Goal: Information Seeking & Learning: Learn about a topic

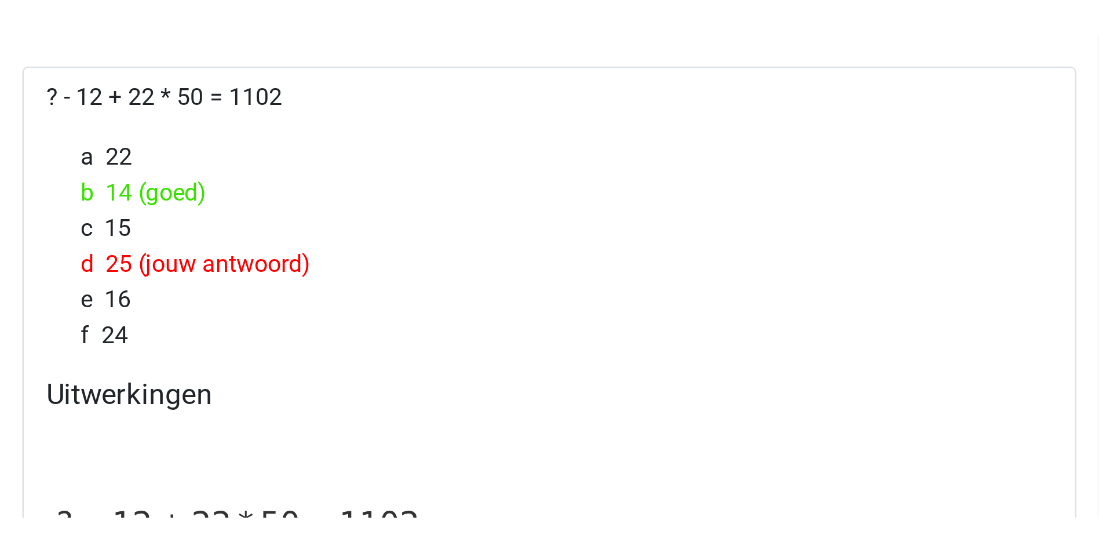
scroll to position [1348, 0]
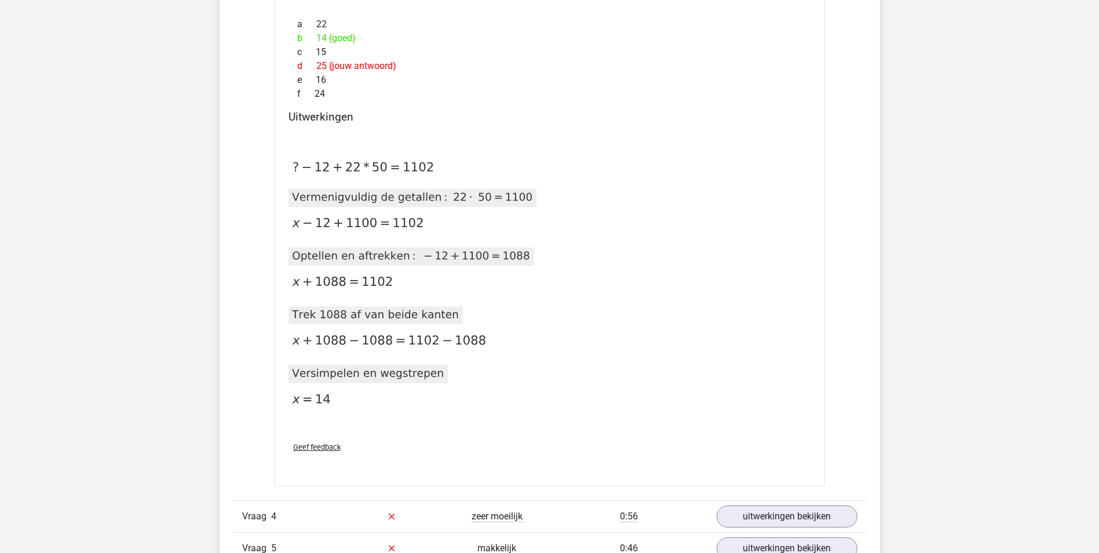
drag, startPoint x: 383, startPoint y: 140, endPoint x: 635, endPoint y: 251, distance: 275.9
click at [383, 140] on div "2020-12-07T12:00:08.004803 image/svg+xml Matplotlib v3.3.2, https://matplotlib.…" at bounding box center [549, 280] width 522 height 304
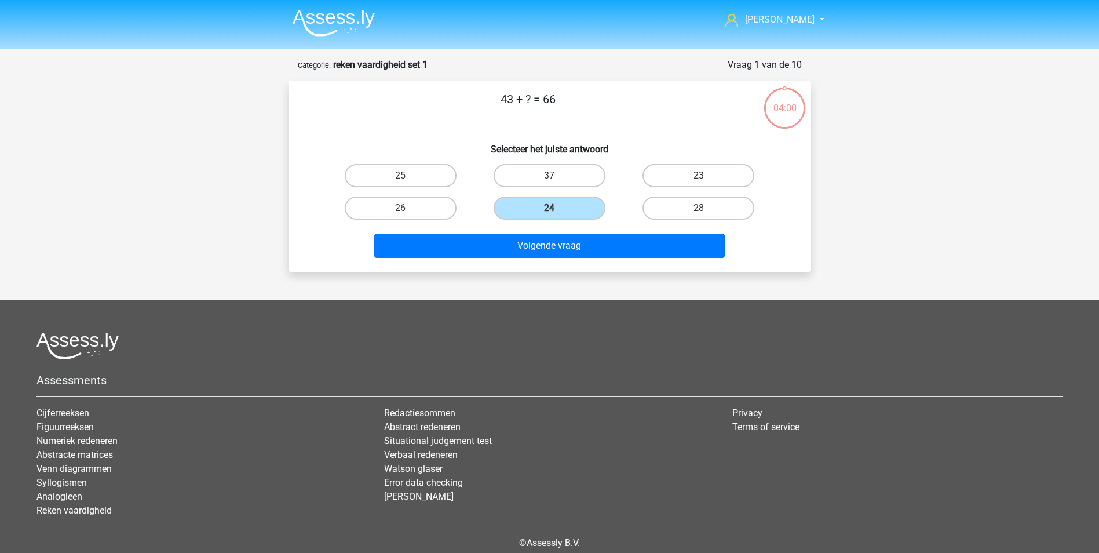
scroll to position [53, 0]
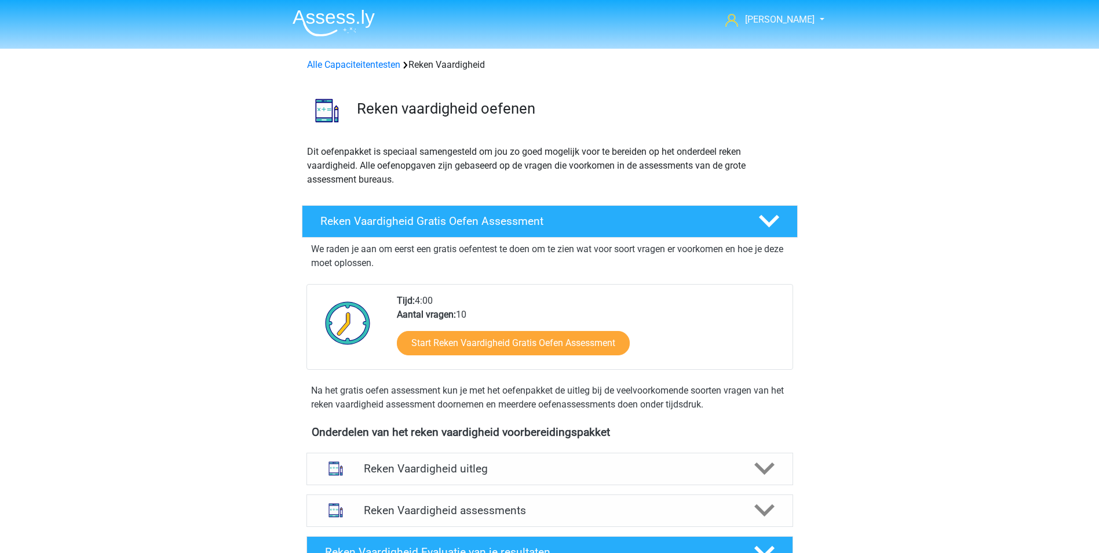
scroll to position [58, 0]
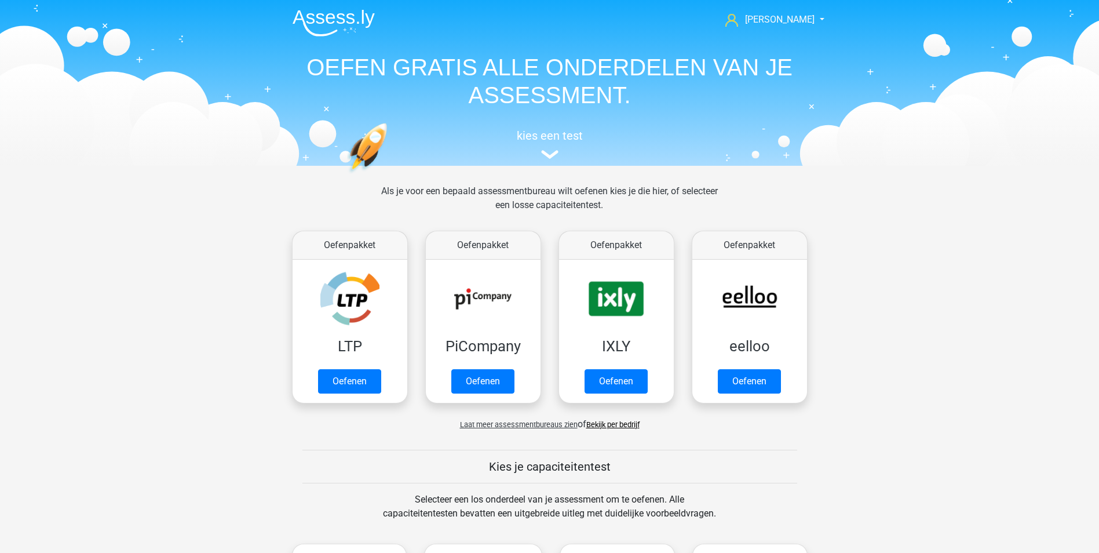
scroll to position [579, 0]
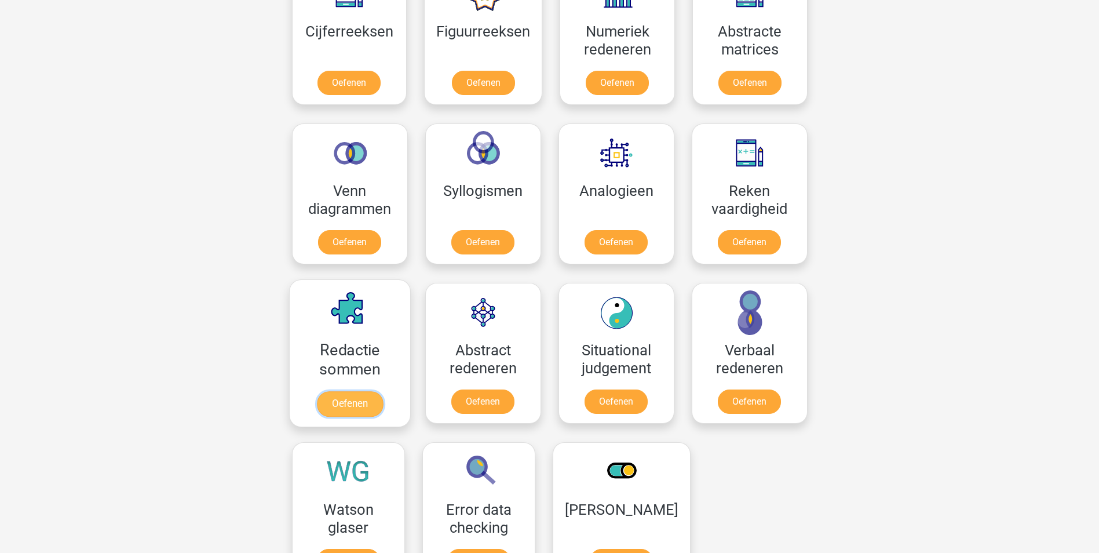
click at [344, 396] on link "Oefenen" at bounding box center [349, 403] width 66 height 25
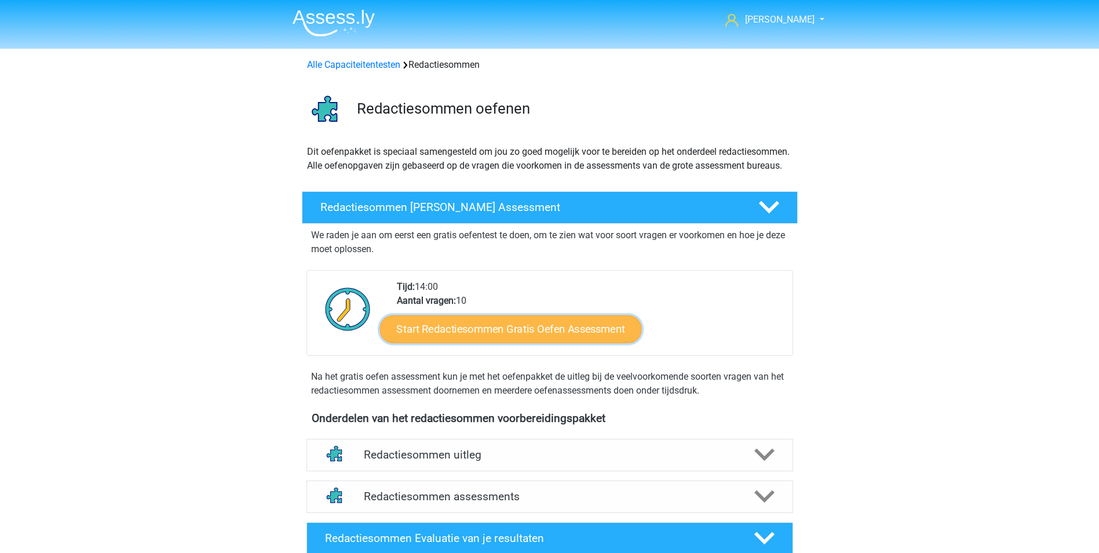
click at [506, 342] on link "Start Redactiesommen Gratis Oefen Assessment" at bounding box center [510, 328] width 262 height 28
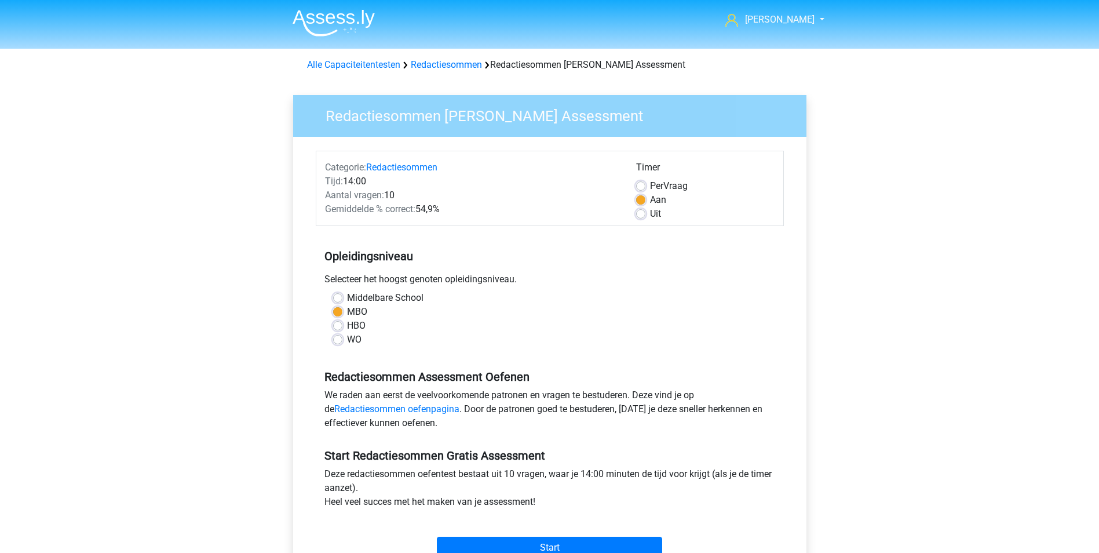
click at [541, 535] on div "Start" at bounding box center [550, 538] width 468 height 41
click at [541, 538] on input "Start" at bounding box center [549, 547] width 225 height 22
click at [455, 338] on div "WO" at bounding box center [549, 339] width 433 height 14
drag, startPoint x: 456, startPoint y: 314, endPoint x: 456, endPoint y: 298, distance: 15.6
click at [456, 298] on div "Middelbare School MBO HBO WO" at bounding box center [549, 319] width 451 height 56
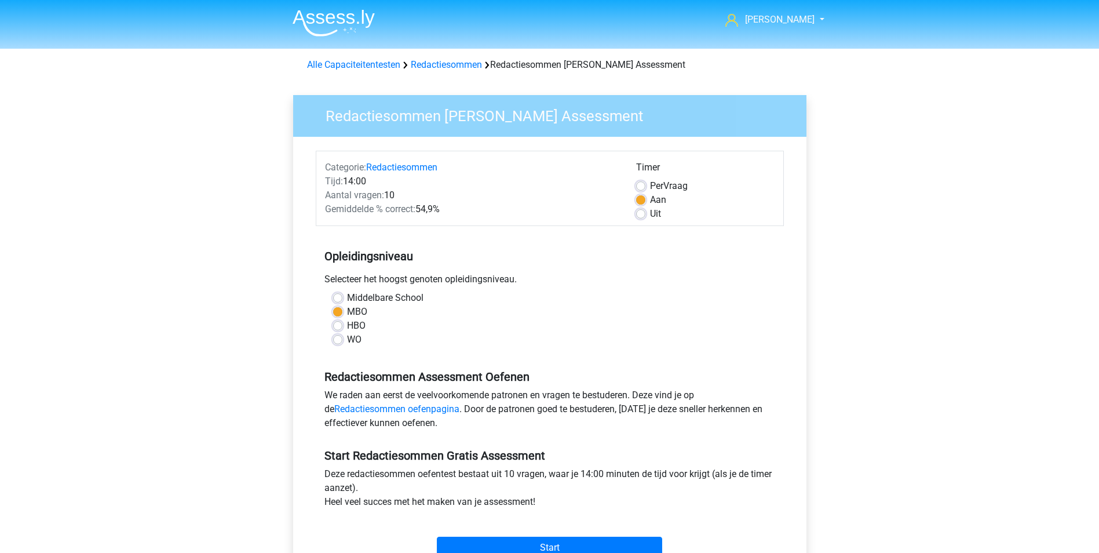
click at [336, 235] on div "Opleidingsniveau Selecteer het hoogst genoten opleidingsniveau. Middelbare Scho…" at bounding box center [550, 293] width 468 height 125
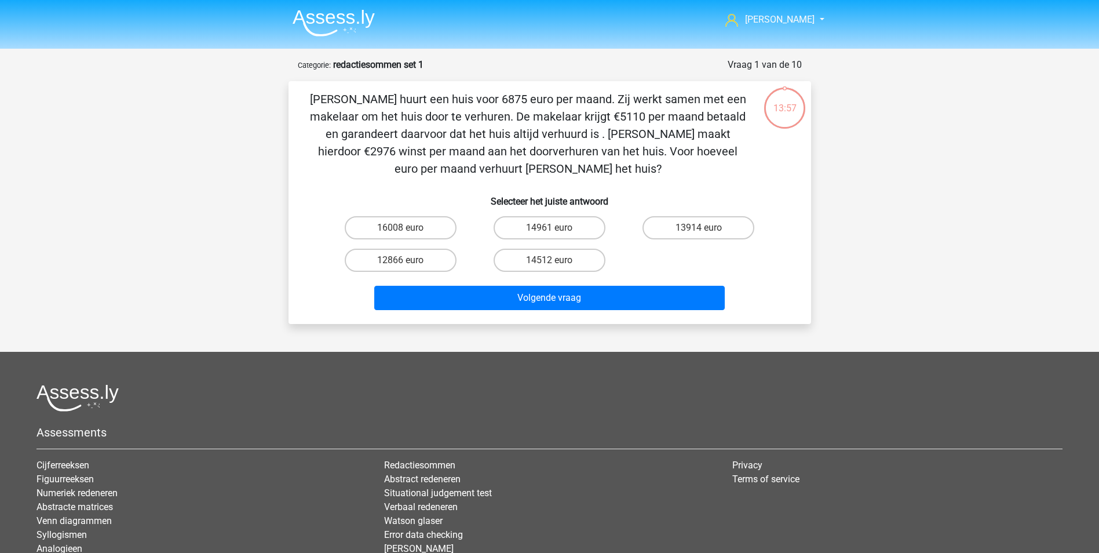
click at [935, 203] on div "jessica maanjes@hotmail.nl Nederlands English" at bounding box center [549, 328] width 1099 height 657
click at [408, 166] on p "Clarissa huurt een huis voor 6875 euro per maand. Zij werkt samen met een makel…" at bounding box center [528, 133] width 442 height 87
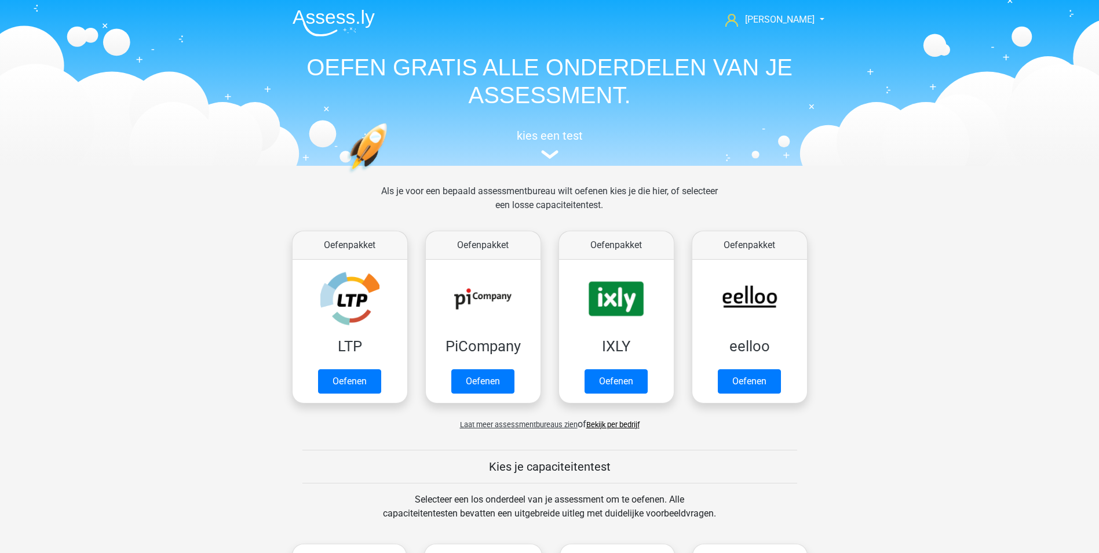
scroll to position [579, 0]
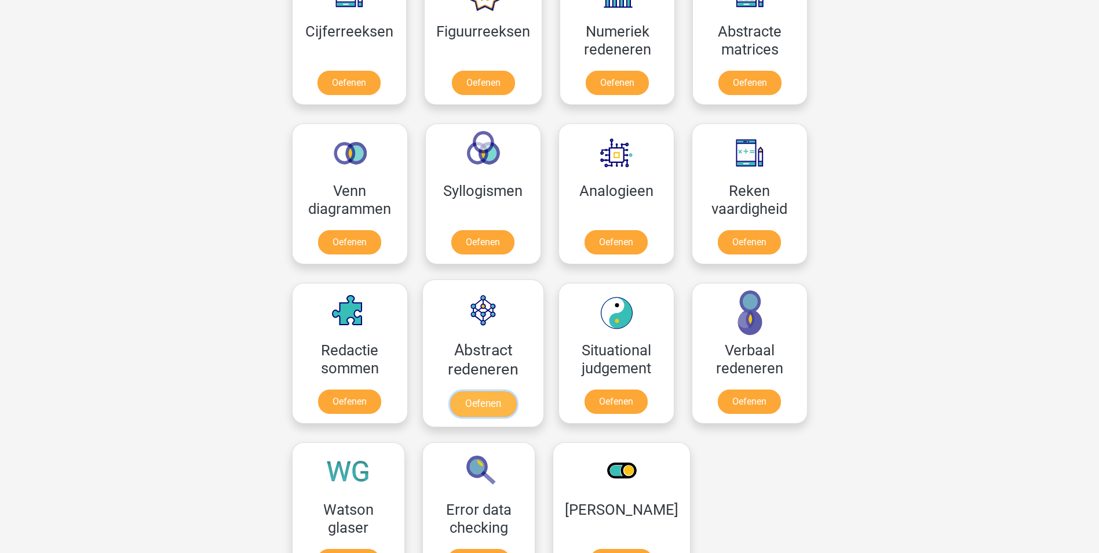
click at [493, 404] on link "Oefenen" at bounding box center [482, 403] width 66 height 25
click at [606, 397] on link "Oefenen" at bounding box center [616, 403] width 66 height 25
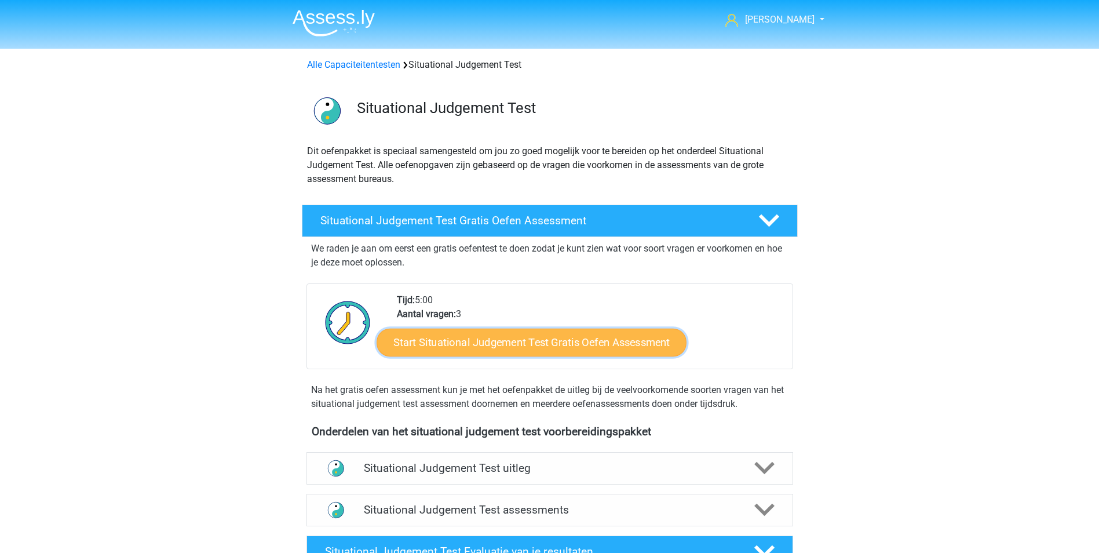
click at [582, 353] on link "Start Situational Judgement Test Gratis Oefen Assessment" at bounding box center [531, 342] width 310 height 28
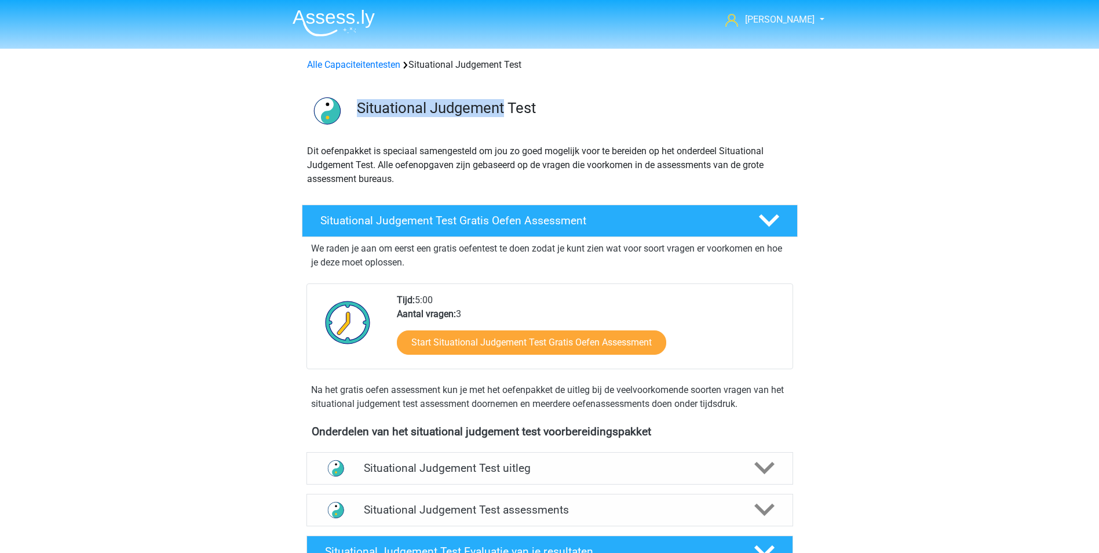
drag, startPoint x: 360, startPoint y: 102, endPoint x: 507, endPoint y: 122, distance: 148.4
click at [507, 122] on div "Situational Judgement Test" at bounding box center [550, 108] width 550 height 54
copy h3 "Situational Judgement"
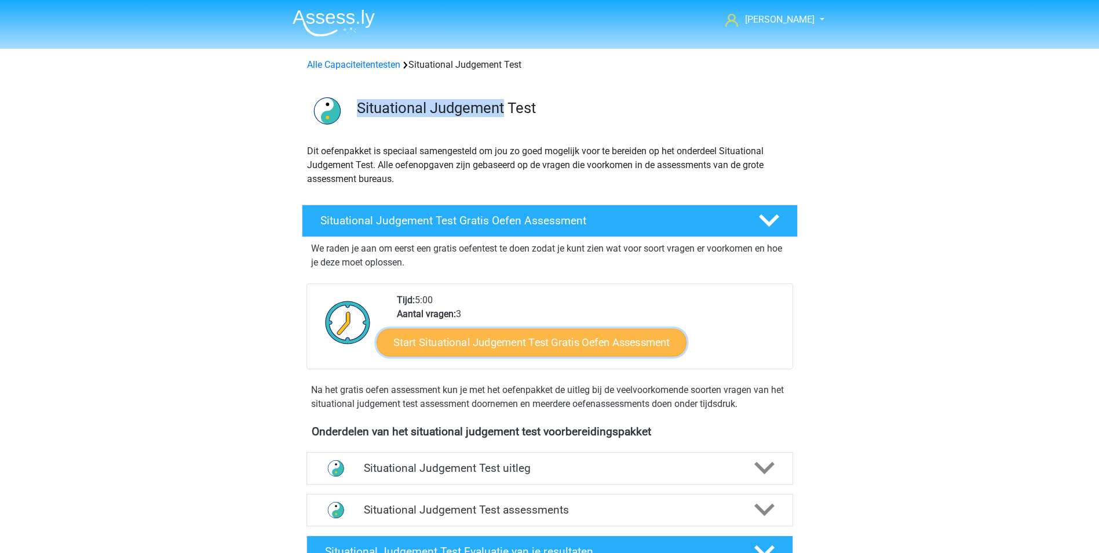
click at [583, 338] on link "Start Situational Judgement Test Gratis Oefen Assessment" at bounding box center [531, 342] width 310 height 28
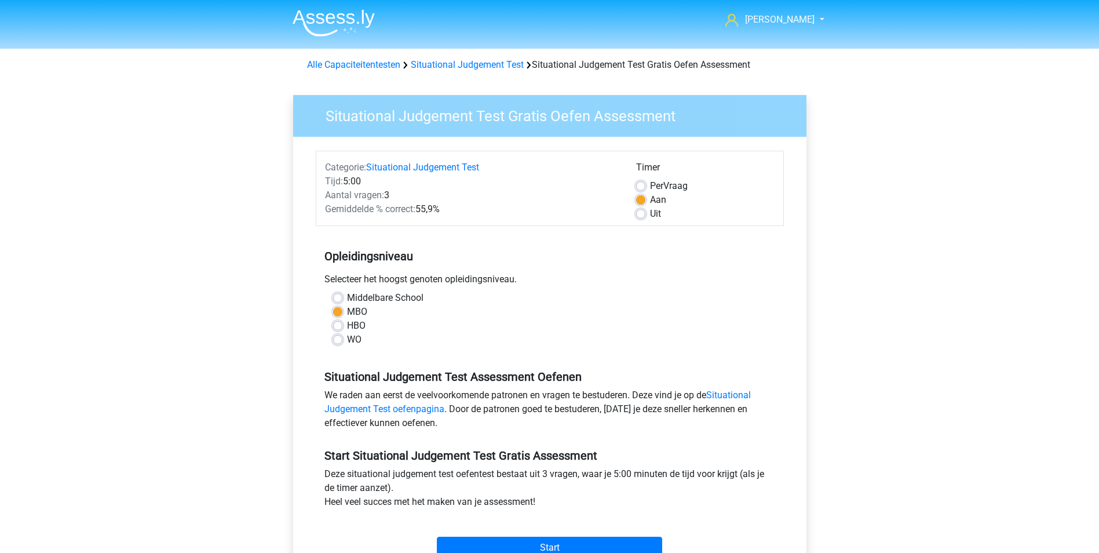
click at [564, 535] on div "Start" at bounding box center [550, 538] width 468 height 41
click at [564, 545] on input "Start" at bounding box center [549, 547] width 225 height 22
click at [563, 542] on input "Start" at bounding box center [549, 547] width 225 height 22
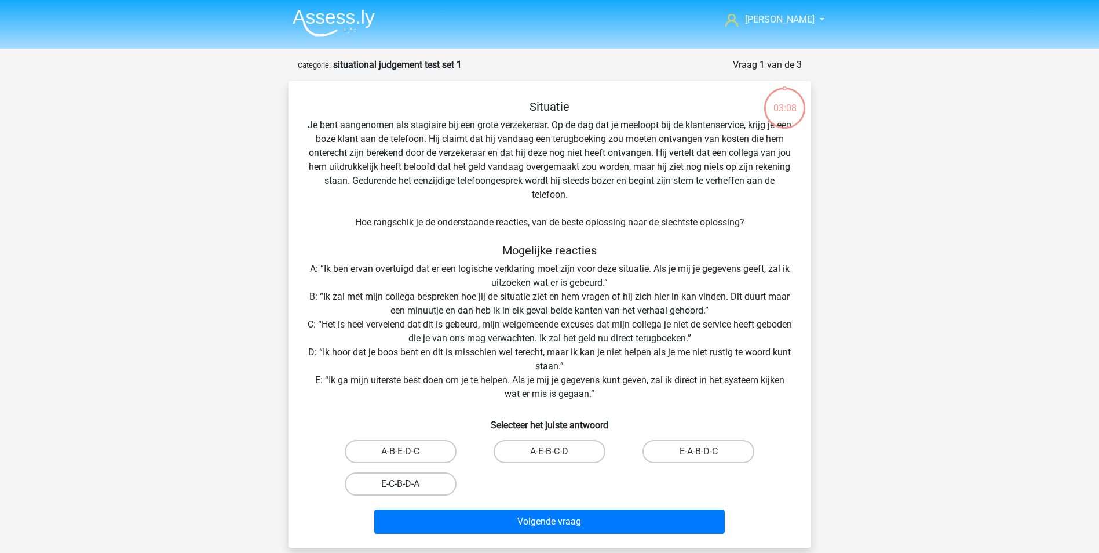
click at [412, 485] on label "E-C-B-D-A" at bounding box center [401, 483] width 112 height 23
click at [408, 485] on input "E-C-B-D-A" at bounding box center [404, 488] width 8 height 8
radio input "true"
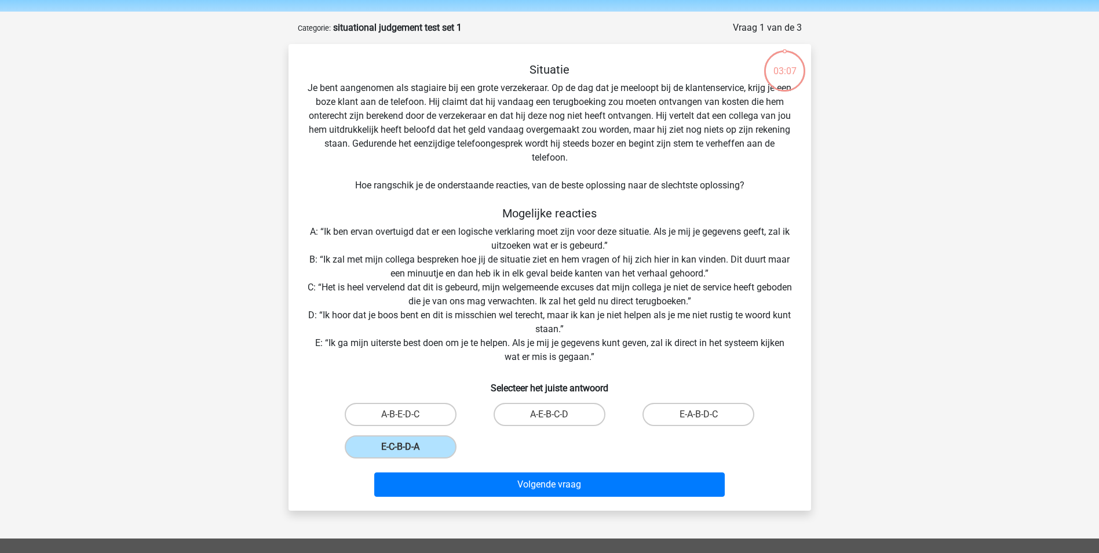
scroll to position [58, 0]
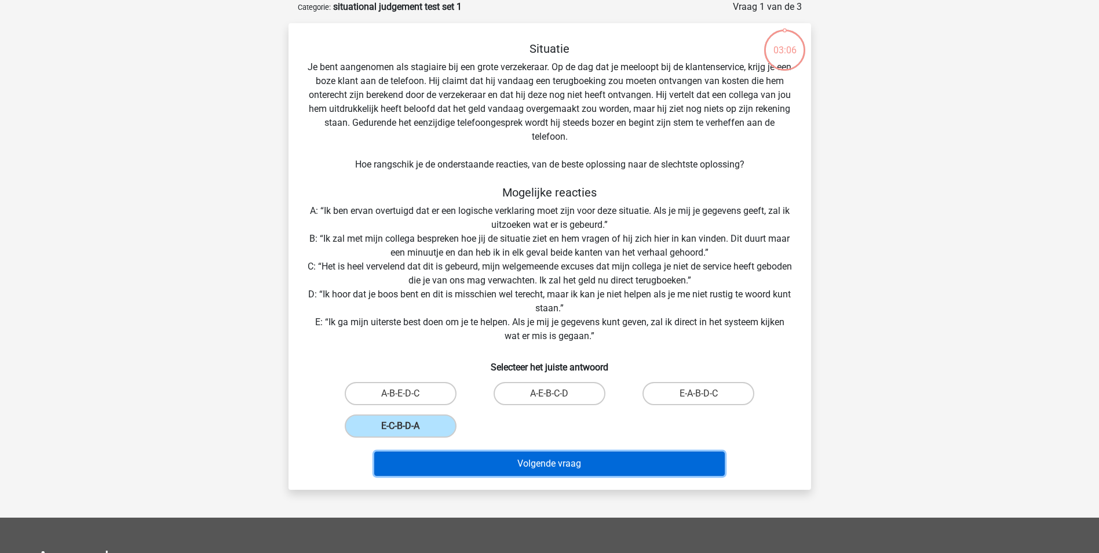
click at [518, 466] on button "Volgende vraag" at bounding box center [549, 463] width 350 height 24
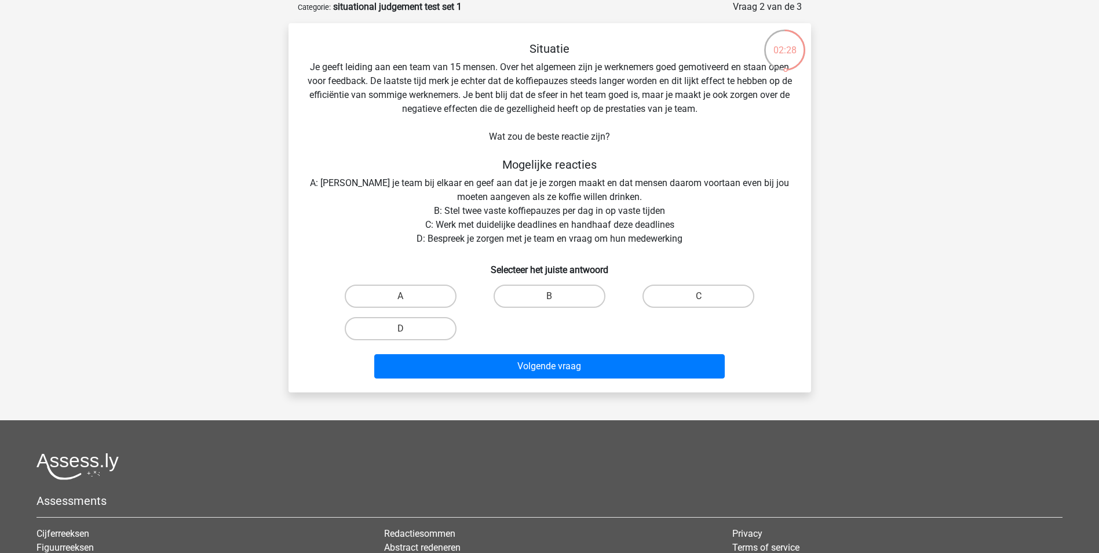
click at [405, 330] on input "D" at bounding box center [404, 332] width 8 height 8
radio input "true"
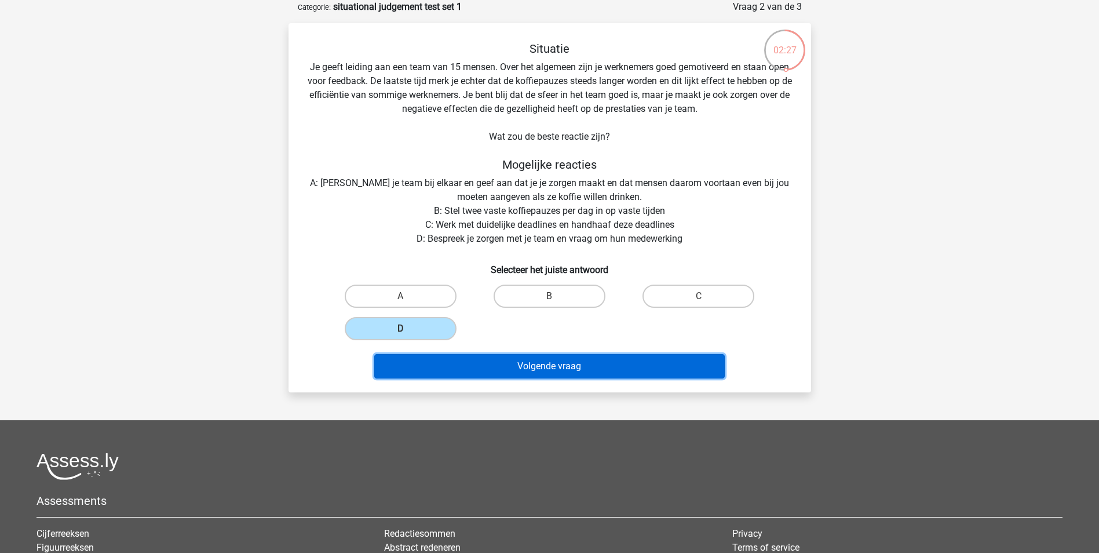
click at [537, 365] on button "Volgende vraag" at bounding box center [549, 366] width 350 height 24
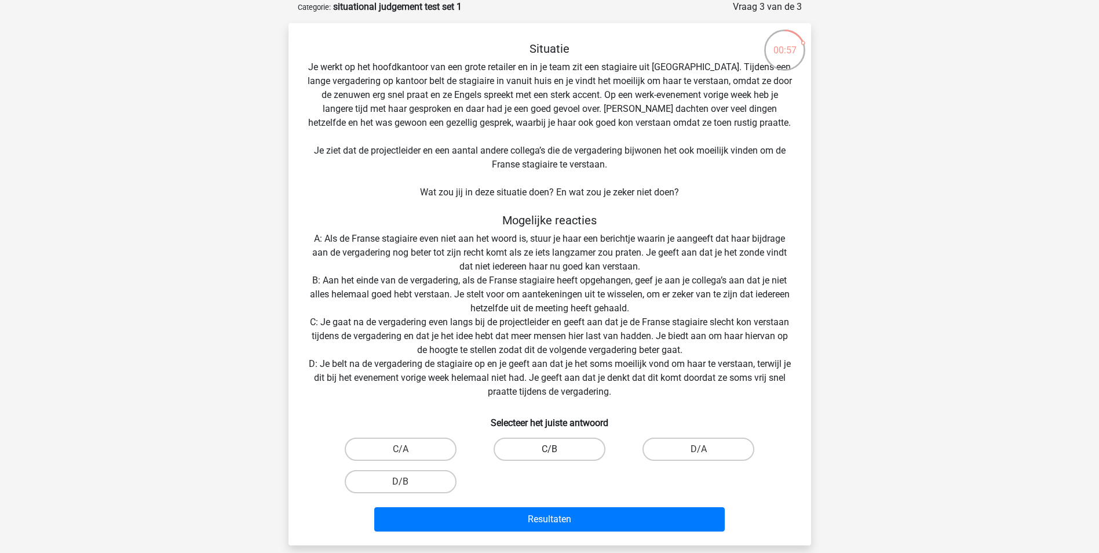
click at [548, 445] on label "C/B" at bounding box center [549, 448] width 112 height 23
click at [549, 449] on input "C/B" at bounding box center [553, 453] width 8 height 8
radio input "true"
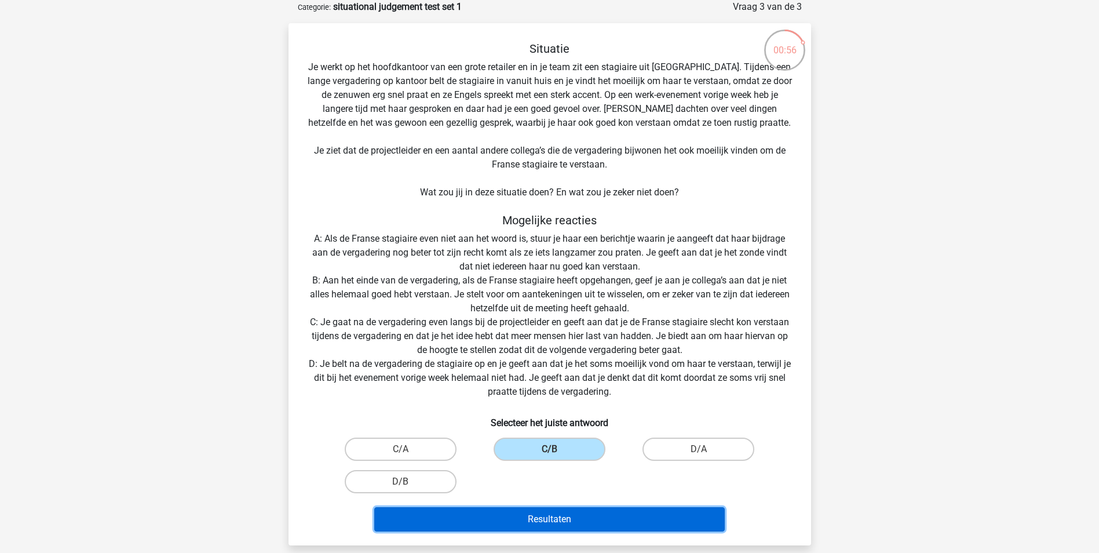
click at [542, 515] on button "Resultaten" at bounding box center [549, 519] width 350 height 24
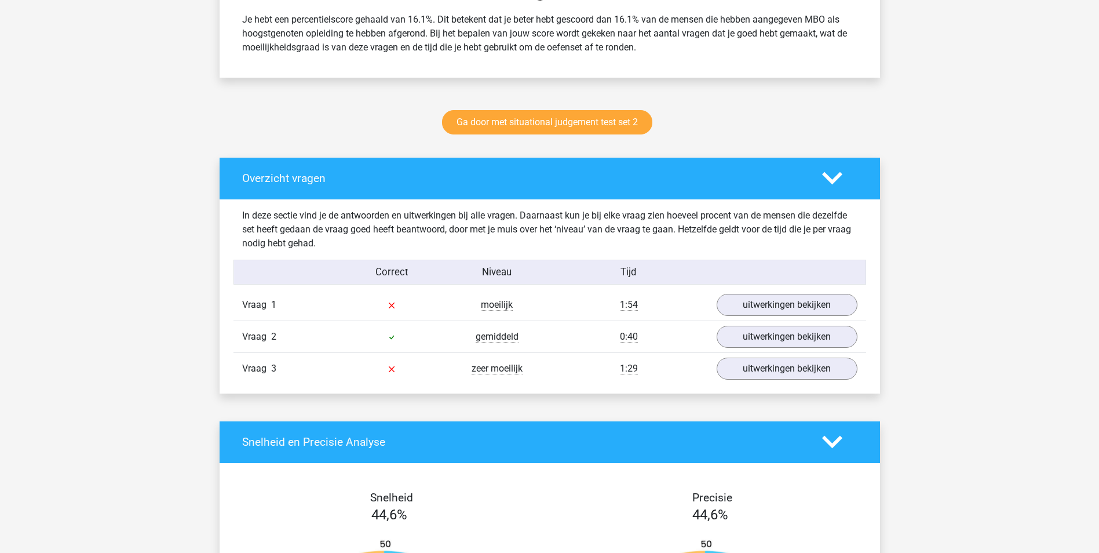
scroll to position [513, 0]
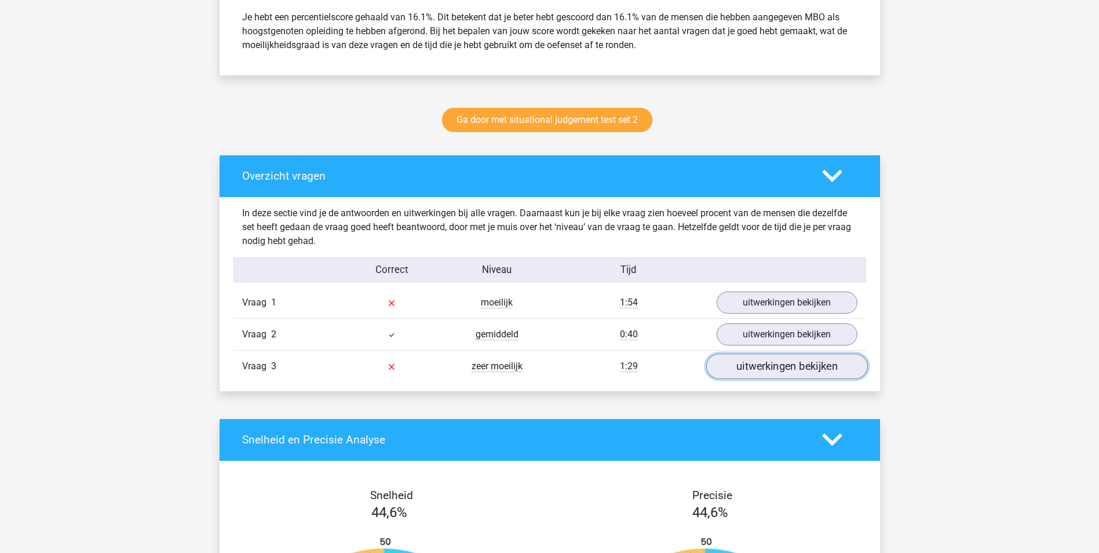
click at [773, 367] on link "uitwerkingen bekijken" at bounding box center [786, 365] width 162 height 25
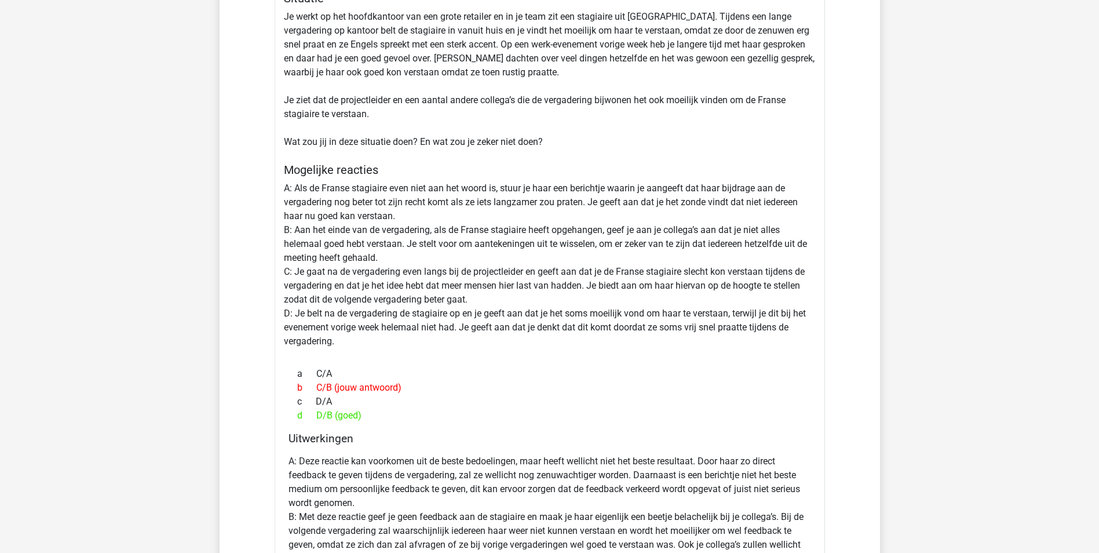
scroll to position [928, 0]
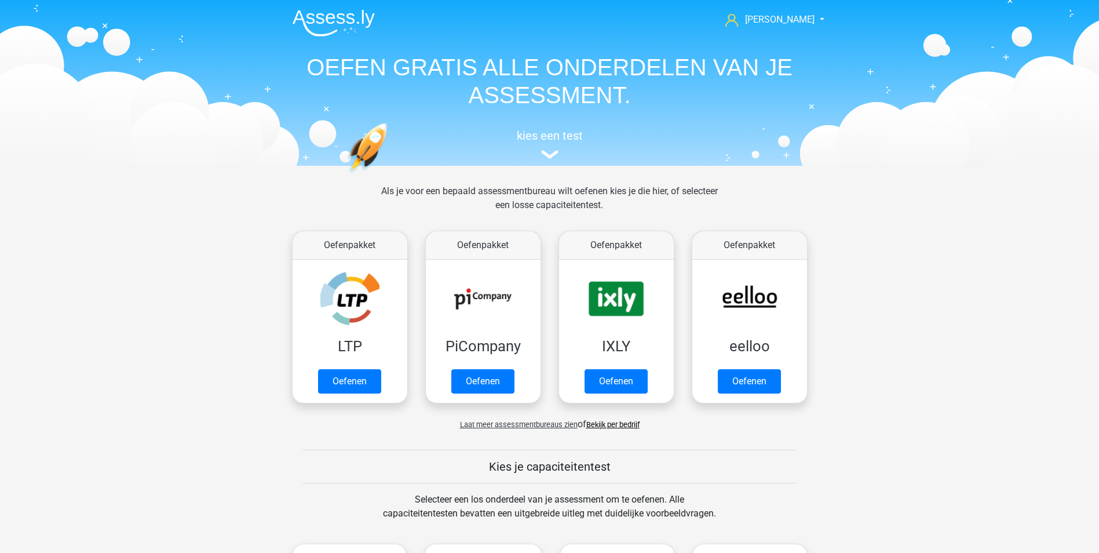
scroll to position [579, 0]
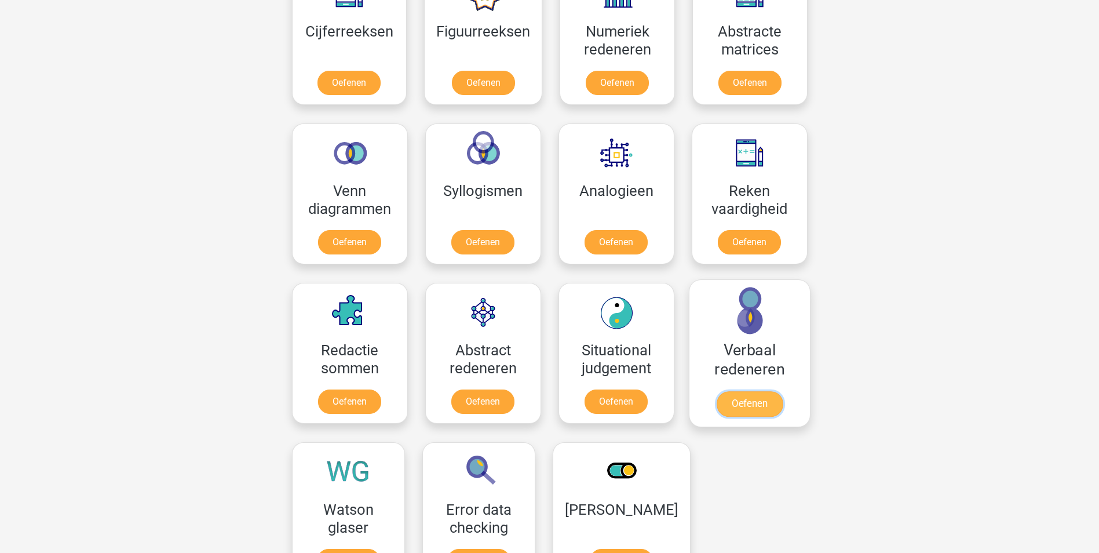
click at [764, 398] on link "Oefenen" at bounding box center [749, 403] width 66 height 25
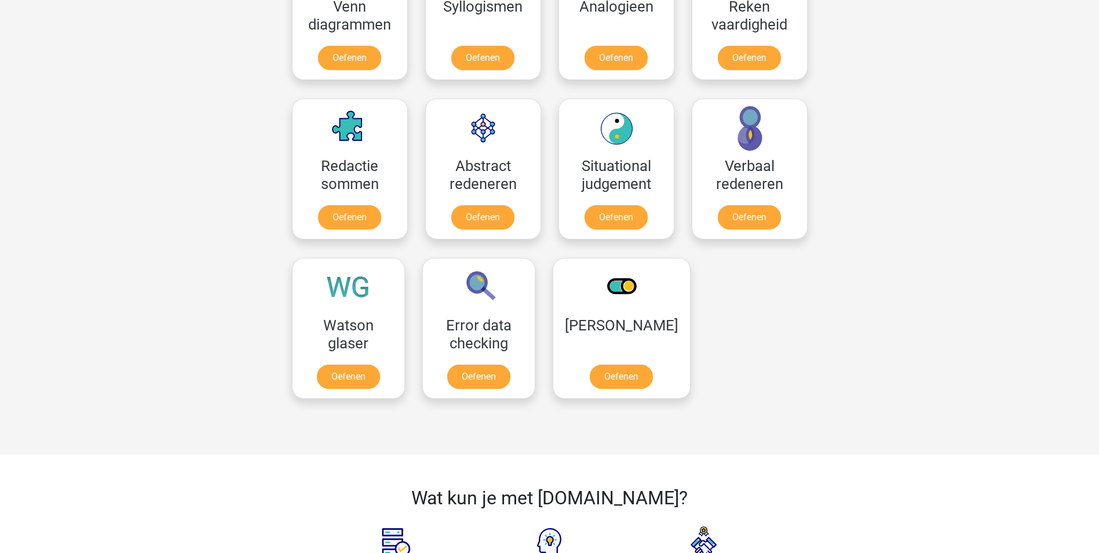
scroll to position [773, 0]
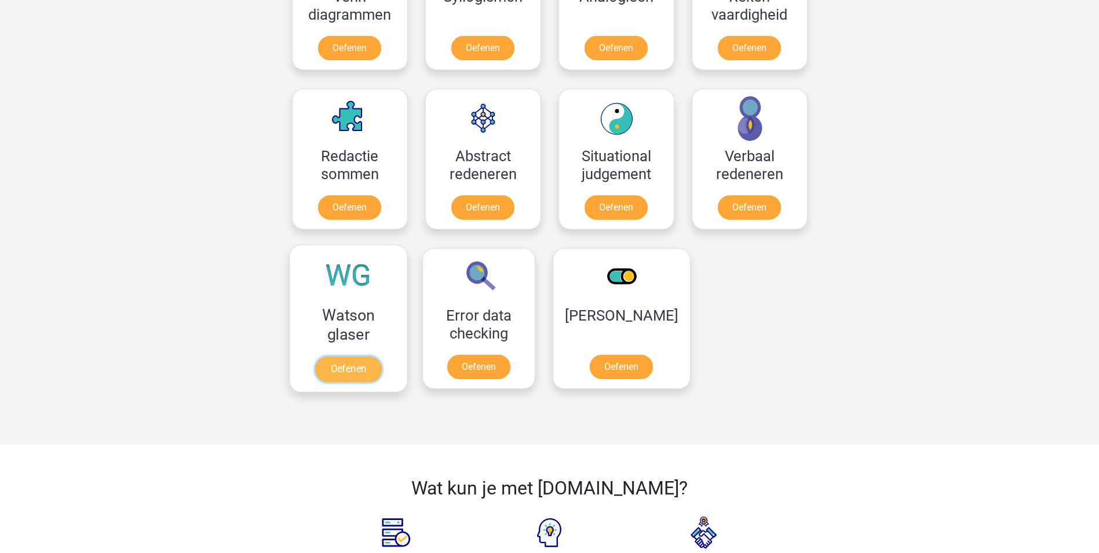
click at [358, 371] on link "Oefenen" at bounding box center [348, 368] width 66 height 25
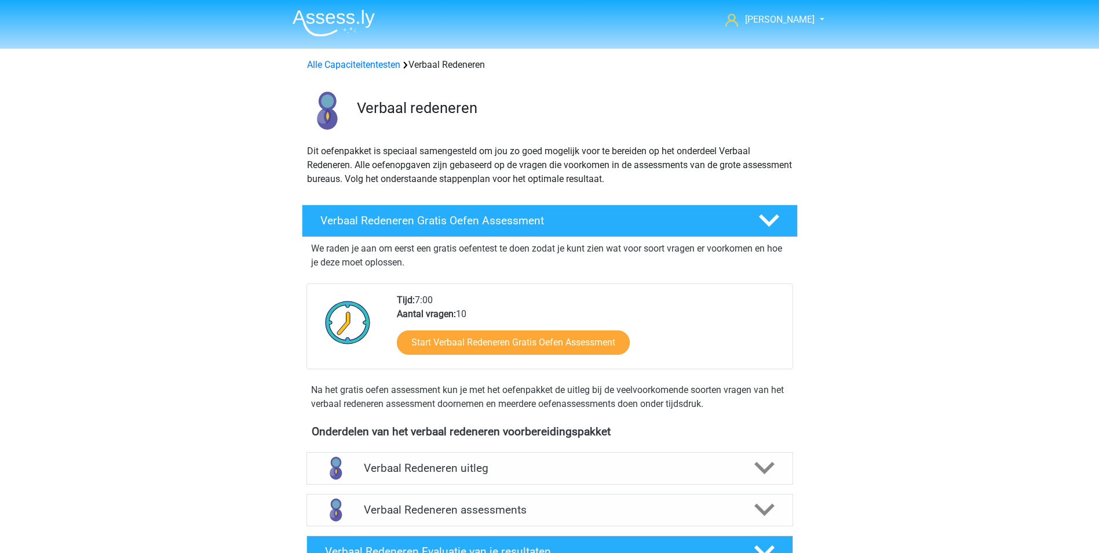
click at [485, 329] on div "Start Verbaal Redeneren Gratis Oefen Assessment" at bounding box center [590, 344] width 386 height 47
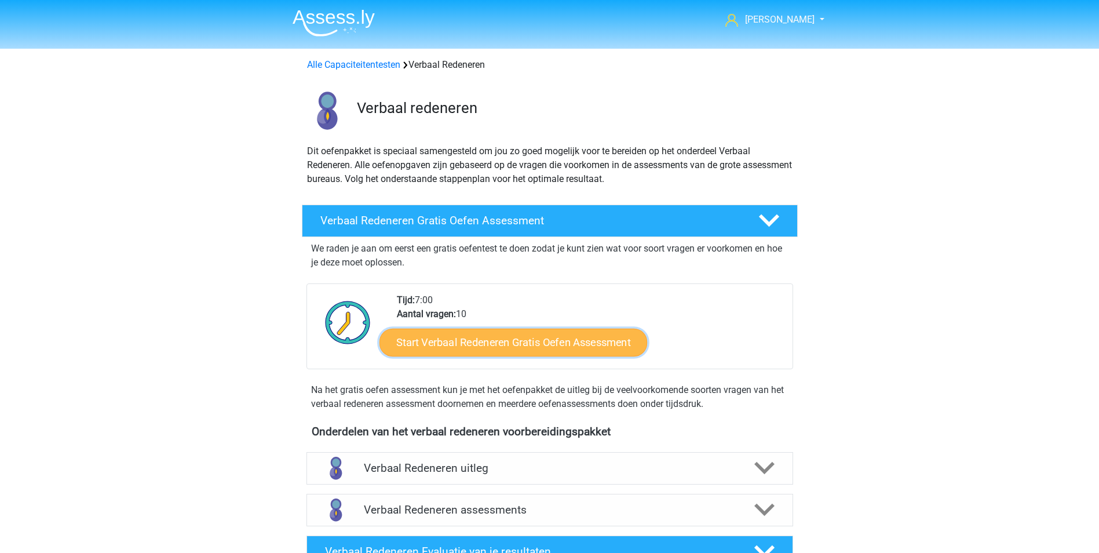
click at [483, 344] on link "Start Verbaal Redeneren Gratis Oefen Assessment" at bounding box center [513, 342] width 268 height 28
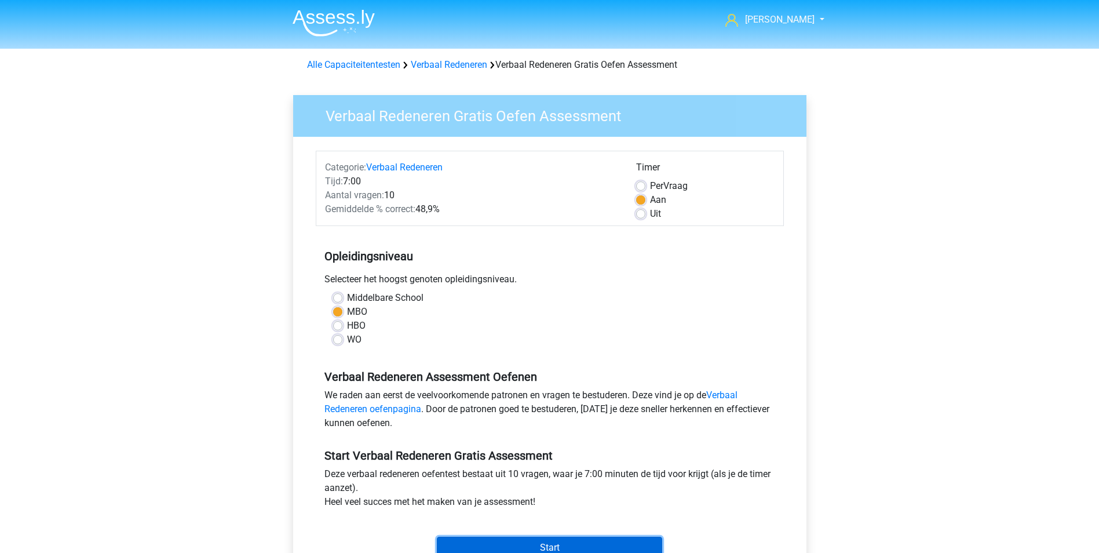
click at [544, 543] on input "Start" at bounding box center [549, 547] width 225 height 22
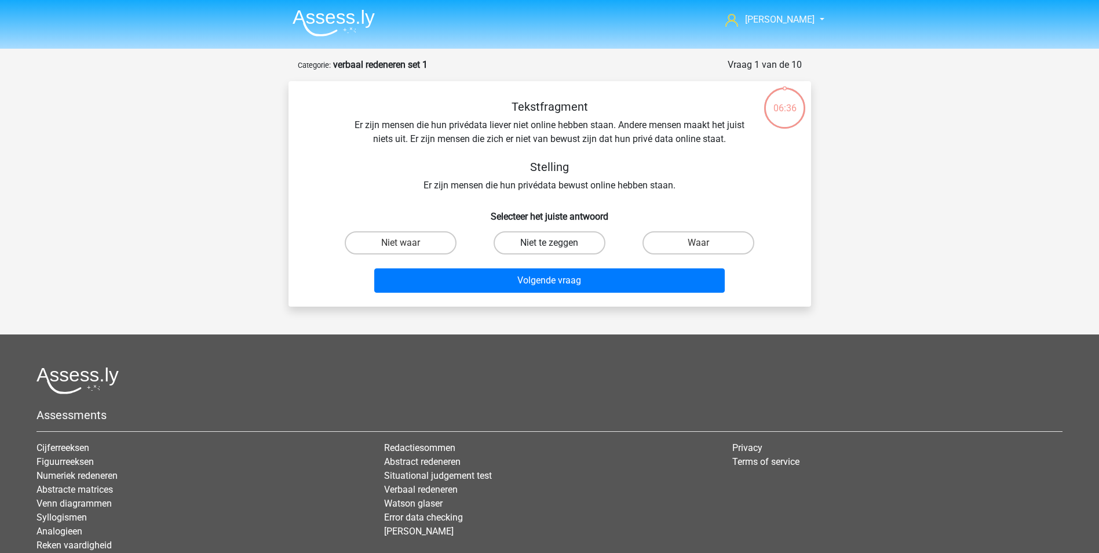
click at [576, 243] on label "Niet te zeggen" at bounding box center [549, 242] width 112 height 23
click at [557, 243] on input "Niet te zeggen" at bounding box center [553, 247] width 8 height 8
radio input "true"
click at [686, 236] on label "Waar" at bounding box center [698, 242] width 112 height 23
click at [698, 243] on input "Waar" at bounding box center [702, 247] width 8 height 8
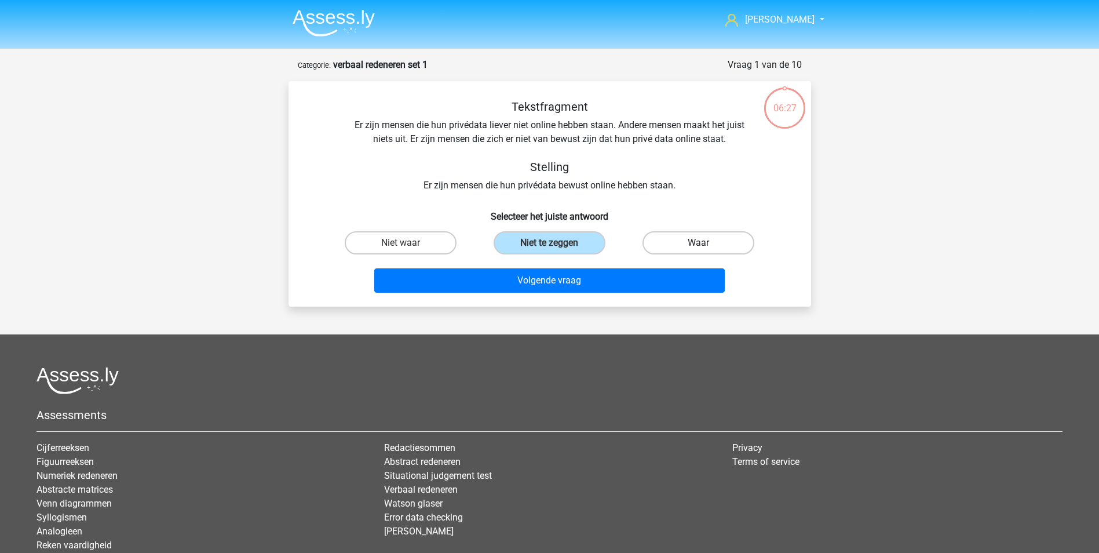
radio input "true"
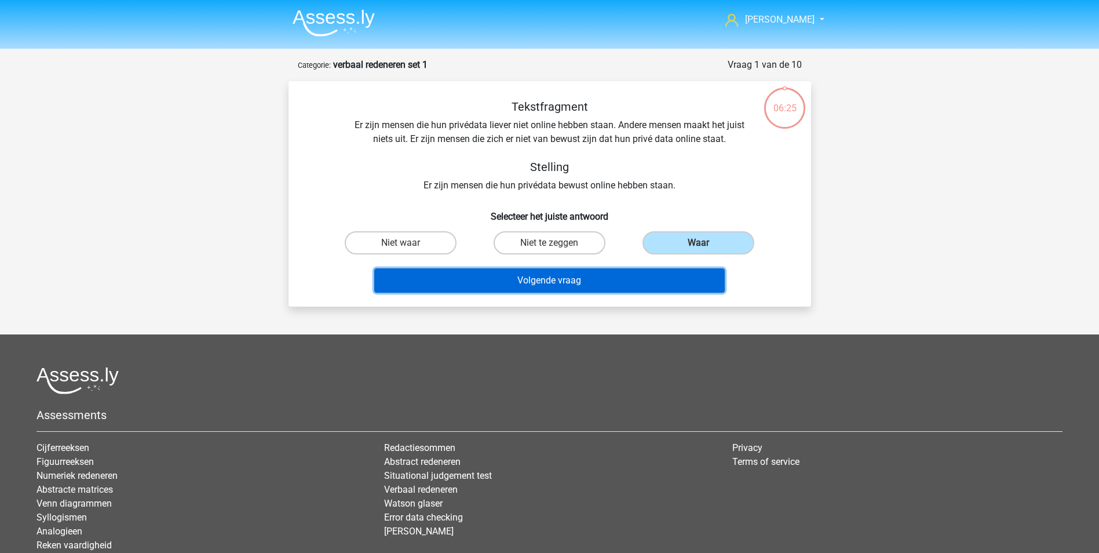
click at [569, 277] on button "Volgende vraag" at bounding box center [549, 280] width 350 height 24
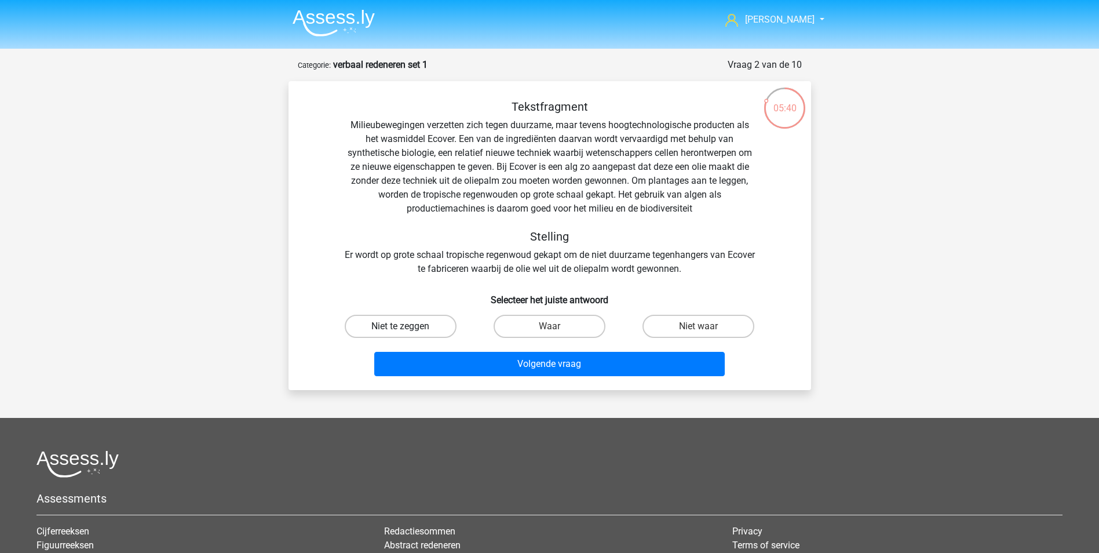
click at [415, 323] on label "Niet te zeggen" at bounding box center [401, 325] width 112 height 23
click at [408, 326] on input "Niet te zeggen" at bounding box center [404, 330] width 8 height 8
radio input "true"
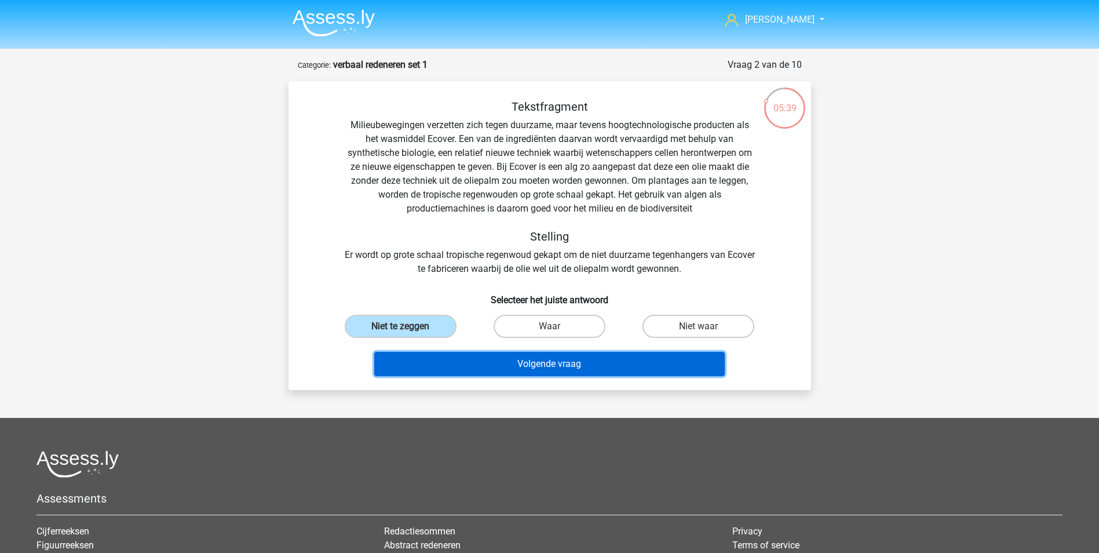
click at [535, 356] on button "Volgende vraag" at bounding box center [549, 364] width 350 height 24
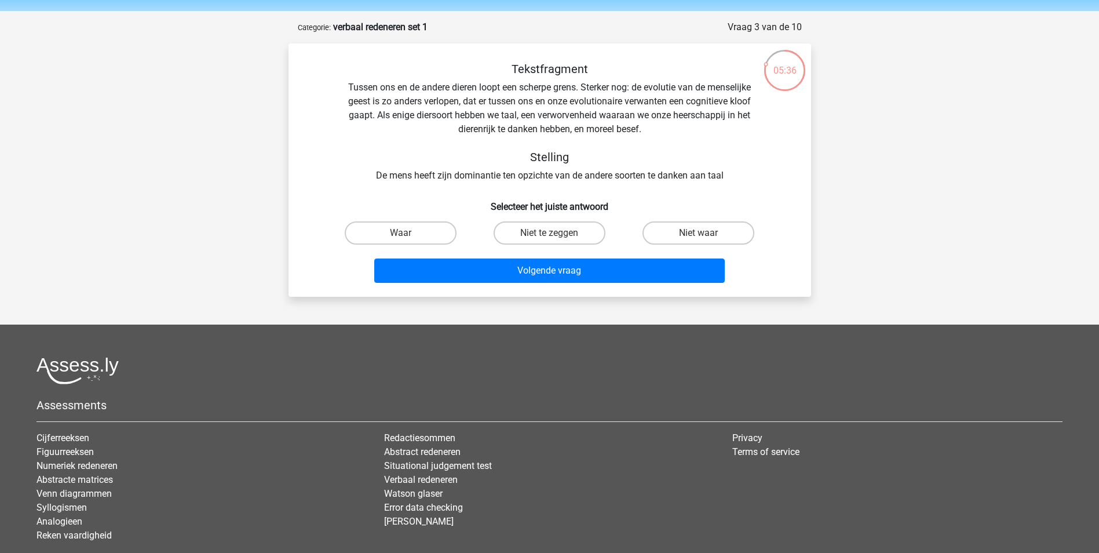
scroll to position [58, 0]
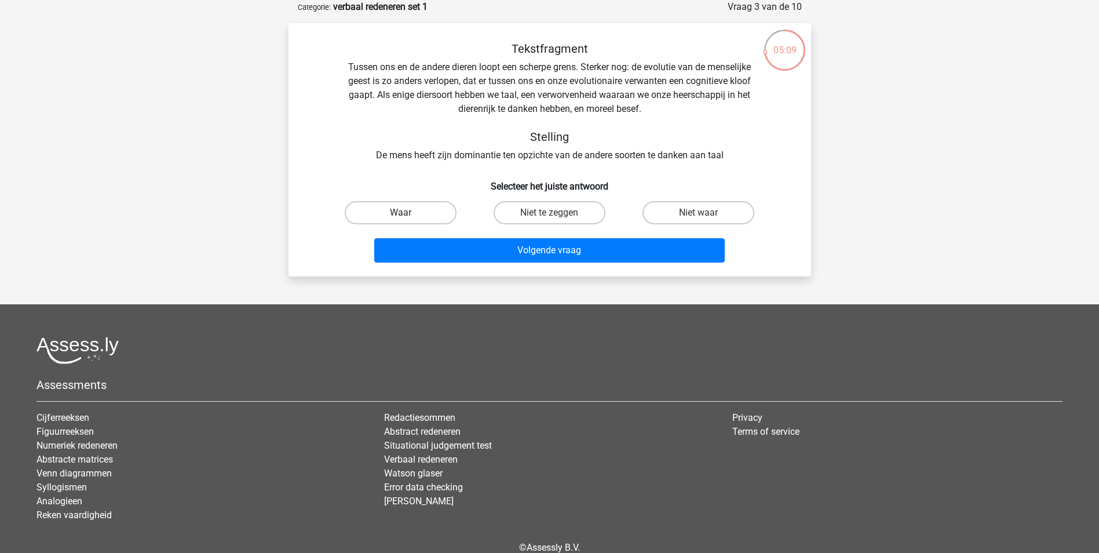
click at [436, 208] on label "Waar" at bounding box center [401, 212] width 112 height 23
click at [408, 213] on input "Waar" at bounding box center [404, 217] width 8 height 8
radio input "true"
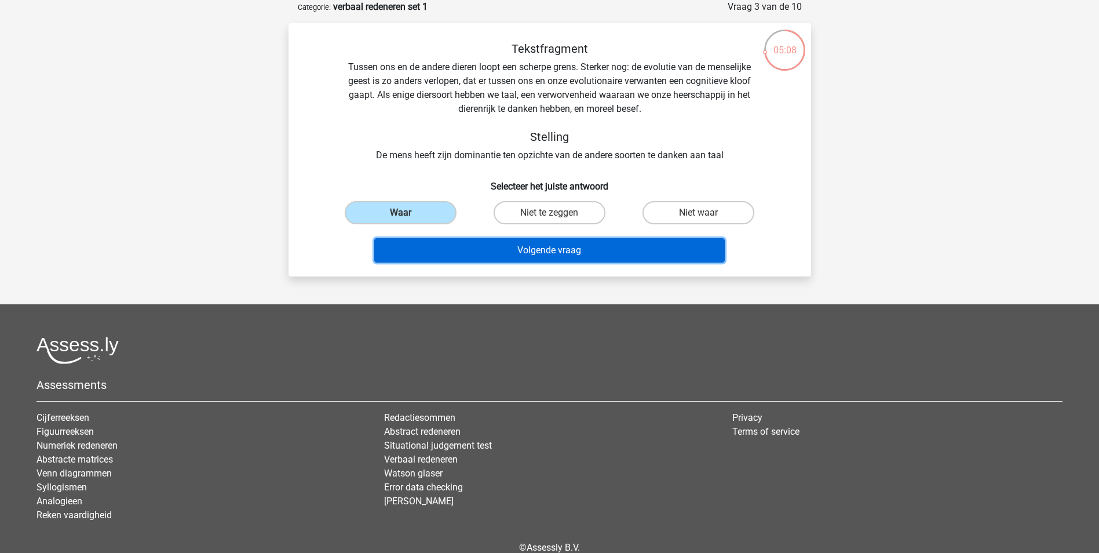
click at [561, 250] on button "Volgende vraag" at bounding box center [549, 250] width 350 height 24
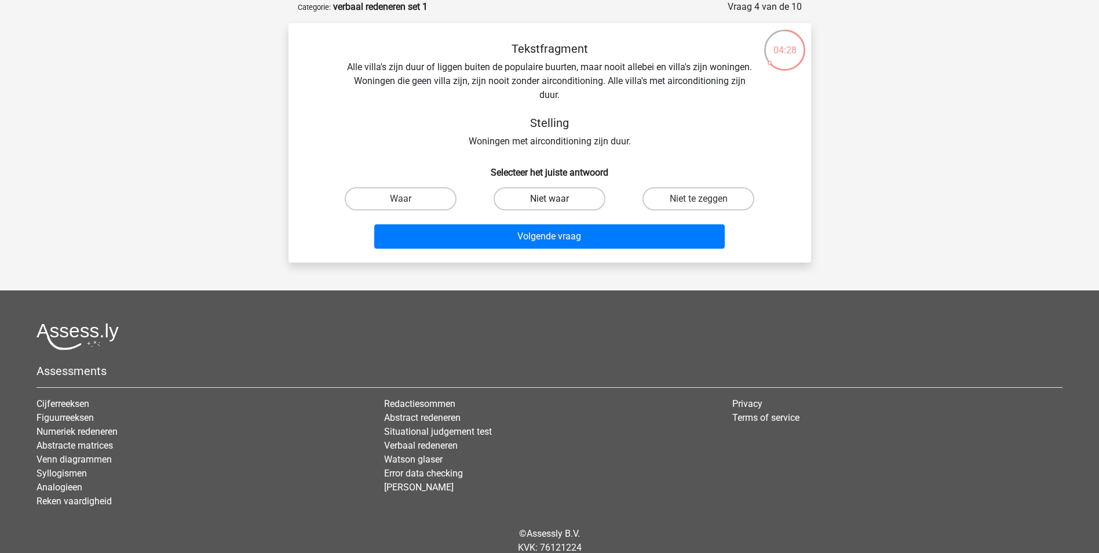
click at [539, 199] on label "Niet waar" at bounding box center [549, 198] width 112 height 23
click at [549, 199] on input "Niet waar" at bounding box center [553, 203] width 8 height 8
radio input "true"
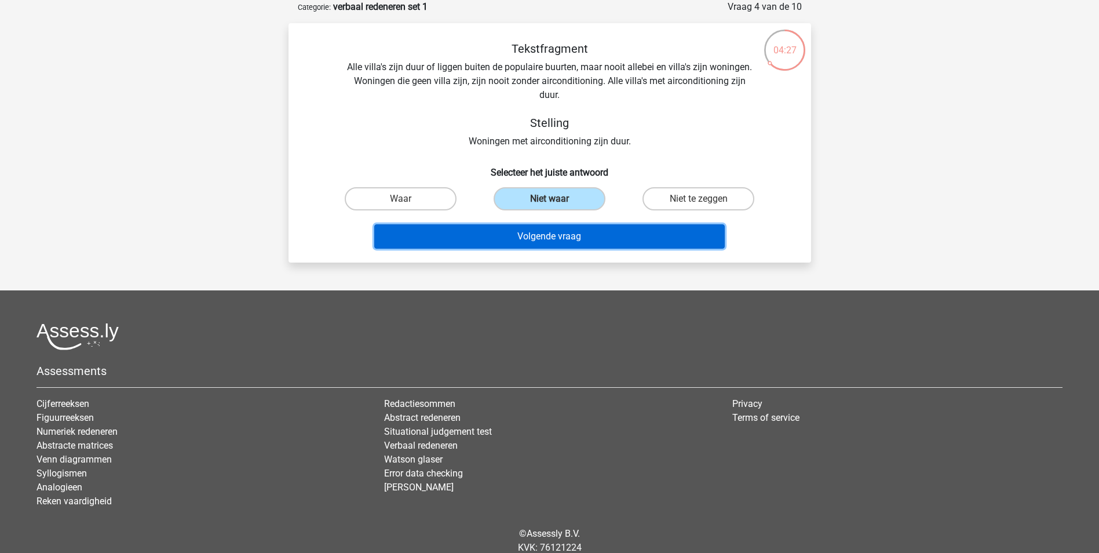
click at [486, 236] on button "Volgende vraag" at bounding box center [549, 236] width 350 height 24
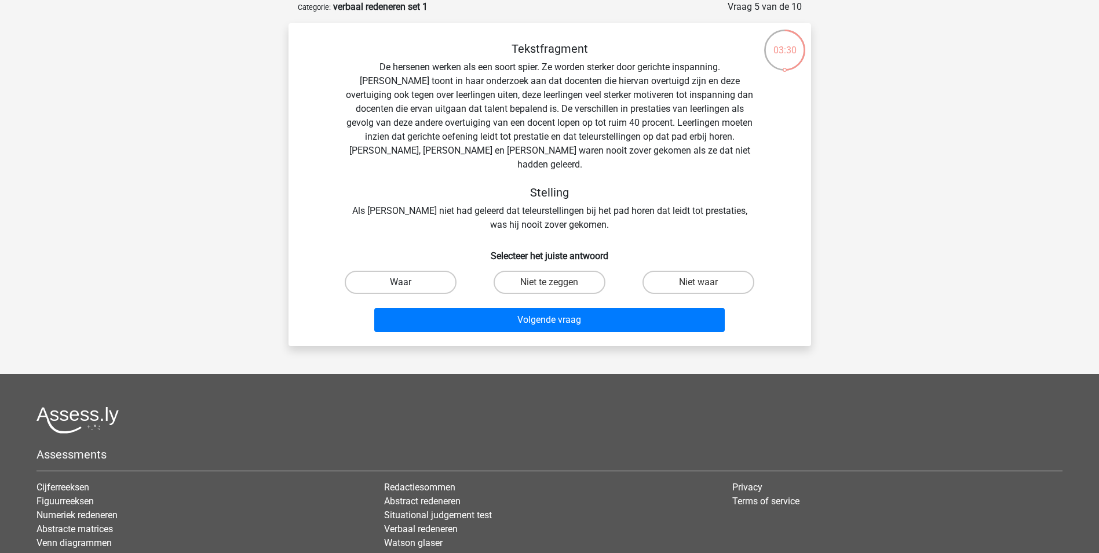
click at [435, 270] on label "Waar" at bounding box center [401, 281] width 112 height 23
click at [408, 282] on input "Waar" at bounding box center [404, 286] width 8 height 8
radio input "true"
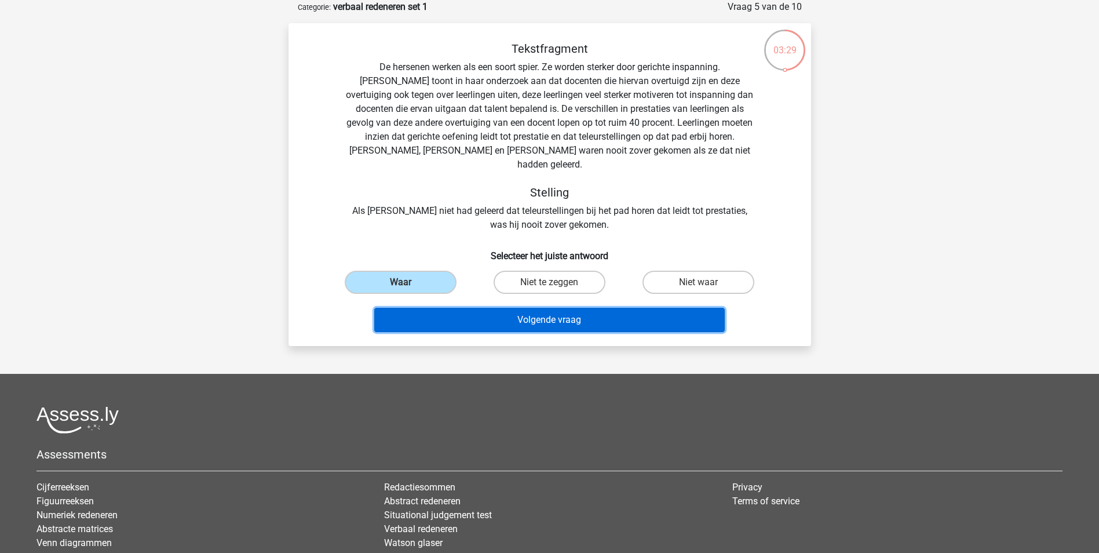
click at [540, 308] on button "Volgende vraag" at bounding box center [549, 320] width 350 height 24
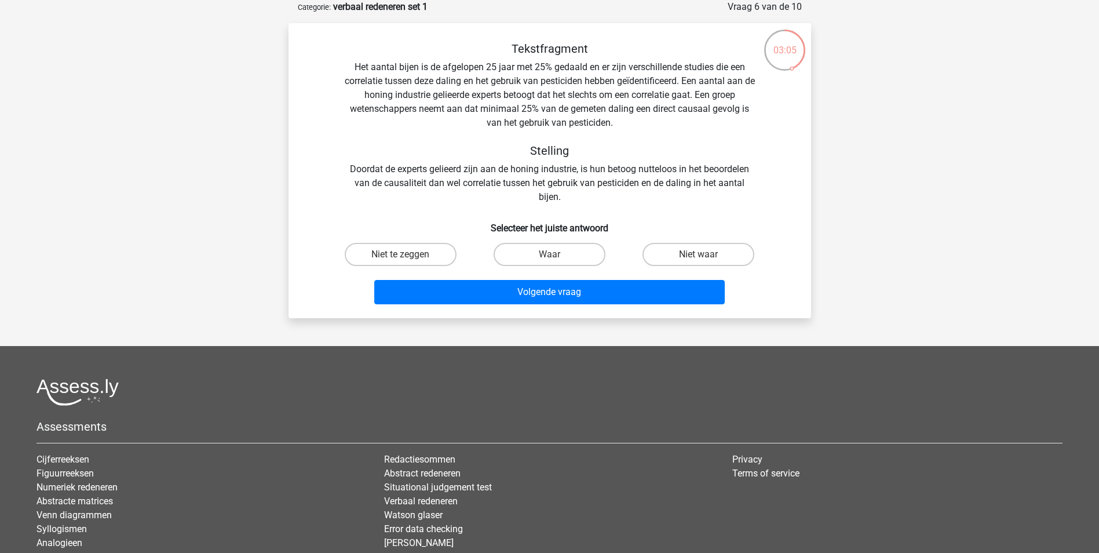
scroll to position [116, 0]
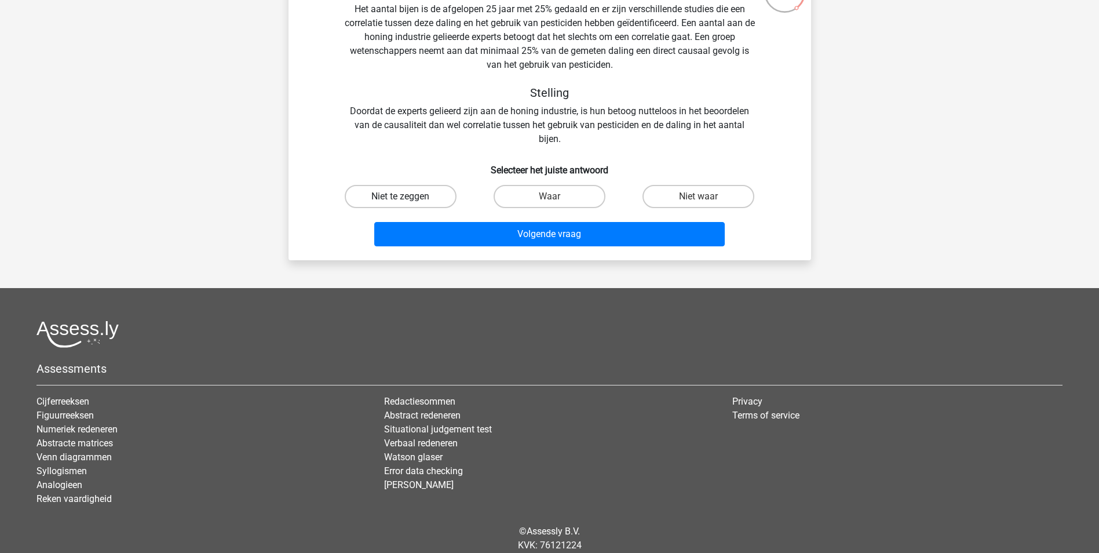
click at [408, 191] on label "Niet te zeggen" at bounding box center [401, 196] width 112 height 23
click at [408, 196] on input "Niet te zeggen" at bounding box center [404, 200] width 8 height 8
radio input "true"
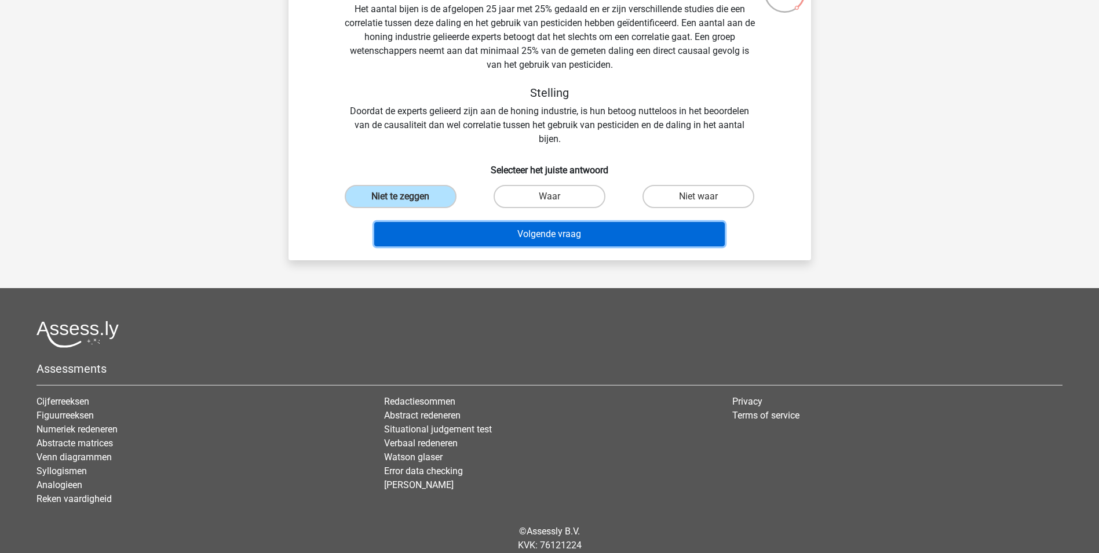
click at [543, 232] on button "Volgende vraag" at bounding box center [549, 234] width 350 height 24
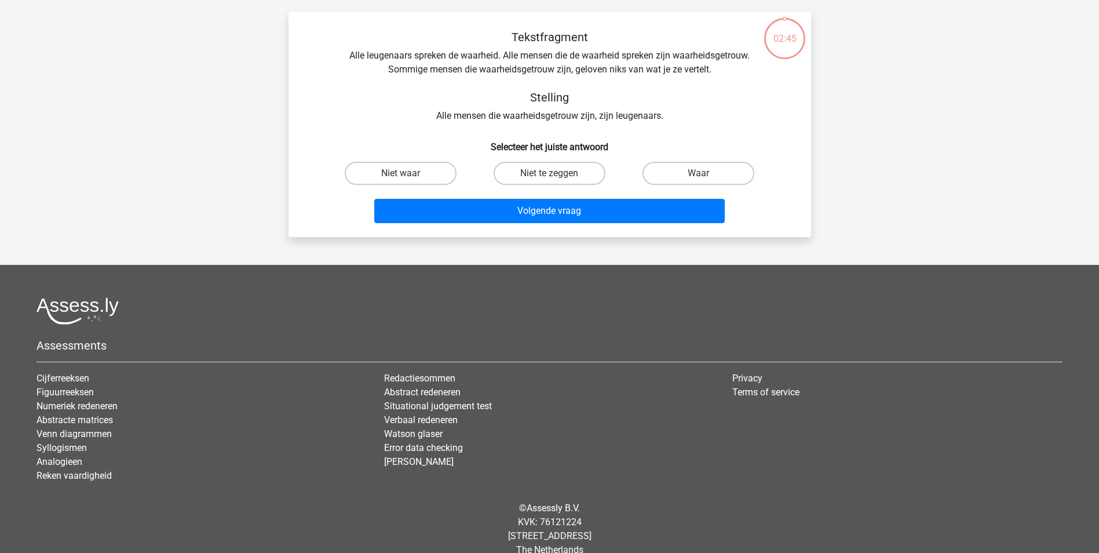
scroll to position [58, 0]
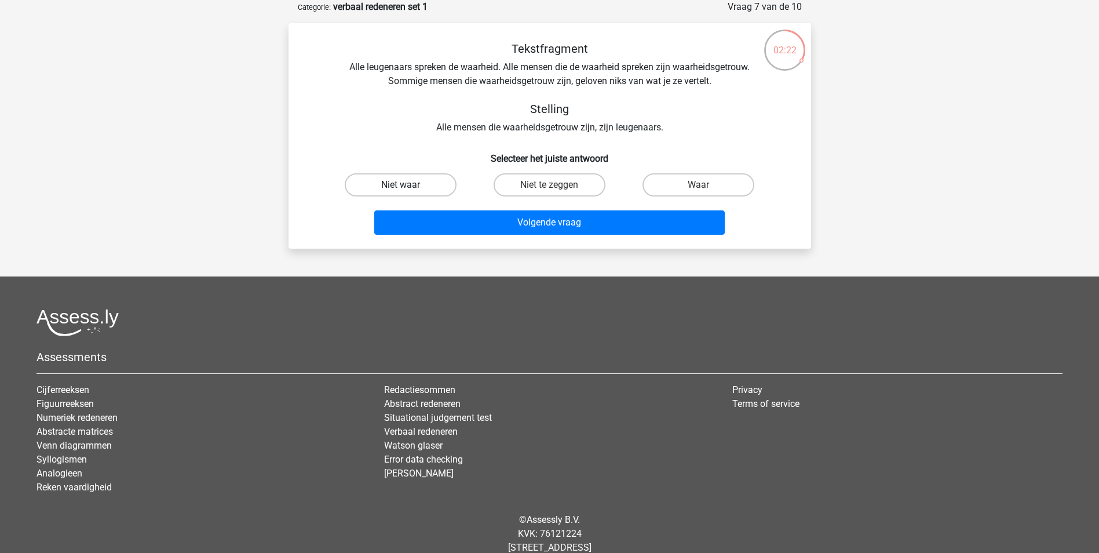
click at [432, 179] on label "Niet waar" at bounding box center [401, 184] width 112 height 23
click at [408, 185] on input "Niet waar" at bounding box center [404, 189] width 8 height 8
radio input "true"
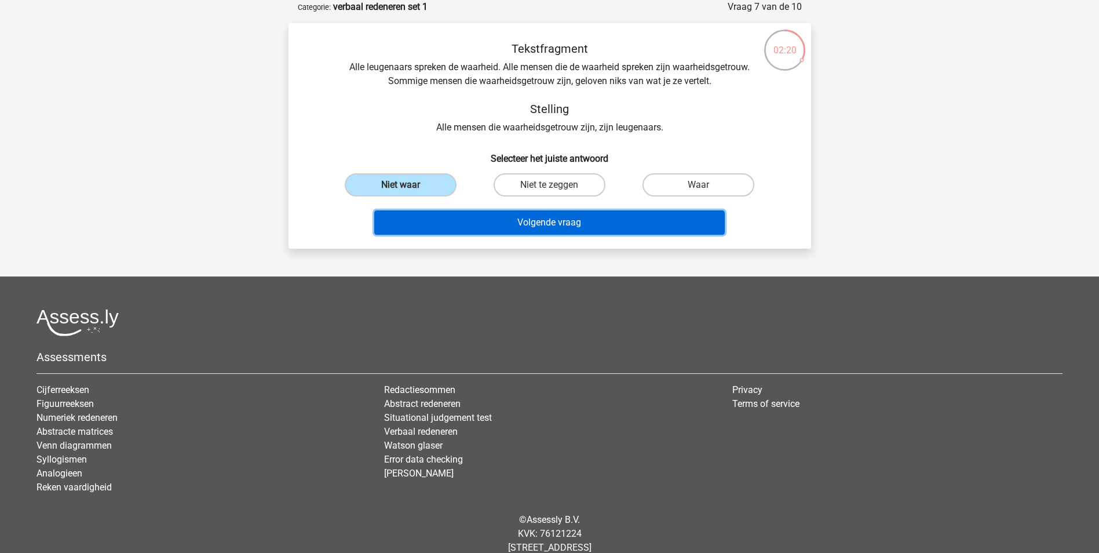
click at [530, 212] on button "Volgende vraag" at bounding box center [549, 222] width 350 height 24
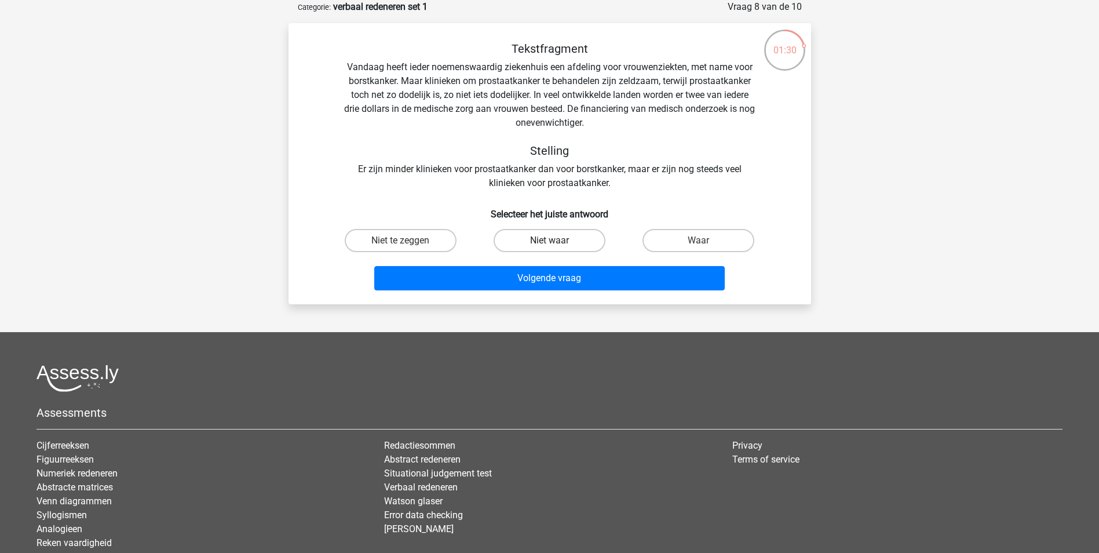
click at [569, 244] on label "Niet waar" at bounding box center [549, 240] width 112 height 23
click at [557, 244] on input "Niet waar" at bounding box center [553, 244] width 8 height 8
radio input "true"
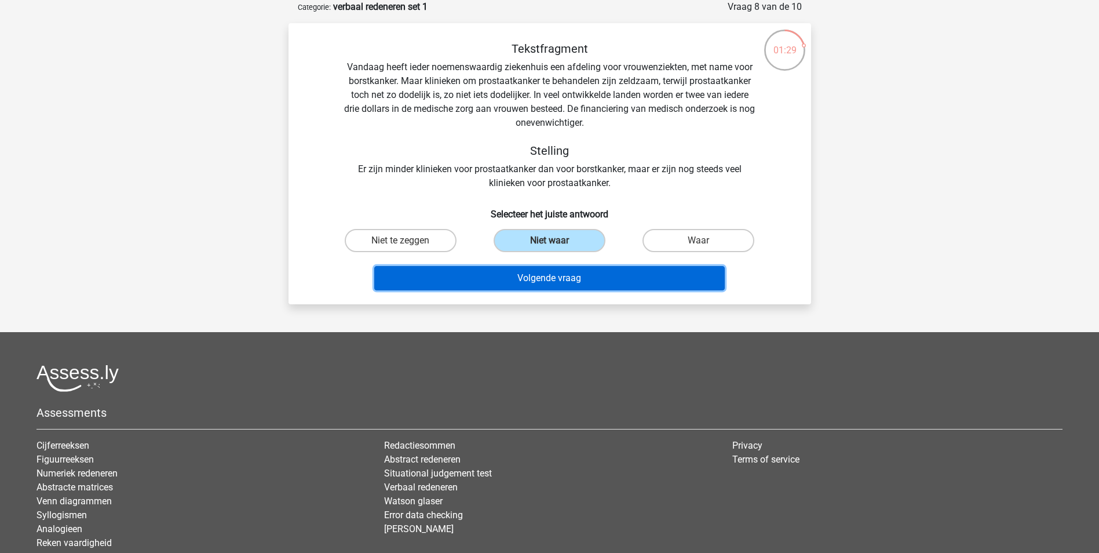
click at [567, 266] on button "Volgende vraag" at bounding box center [549, 278] width 350 height 24
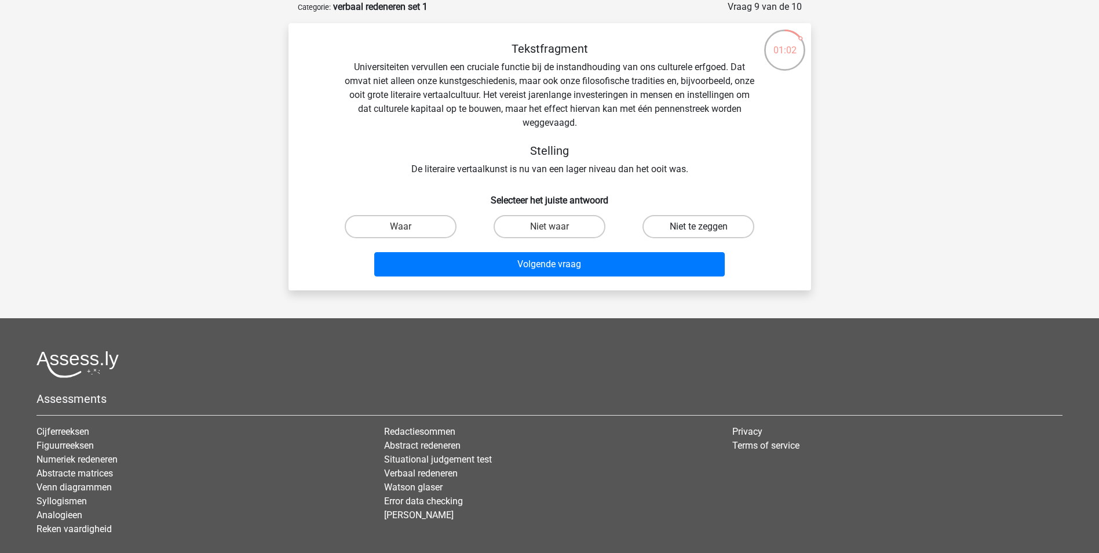
click at [696, 220] on label "Niet te zeggen" at bounding box center [698, 226] width 112 height 23
click at [698, 226] on input "Niet te zeggen" at bounding box center [702, 230] width 8 height 8
radio input "true"
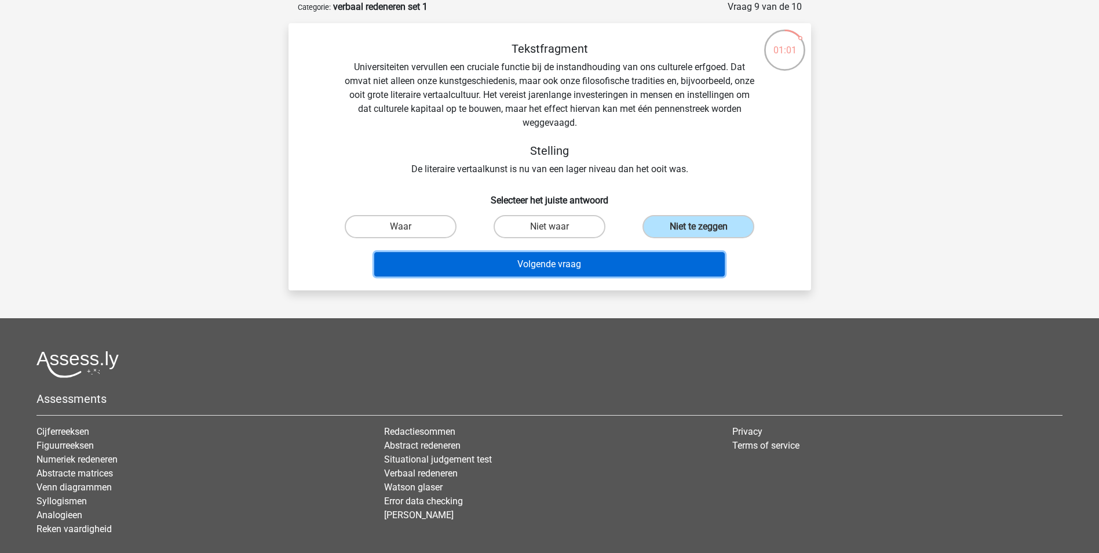
click at [564, 268] on button "Volgende vraag" at bounding box center [549, 264] width 350 height 24
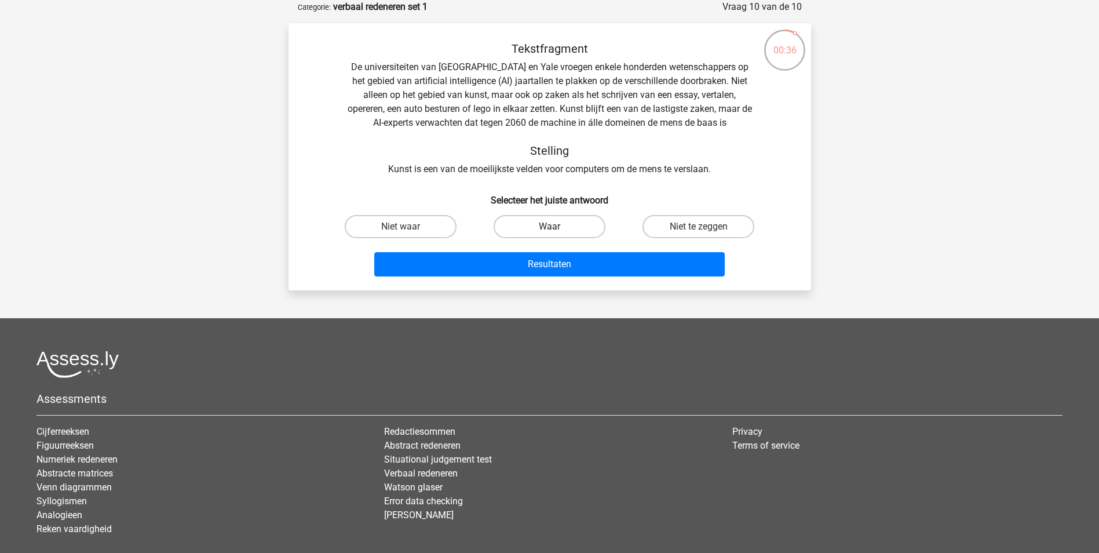
click at [559, 227] on label "Waar" at bounding box center [549, 226] width 112 height 23
click at [557, 227] on input "Waar" at bounding box center [553, 230] width 8 height 8
radio input "true"
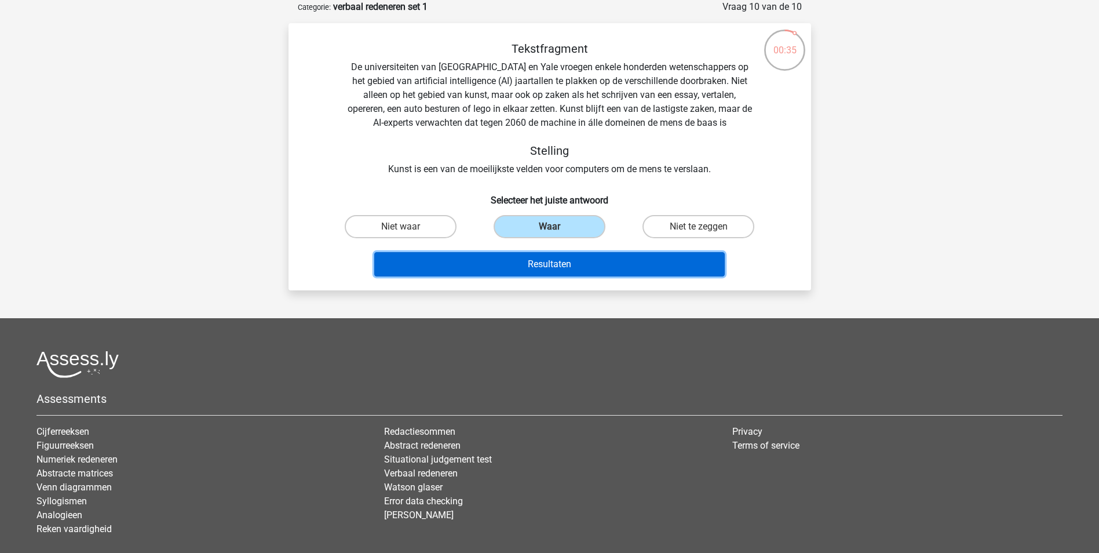
click at [559, 269] on button "Resultaten" at bounding box center [549, 264] width 350 height 24
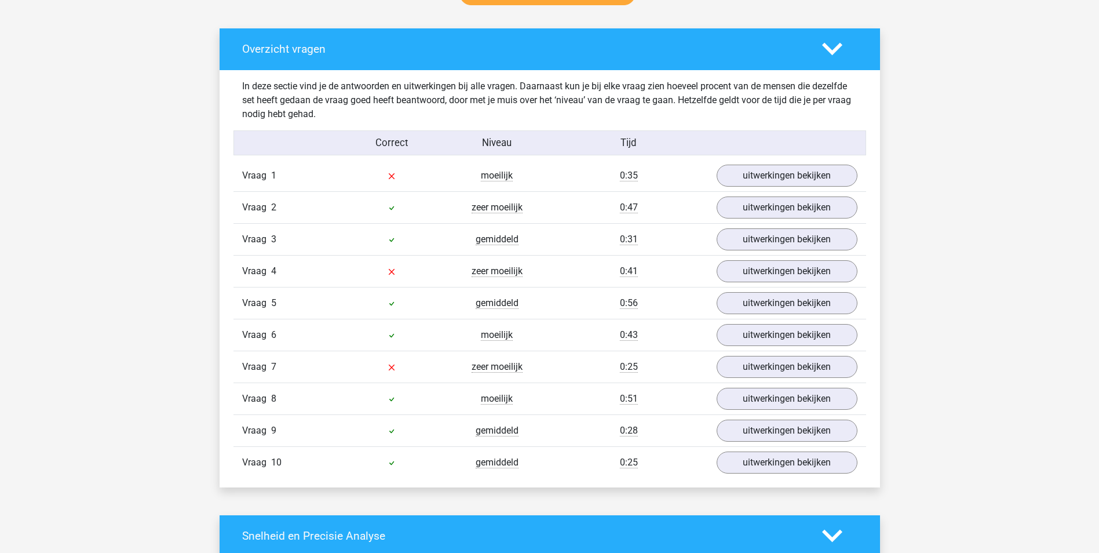
scroll to position [642, 0]
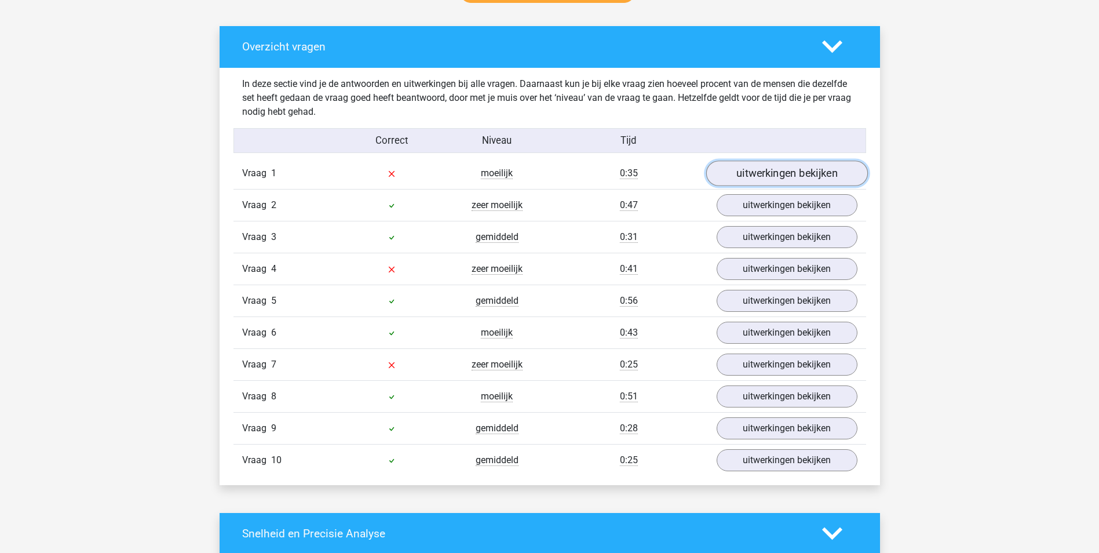
click at [804, 173] on link "uitwerkingen bekijken" at bounding box center [786, 172] width 162 height 25
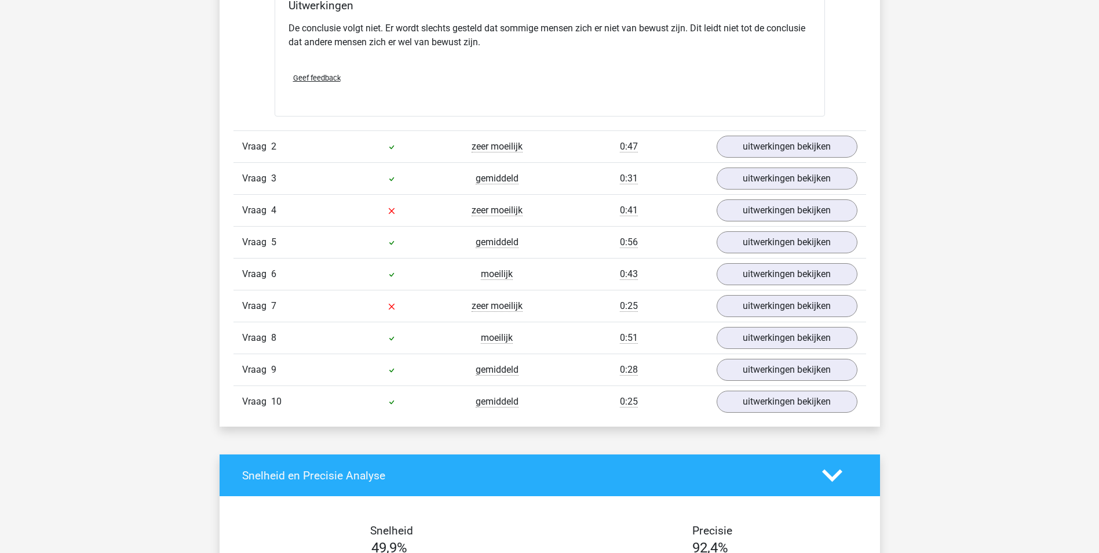
scroll to position [1032, 0]
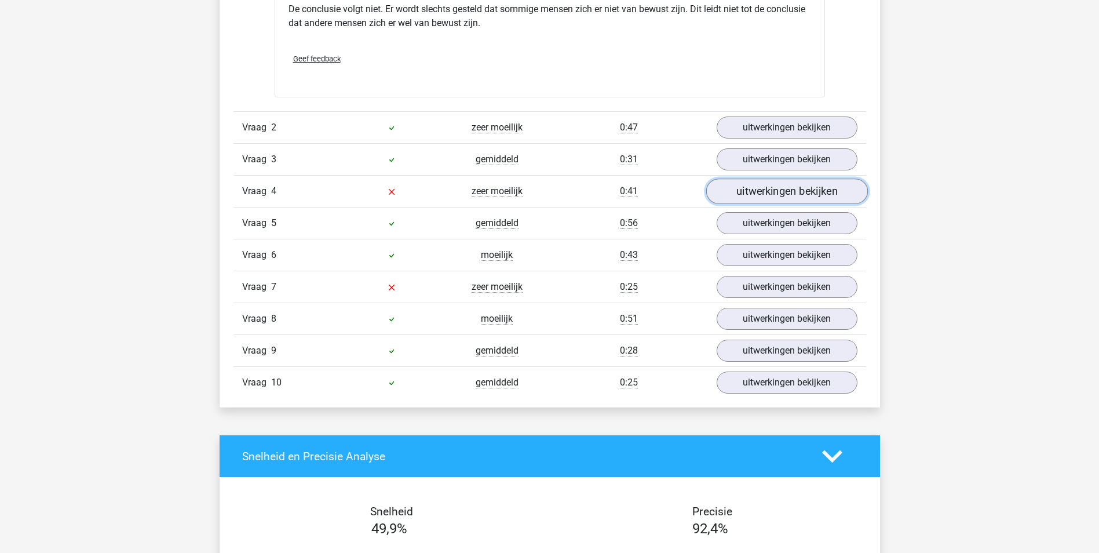
click at [795, 193] on link "uitwerkingen bekijken" at bounding box center [786, 190] width 162 height 25
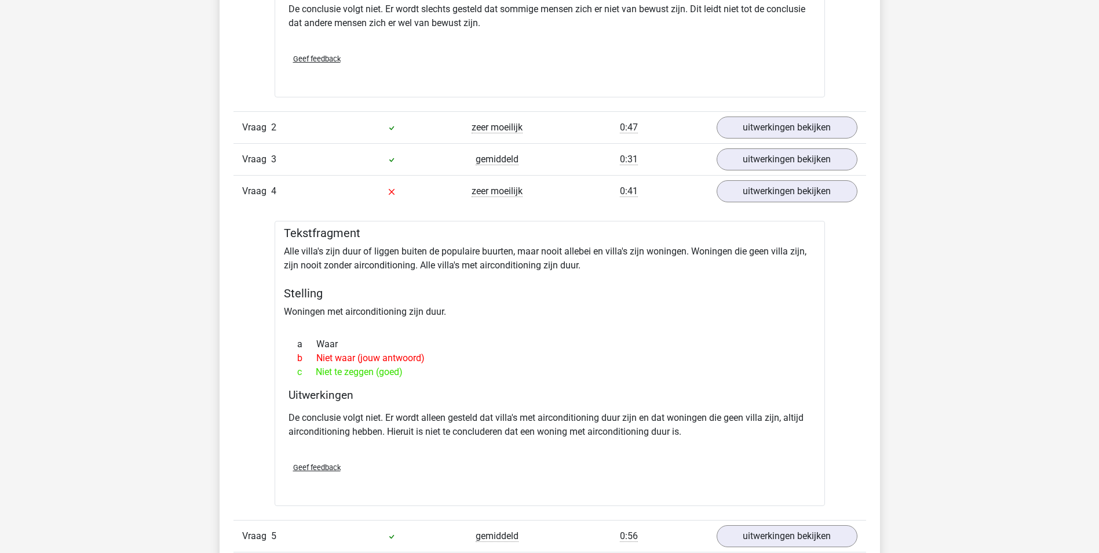
click at [1022, 271] on div "jessica maanjes@hotmail.nl" at bounding box center [549, 364] width 1099 height 2793
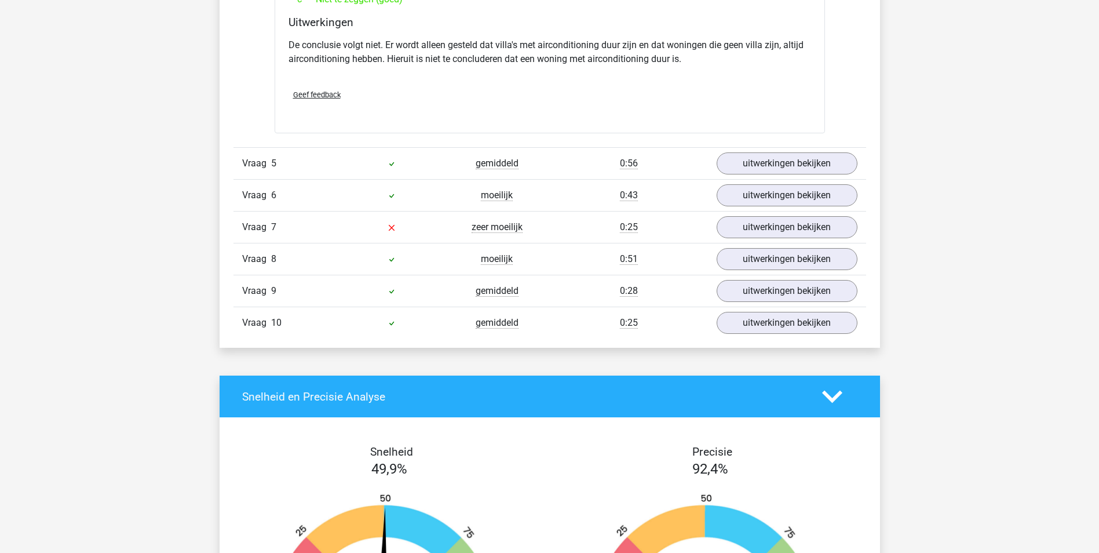
scroll to position [1444, 0]
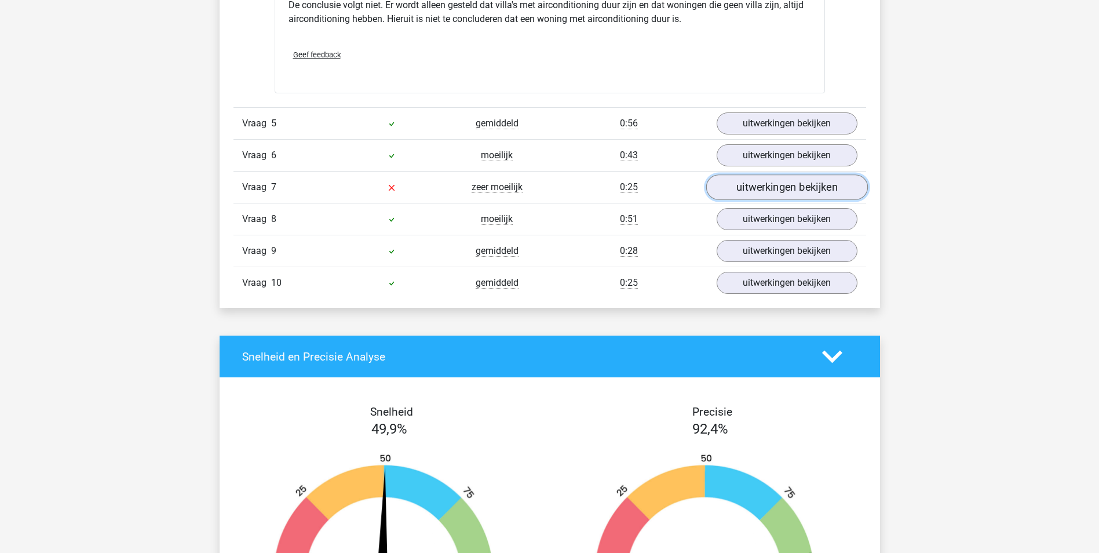
click at [783, 182] on link "uitwerkingen bekijken" at bounding box center [786, 186] width 162 height 25
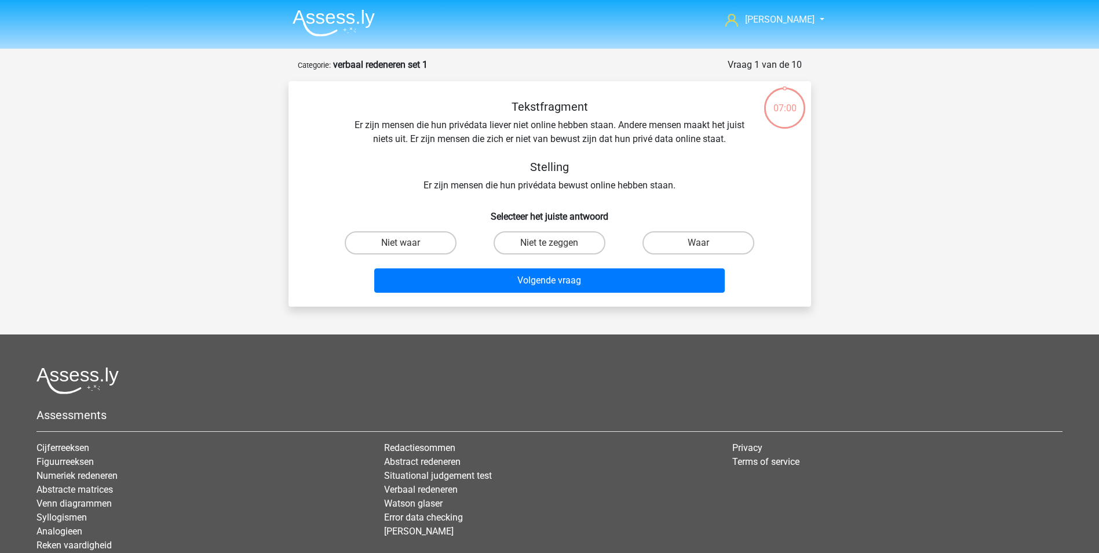
scroll to position [58, 0]
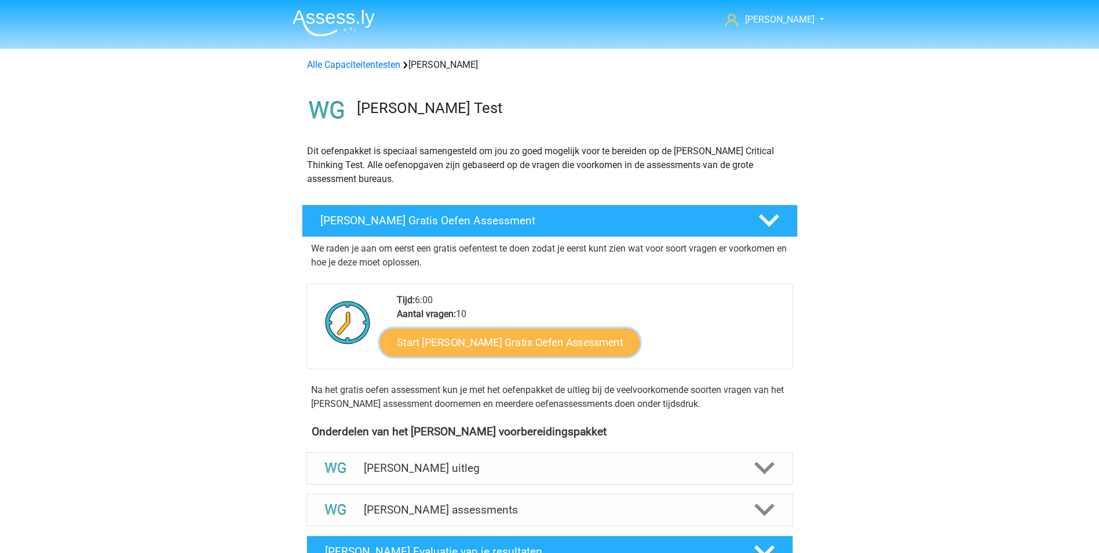
click at [453, 345] on link "Start Watson Glaser Gratis Oefen Assessment" at bounding box center [510, 342] width 260 height 28
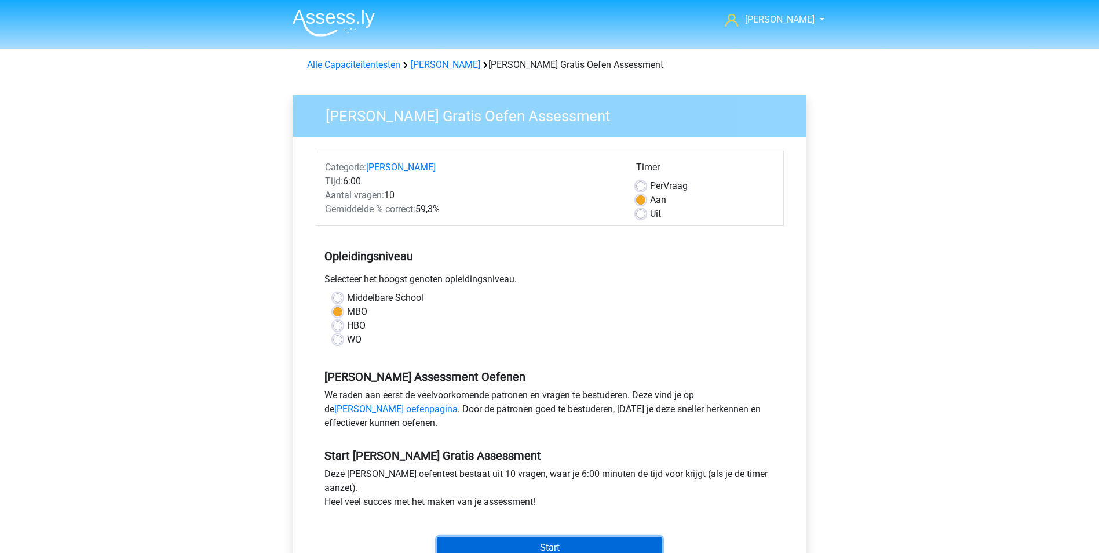
click at [525, 545] on input "Start" at bounding box center [549, 547] width 225 height 22
drag, startPoint x: 422, startPoint y: 111, endPoint x: 297, endPoint y: 112, distance: 125.7
click at [297, 112] on div "[PERSON_NAME] Gratis Oefen Assessment" at bounding box center [549, 116] width 513 height 42
drag, startPoint x: 297, startPoint y: 112, endPoint x: 354, endPoint y: 113, distance: 57.9
copy h3 "[PERSON_NAME]"
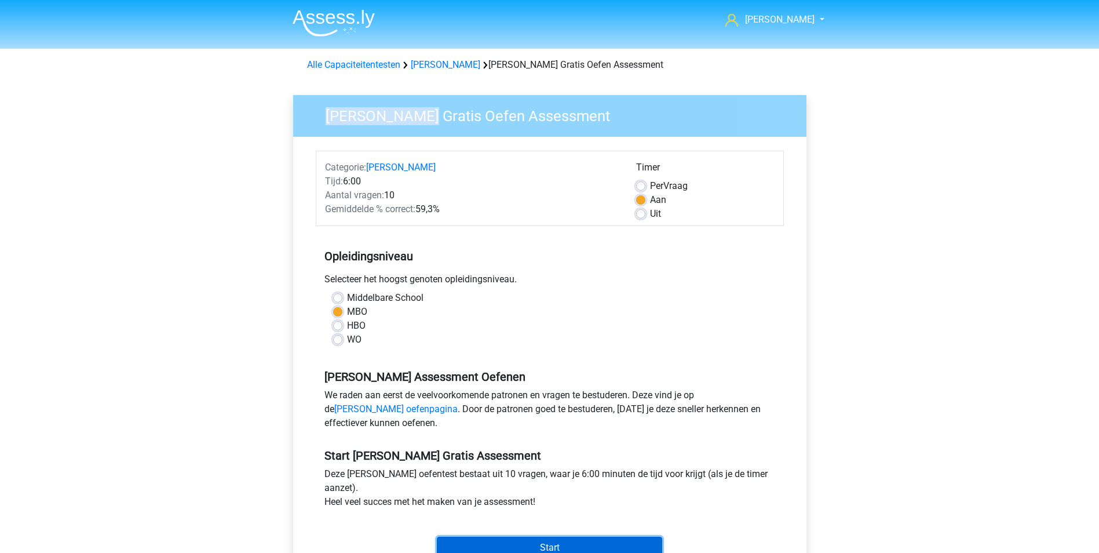
click at [563, 545] on input "Start" at bounding box center [549, 547] width 225 height 22
click at [547, 547] on input "Start" at bounding box center [549, 547] width 225 height 22
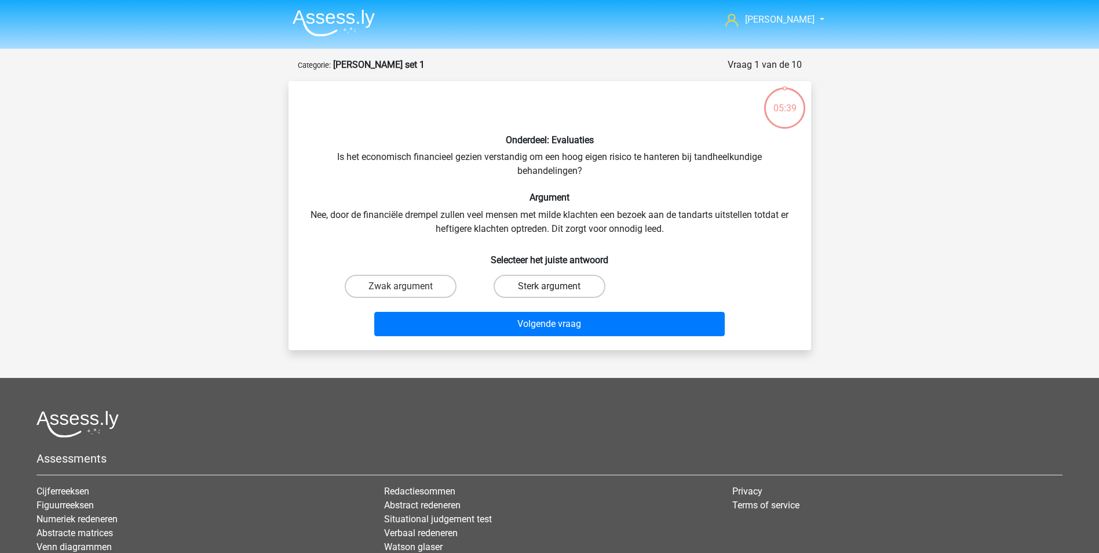
click at [567, 284] on label "Sterk argument" at bounding box center [549, 286] width 112 height 23
click at [557, 286] on input "Sterk argument" at bounding box center [553, 290] width 8 height 8
radio input "true"
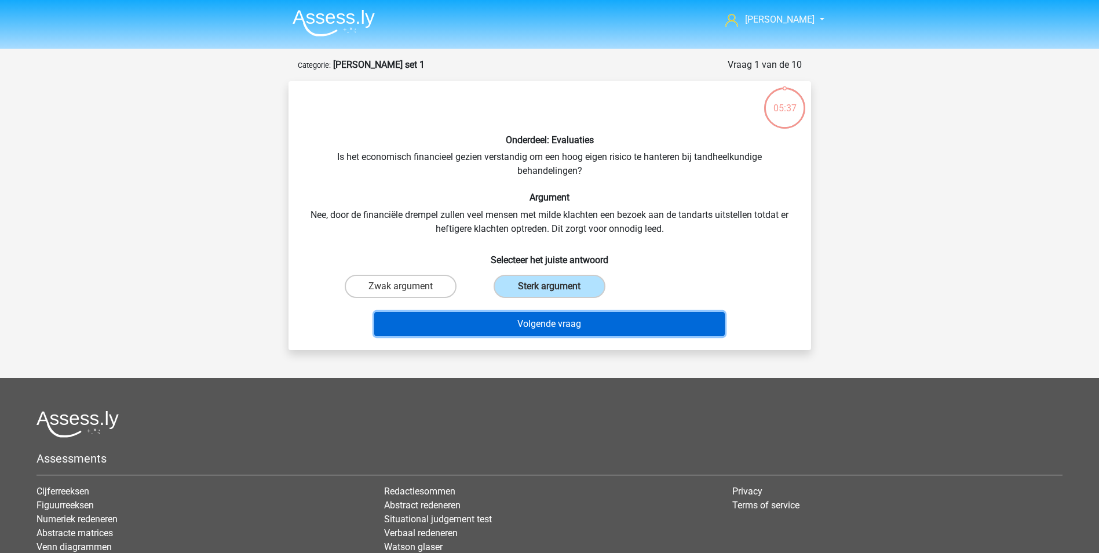
click at [567, 317] on button "Volgende vraag" at bounding box center [549, 324] width 350 height 24
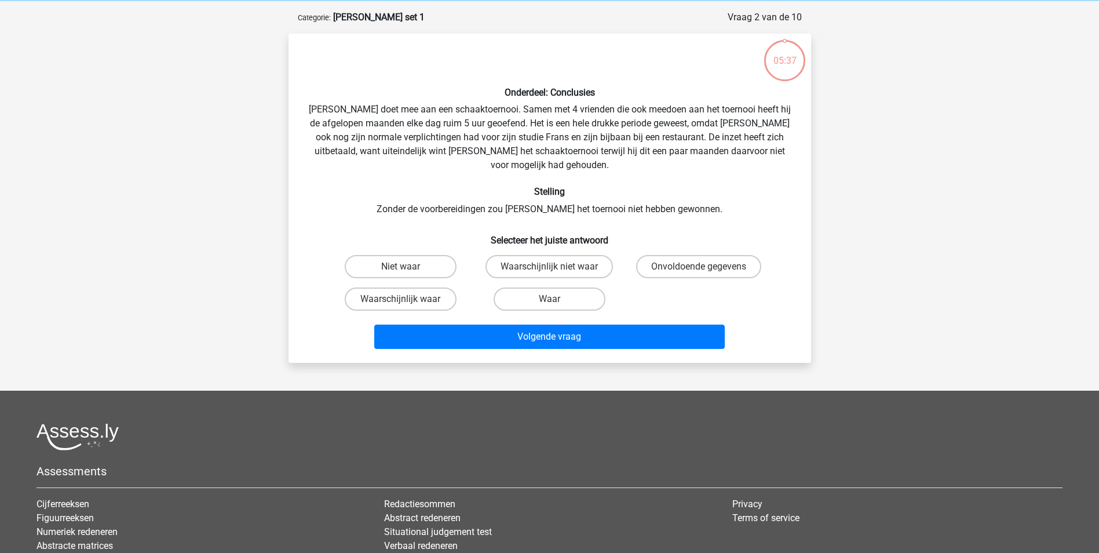
scroll to position [58, 0]
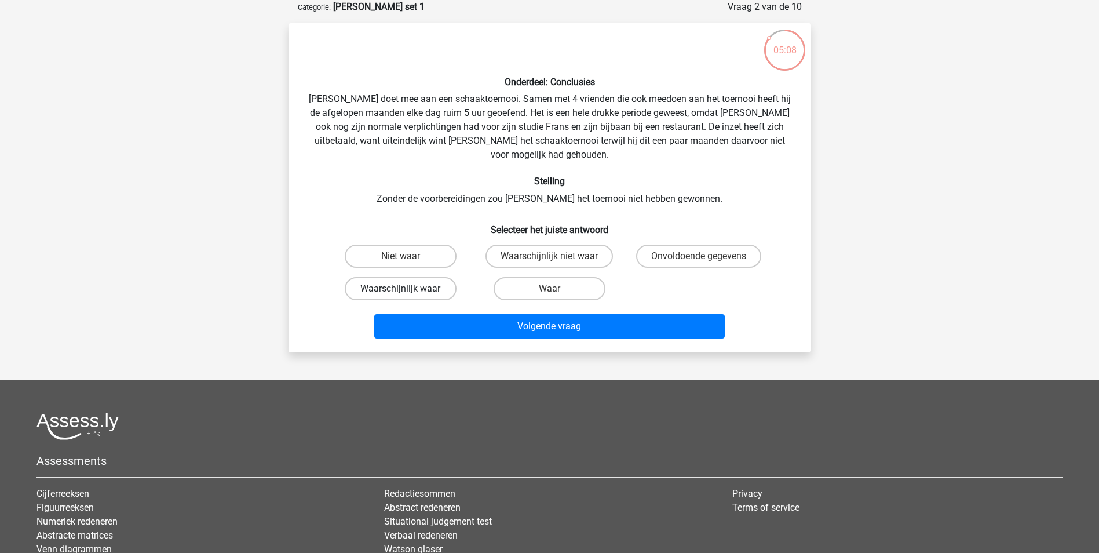
click at [397, 277] on label "Waarschijnlijk waar" at bounding box center [401, 288] width 112 height 23
click at [400, 288] on input "Waarschijnlijk waar" at bounding box center [404, 292] width 8 height 8
radio input "true"
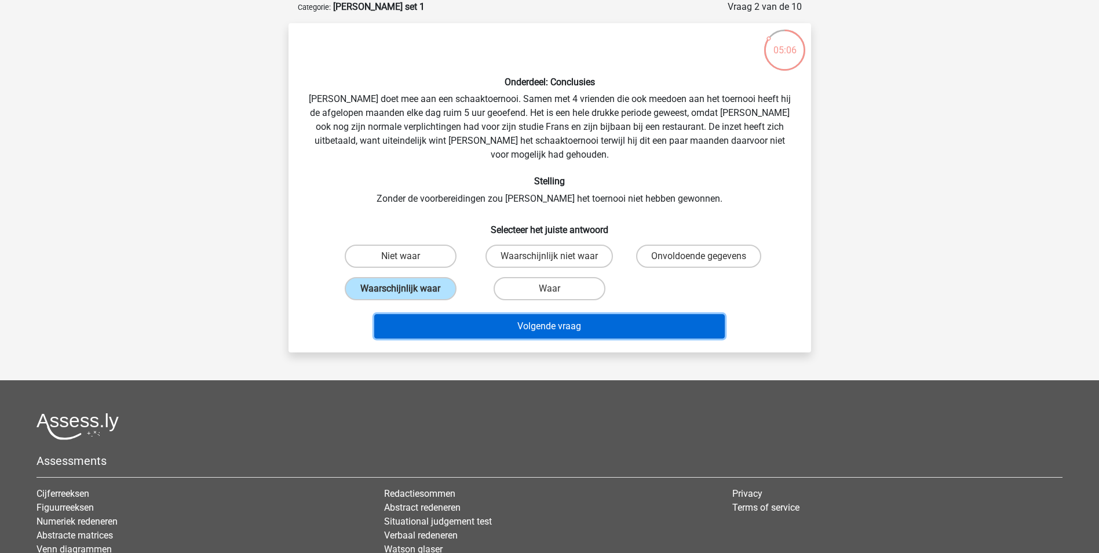
click at [568, 317] on button "Volgende vraag" at bounding box center [549, 326] width 350 height 24
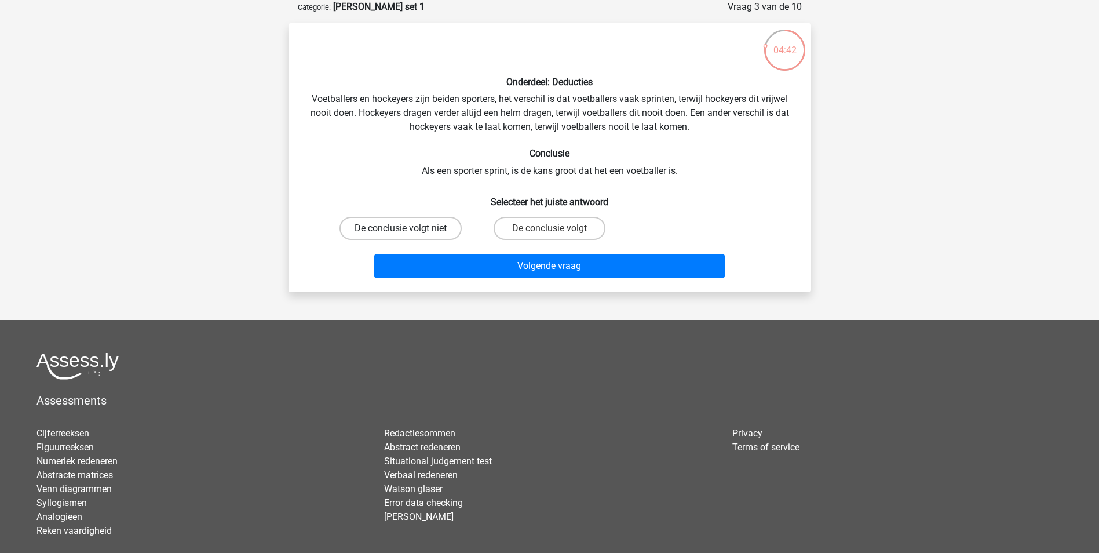
click at [417, 228] on label "De conclusie volgt niet" at bounding box center [400, 228] width 122 height 23
click at [408, 228] on input "De conclusie volgt niet" at bounding box center [404, 232] width 8 height 8
radio input "true"
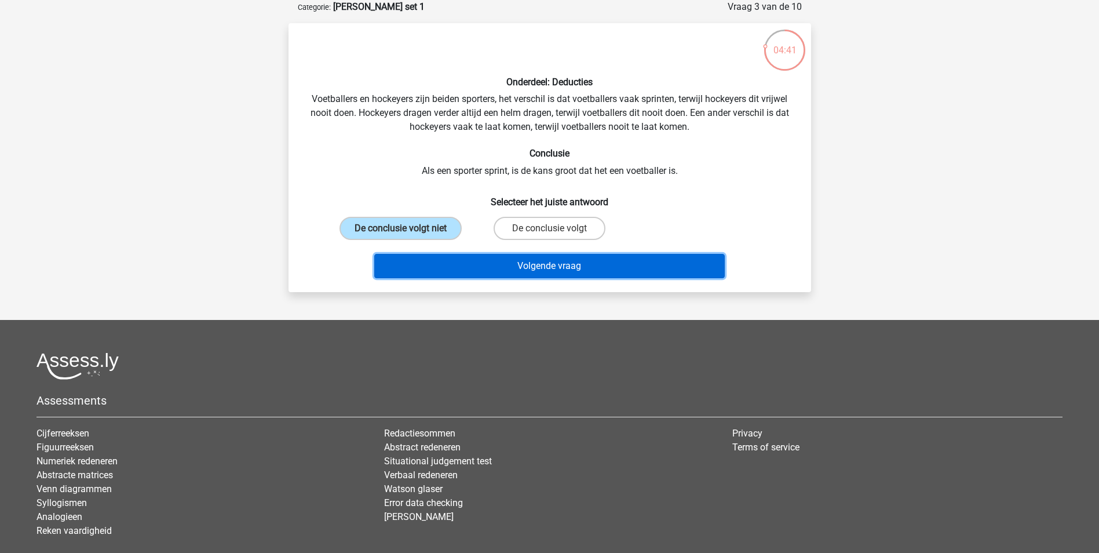
click at [525, 262] on button "Volgende vraag" at bounding box center [549, 266] width 350 height 24
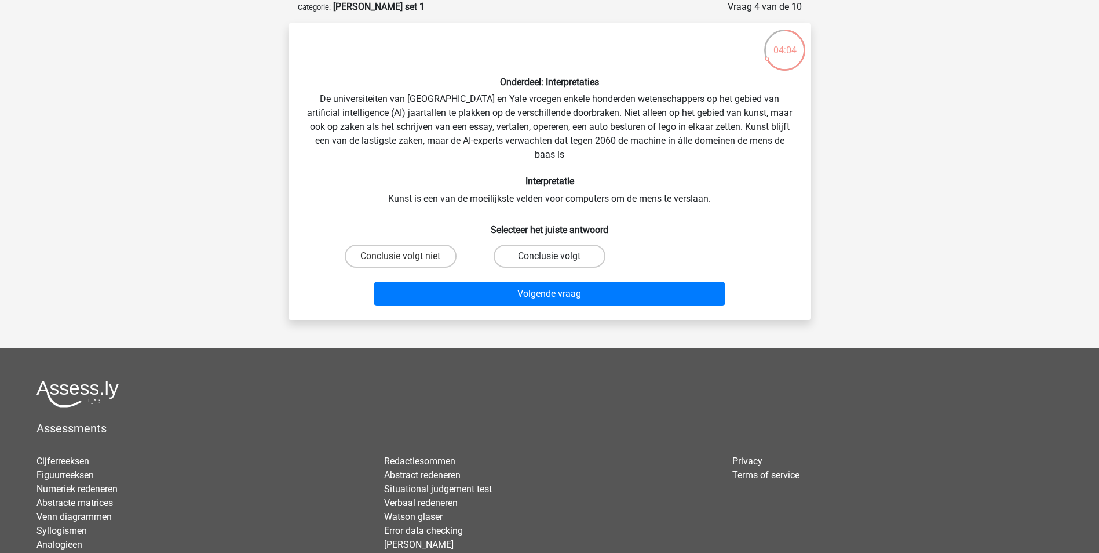
click at [543, 257] on label "Conclusie volgt" at bounding box center [549, 255] width 112 height 23
click at [549, 257] on input "Conclusie volgt" at bounding box center [553, 260] width 8 height 8
radio input "true"
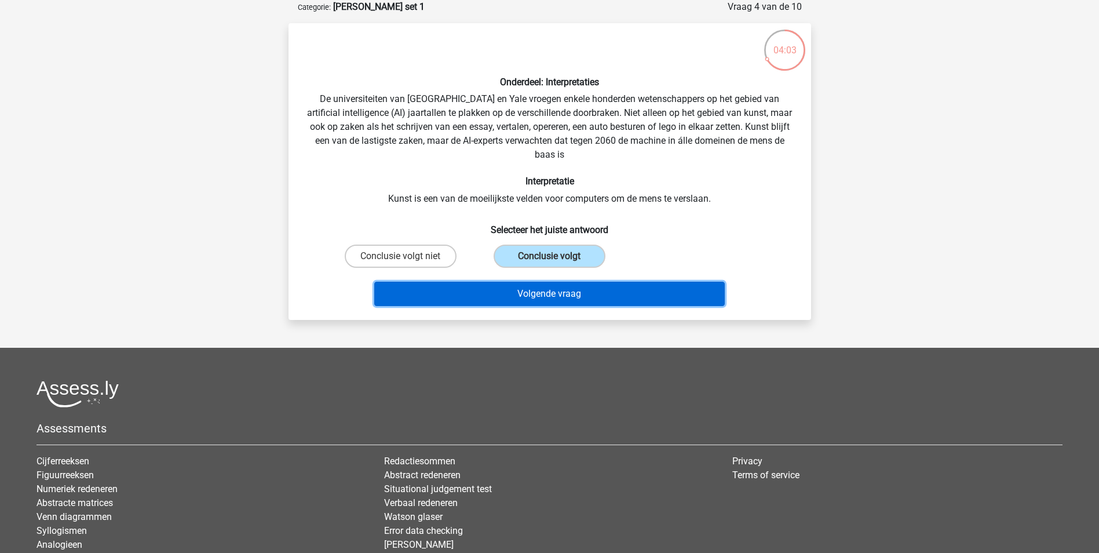
click at [543, 288] on button "Volgende vraag" at bounding box center [549, 293] width 350 height 24
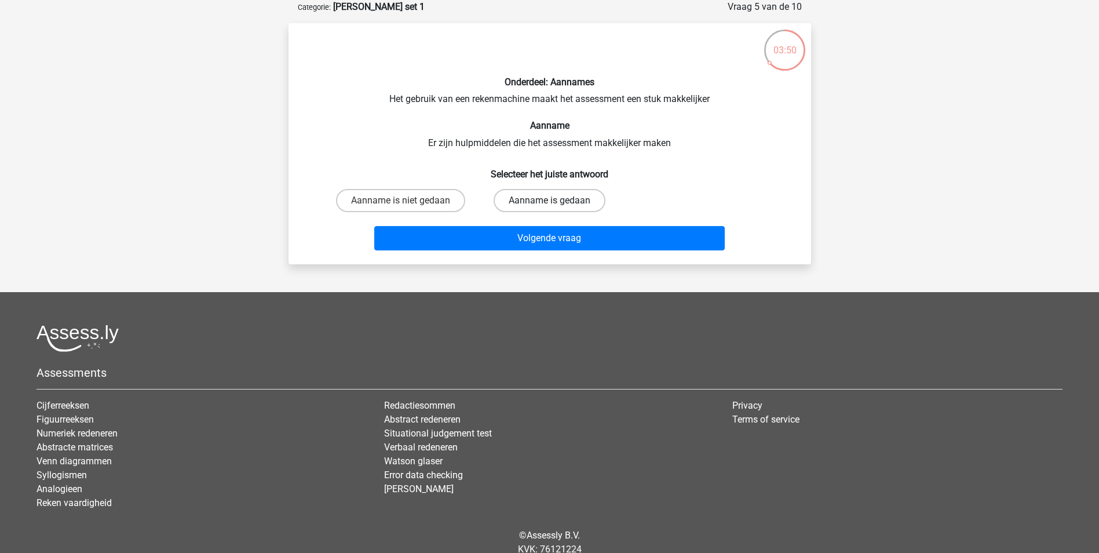
click at [535, 198] on label "Aanname is gedaan" at bounding box center [549, 200] width 112 height 23
click at [549, 200] on input "Aanname is gedaan" at bounding box center [553, 204] width 8 height 8
radio input "true"
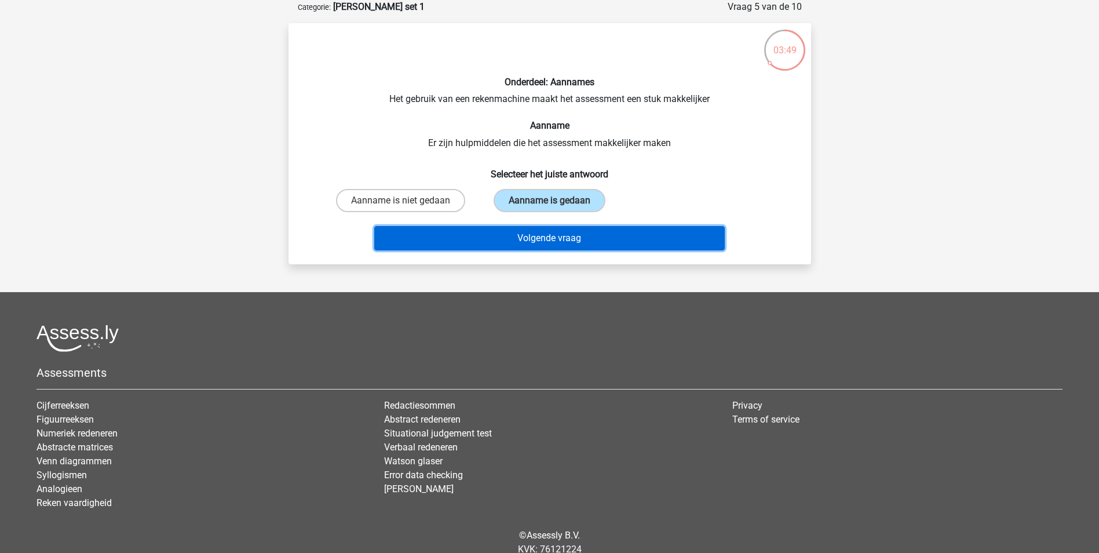
click at [524, 236] on button "Volgende vraag" at bounding box center [549, 238] width 350 height 24
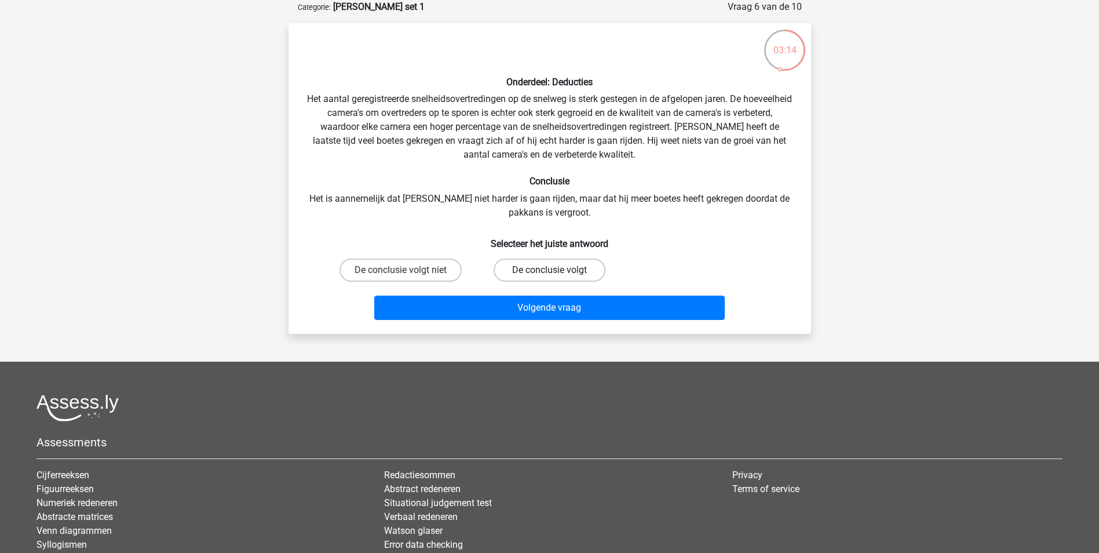
click at [528, 269] on label "De conclusie volgt" at bounding box center [549, 269] width 112 height 23
click at [549, 270] on input "De conclusie volgt" at bounding box center [553, 274] width 8 height 8
radio input "true"
click at [527, 294] on div "Volgende vraag" at bounding box center [549, 305] width 485 height 38
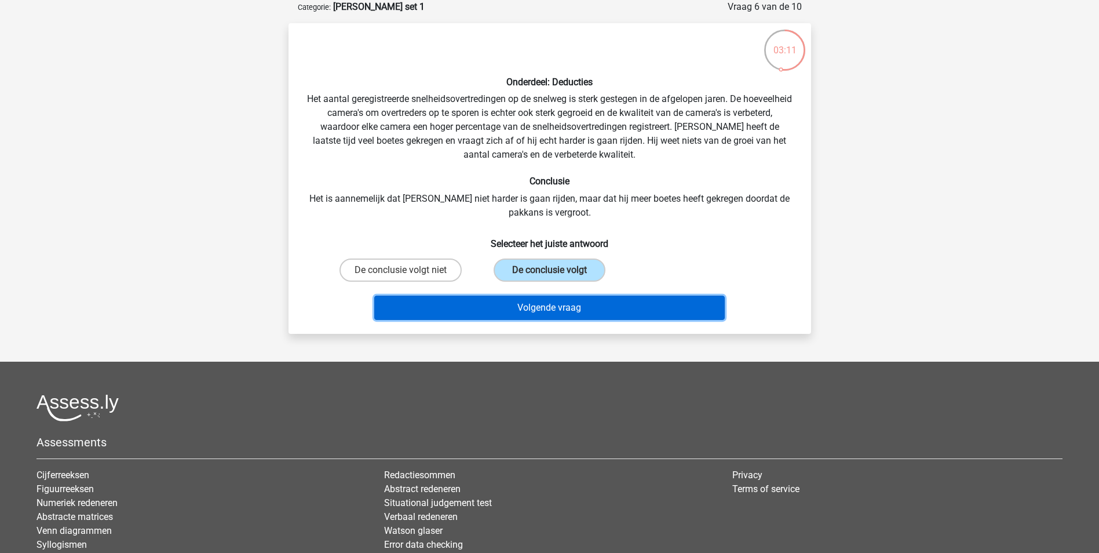
click at [537, 305] on button "Volgende vraag" at bounding box center [549, 307] width 350 height 24
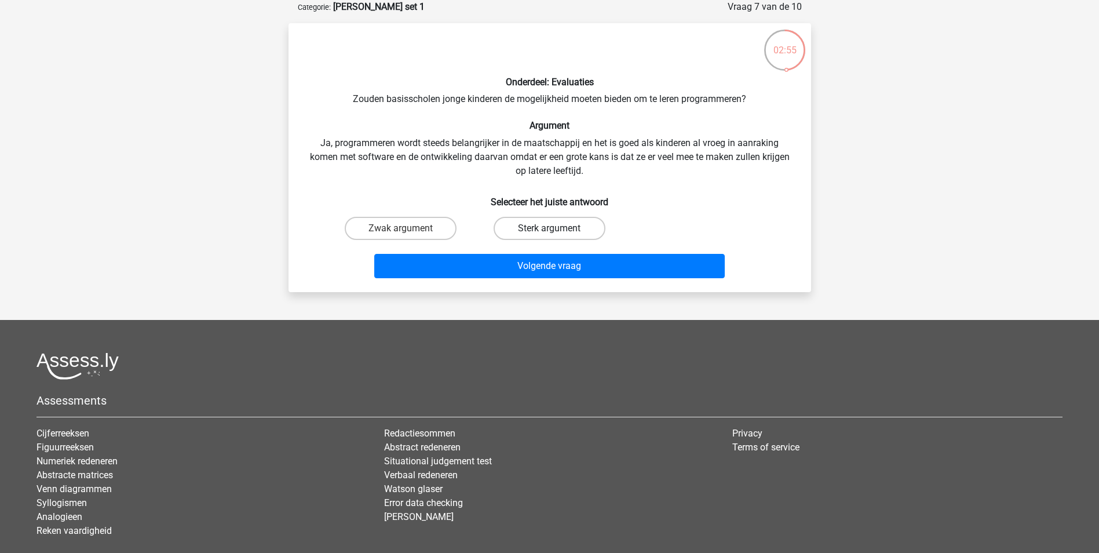
click at [529, 224] on label "Sterk argument" at bounding box center [549, 228] width 112 height 23
click at [549, 228] on input "Sterk argument" at bounding box center [553, 232] width 8 height 8
radio input "true"
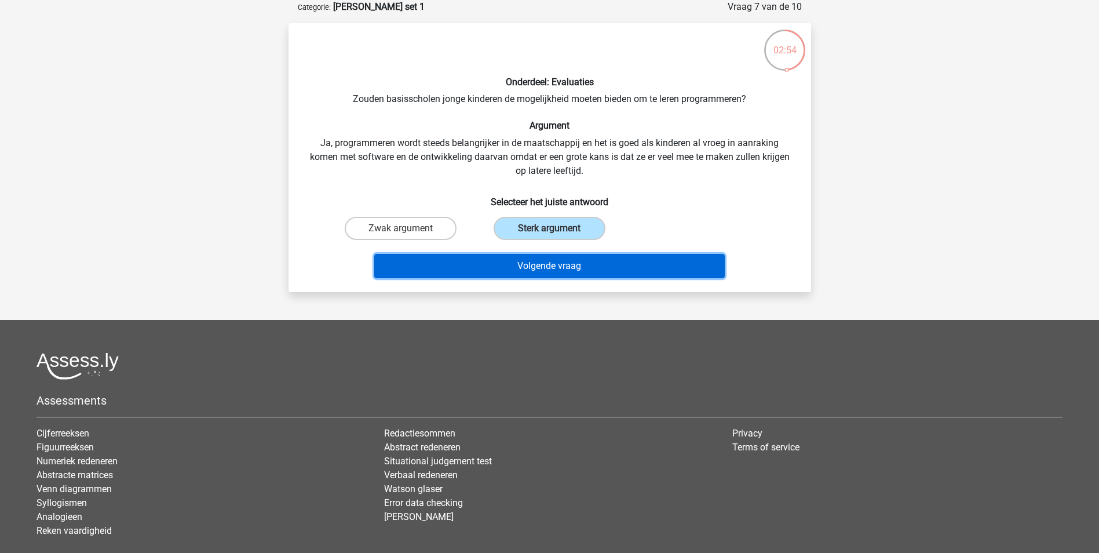
click at [529, 265] on button "Volgende vraag" at bounding box center [549, 266] width 350 height 24
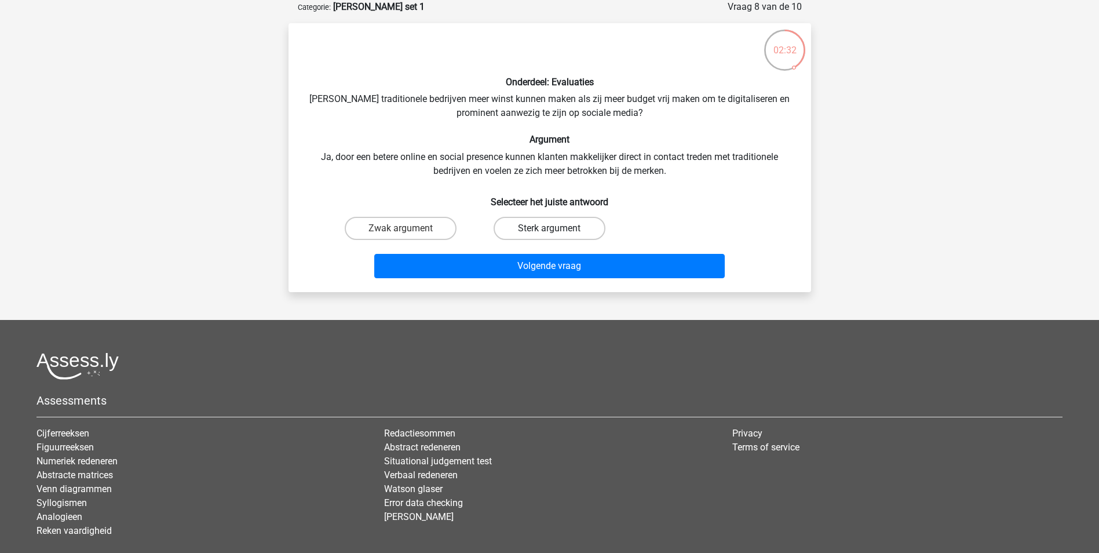
click at [555, 226] on label "Sterk argument" at bounding box center [549, 228] width 112 height 23
click at [555, 228] on input "Sterk argument" at bounding box center [553, 232] width 8 height 8
radio input "true"
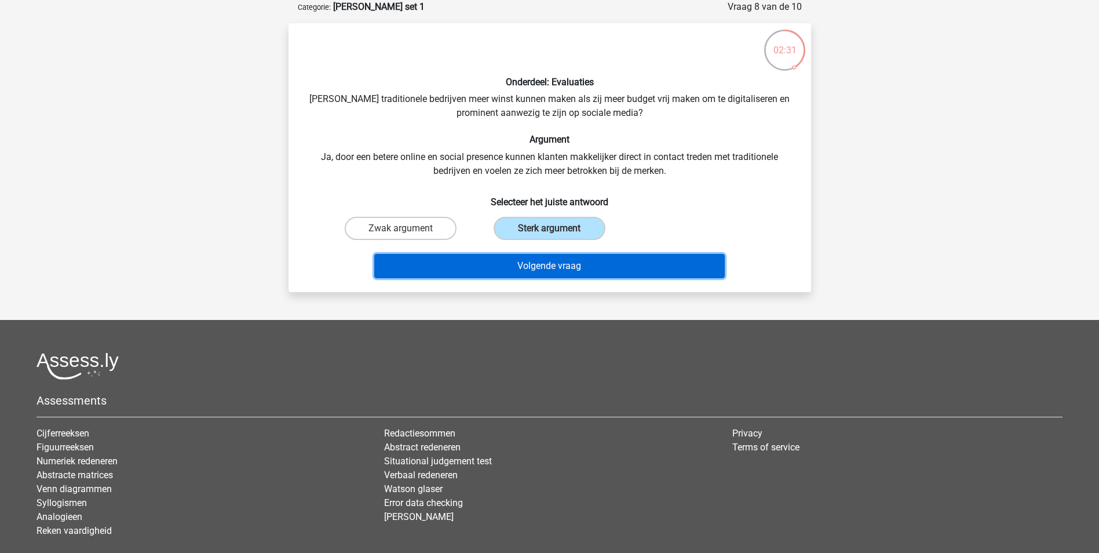
click at [553, 260] on button "Volgende vraag" at bounding box center [549, 266] width 350 height 24
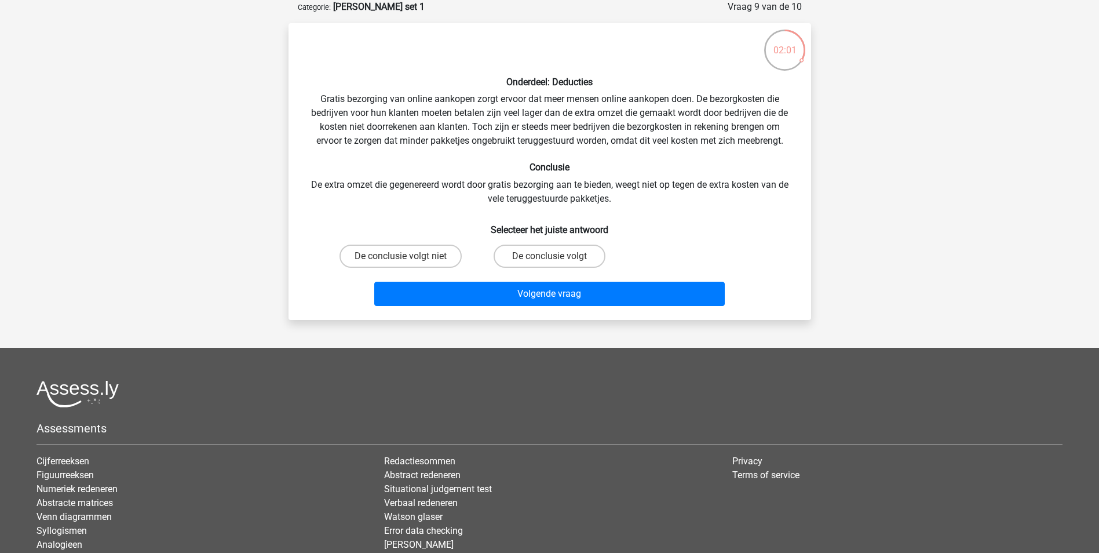
click at [405, 261] on input "De conclusie volgt niet" at bounding box center [404, 260] width 8 height 8
radio input "true"
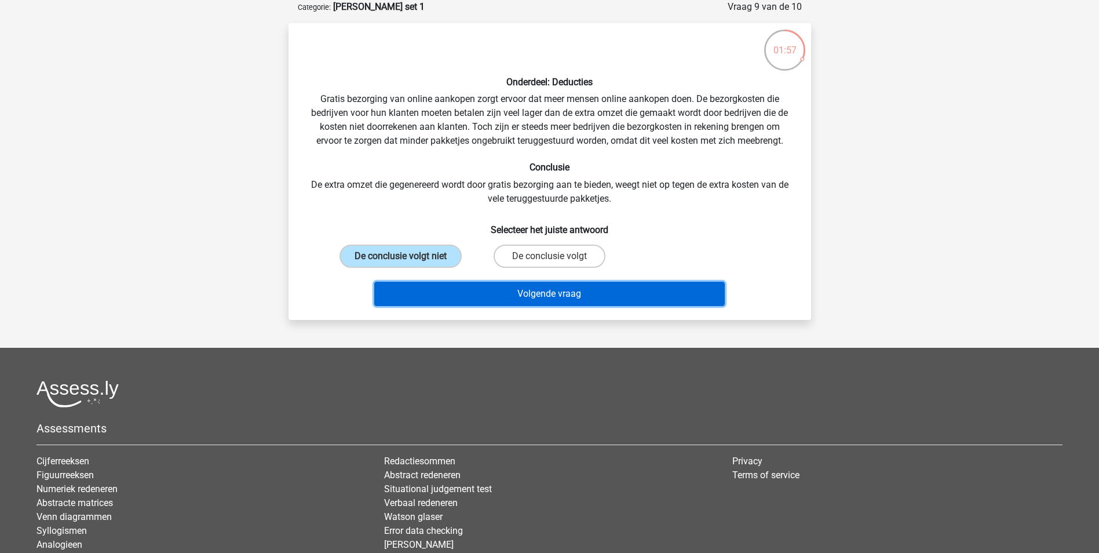
click at [550, 288] on button "Volgende vraag" at bounding box center [549, 293] width 350 height 24
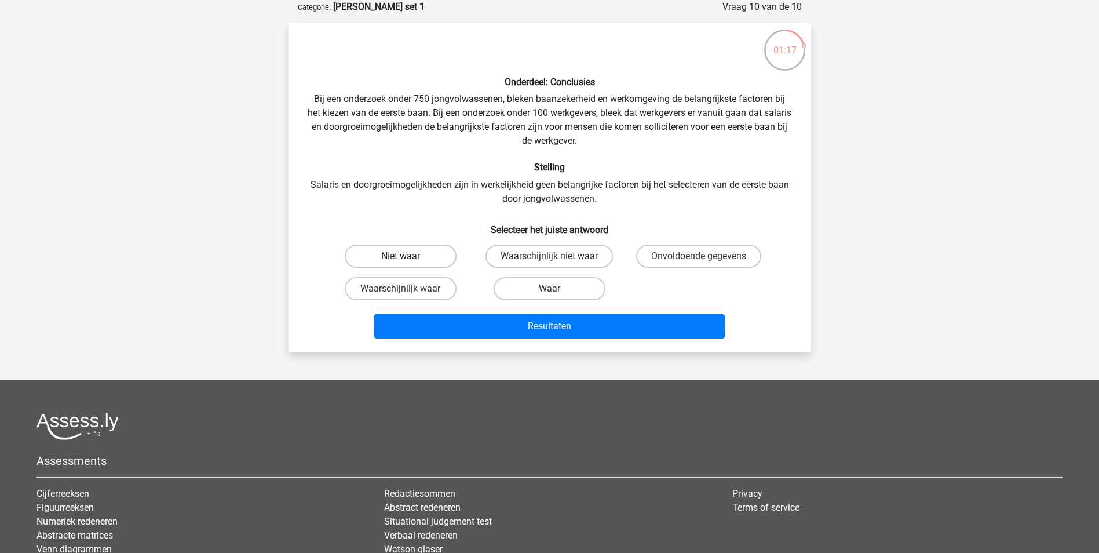
click at [434, 253] on label "Niet waar" at bounding box center [401, 255] width 112 height 23
click at [408, 256] on input "Niet waar" at bounding box center [404, 260] width 8 height 8
radio input "true"
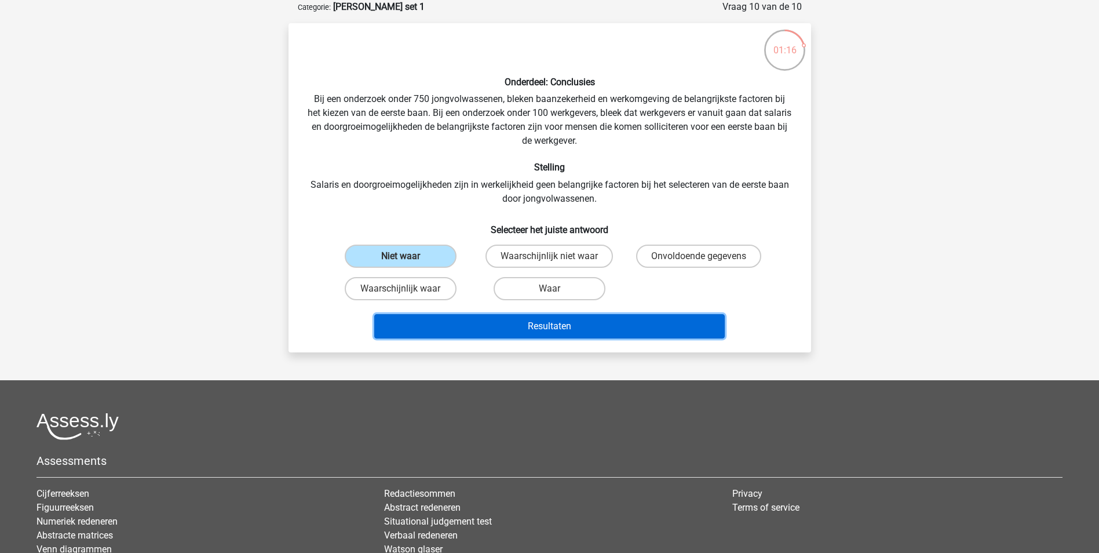
click at [591, 319] on button "Resultaten" at bounding box center [549, 326] width 350 height 24
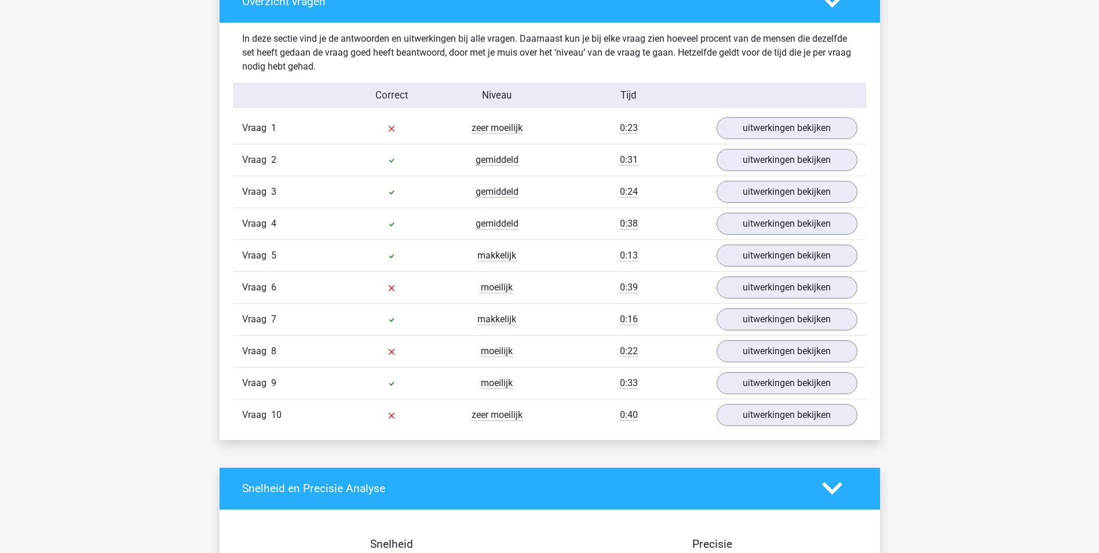
scroll to position [690, 0]
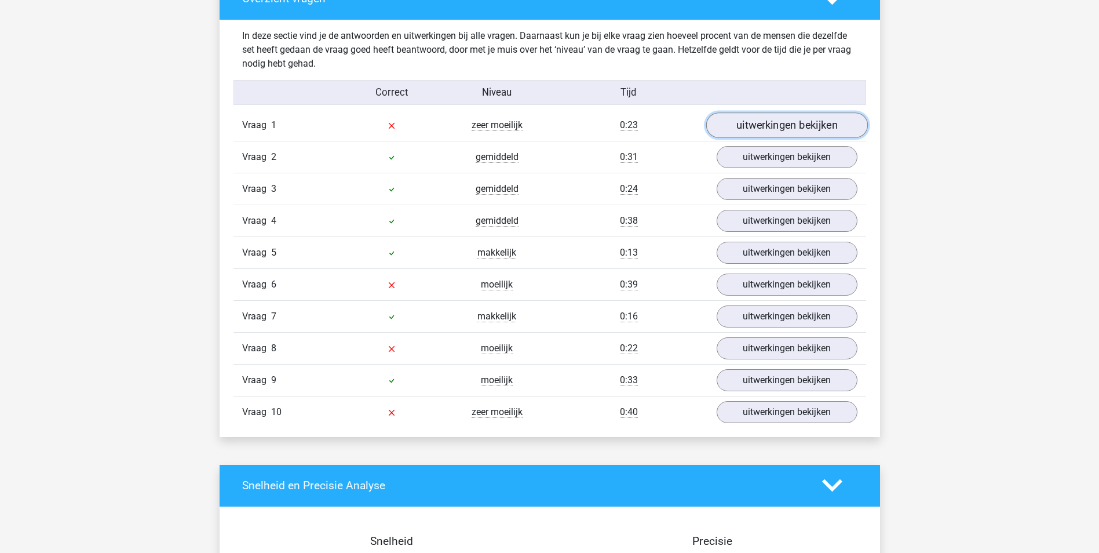
click at [796, 121] on link "uitwerkingen bekijken" at bounding box center [786, 124] width 162 height 25
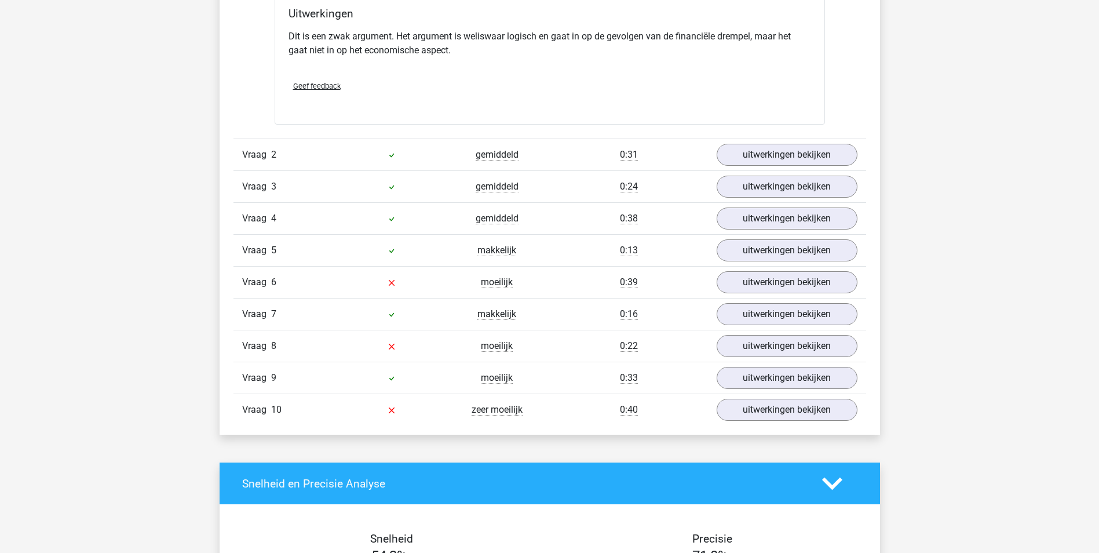
scroll to position [998, 0]
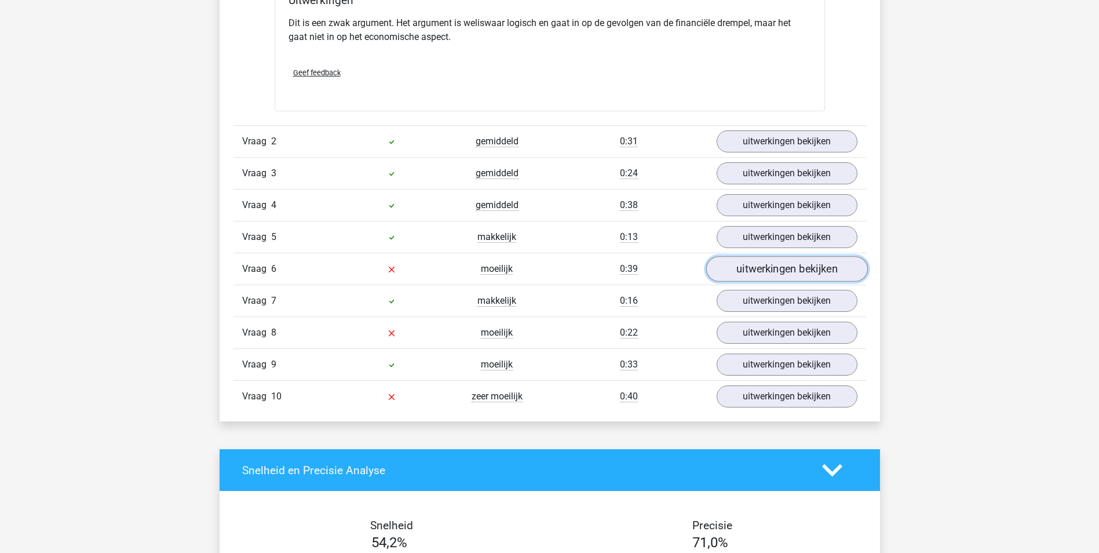
click at [774, 264] on link "uitwerkingen bekijken" at bounding box center [786, 269] width 162 height 25
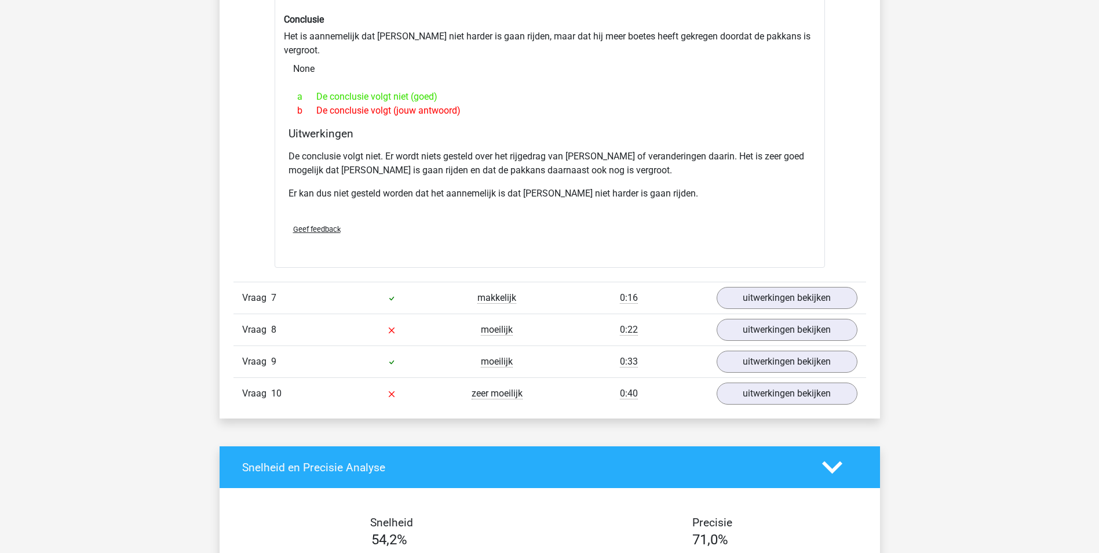
scroll to position [1407, 0]
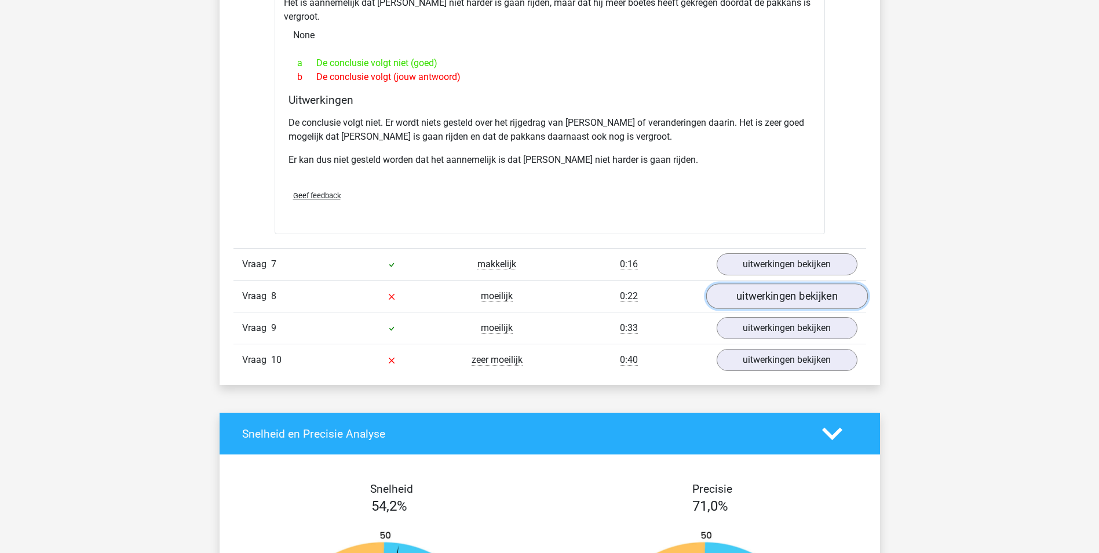
click at [777, 283] on link "uitwerkingen bekijken" at bounding box center [786, 295] width 162 height 25
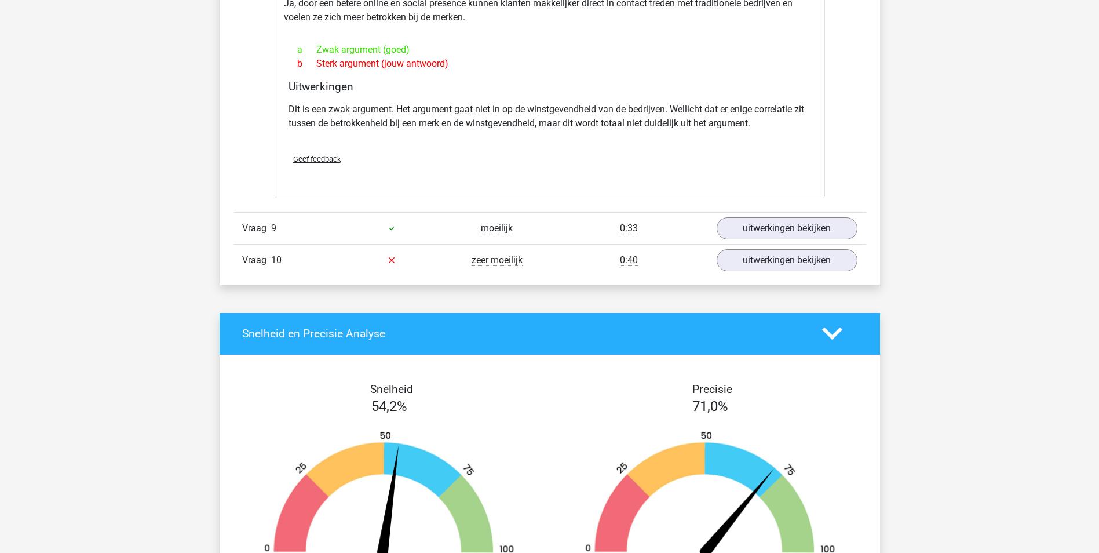
scroll to position [1821, 0]
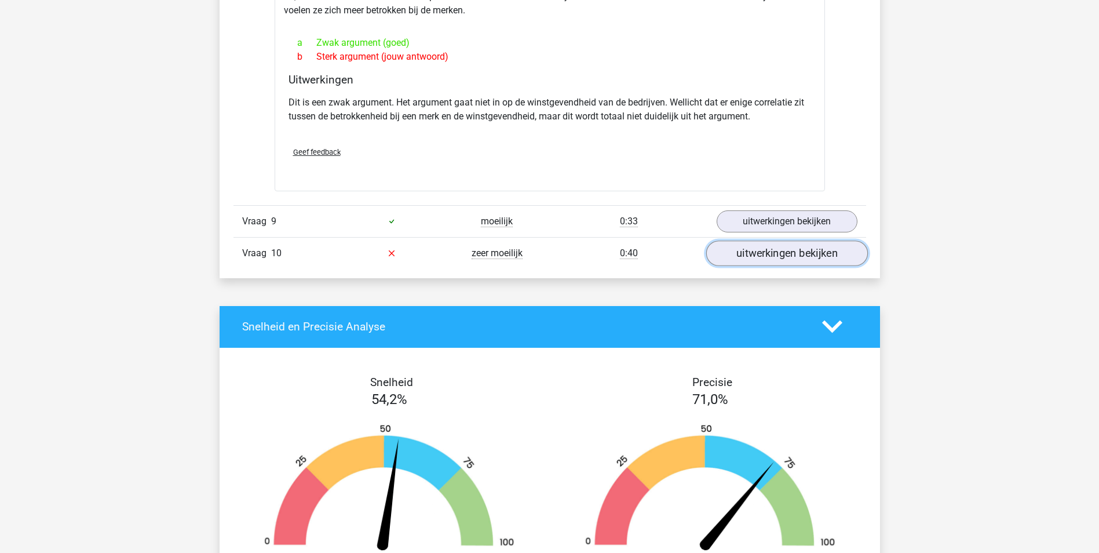
click at [791, 240] on link "uitwerkingen bekijken" at bounding box center [786, 252] width 162 height 25
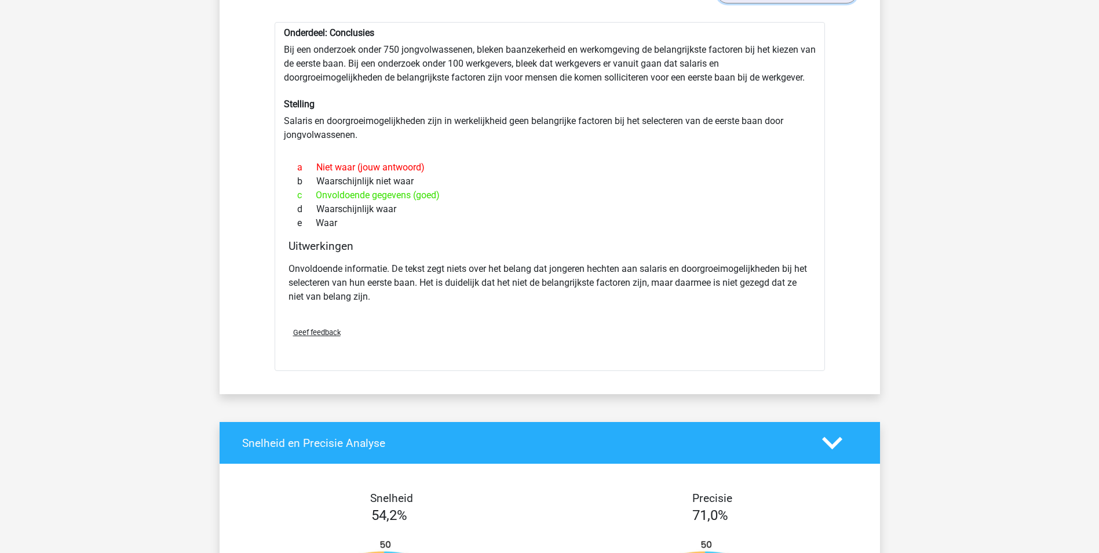
scroll to position [2220, 0]
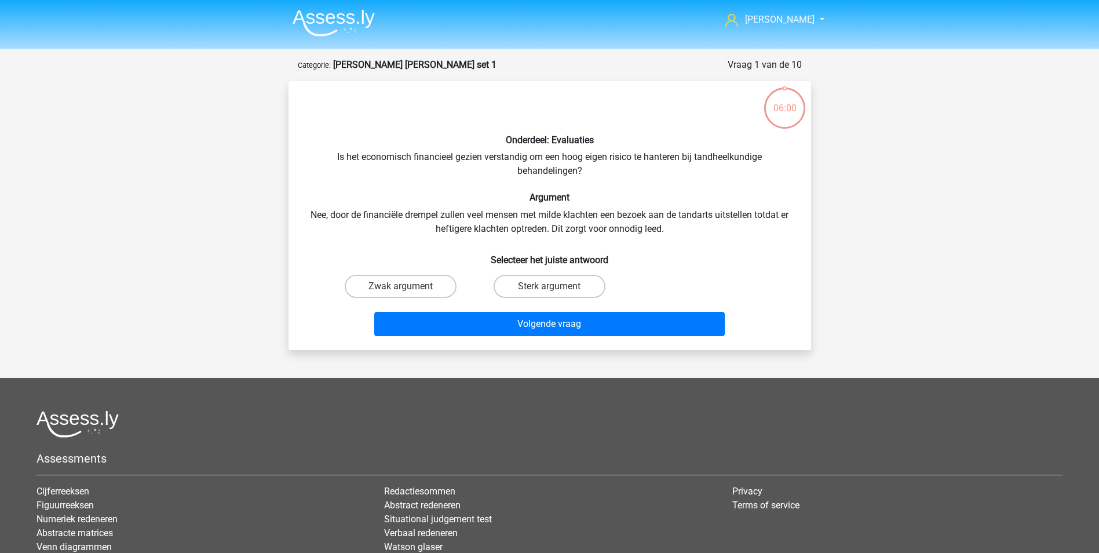
scroll to position [58, 0]
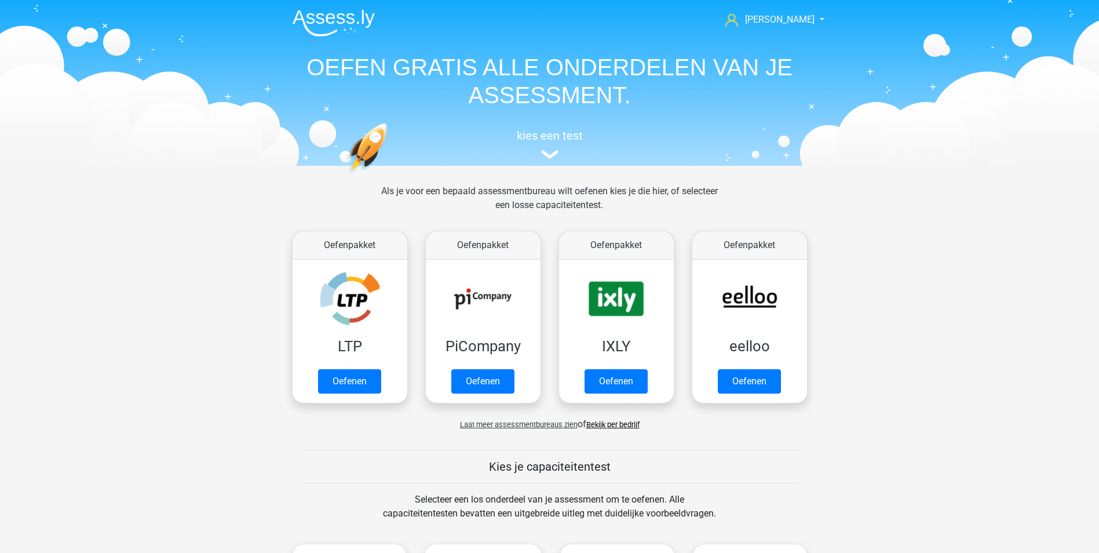
scroll to position [773, 0]
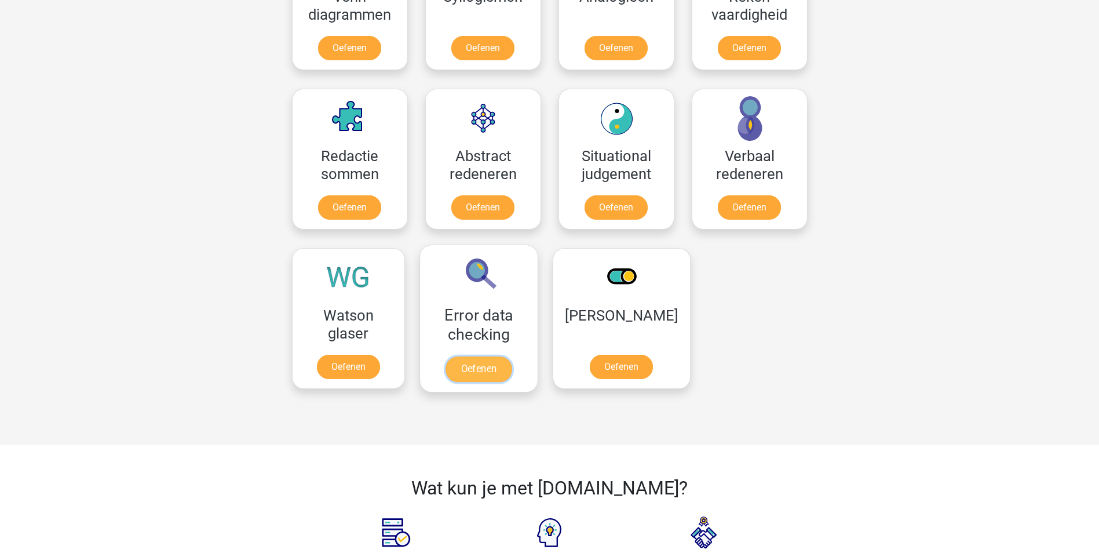
click at [489, 371] on link "Oefenen" at bounding box center [478, 368] width 66 height 25
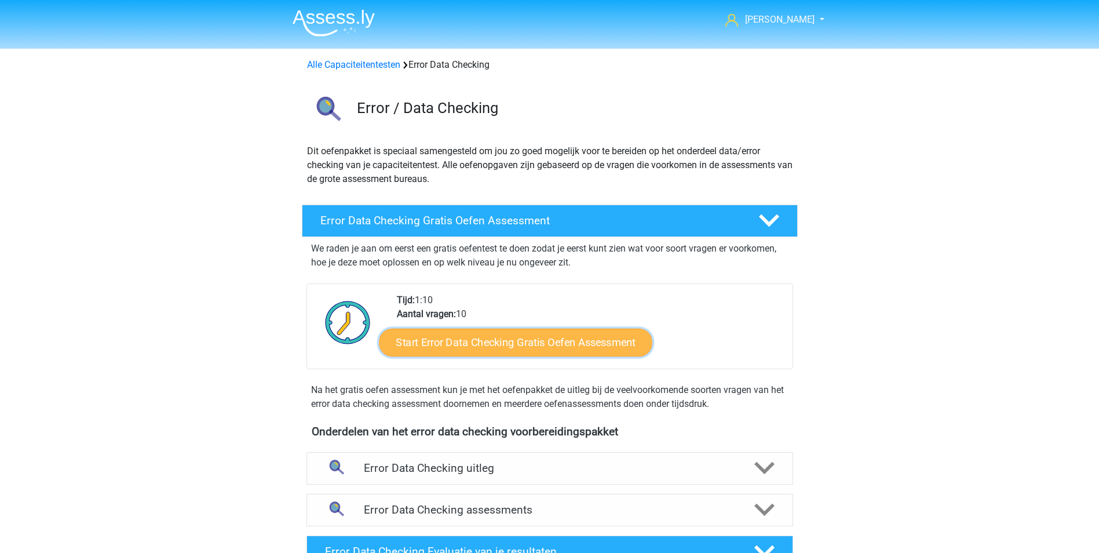
click at [516, 341] on link "Start Error Data Checking Gratis Oefen Assessment" at bounding box center [515, 342] width 273 height 28
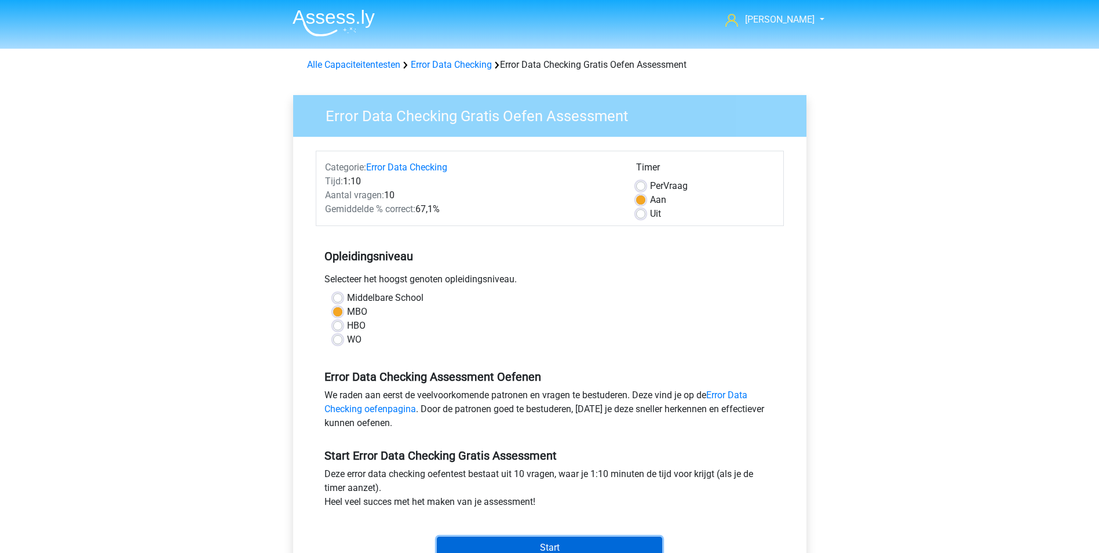
click at [634, 541] on input "Start" at bounding box center [549, 547] width 225 height 22
drag, startPoint x: 329, startPoint y: 116, endPoint x: 456, endPoint y: 119, distance: 126.9
click at [456, 119] on h3 "Error Data Checking Gratis Oefen Assessment" at bounding box center [555, 114] width 486 height 23
copy h3 "Error Data Checking"
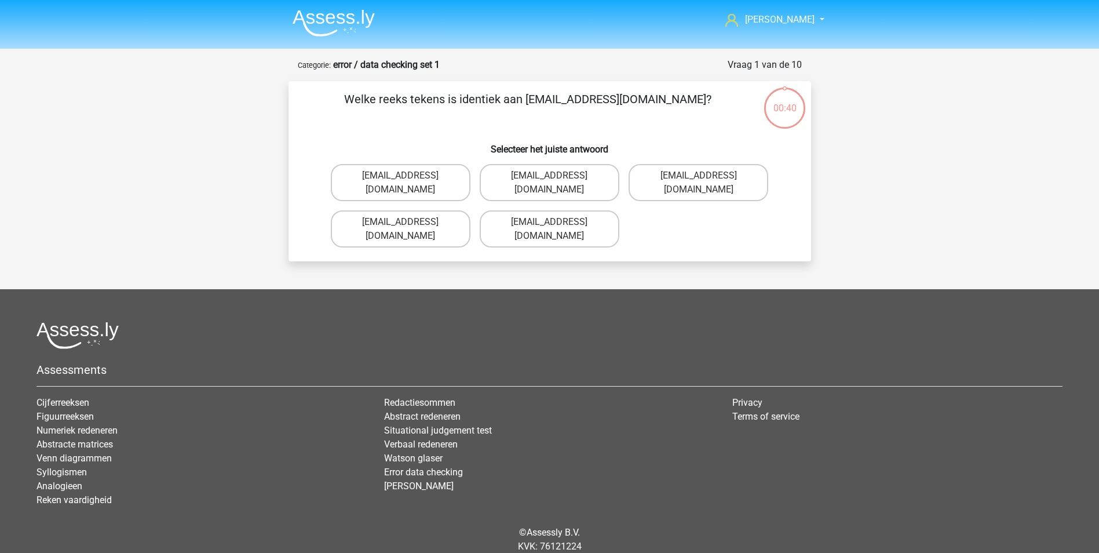
click at [437, 134] on h6 "Selecteer het juiste antwoord" at bounding box center [549, 144] width 485 height 20
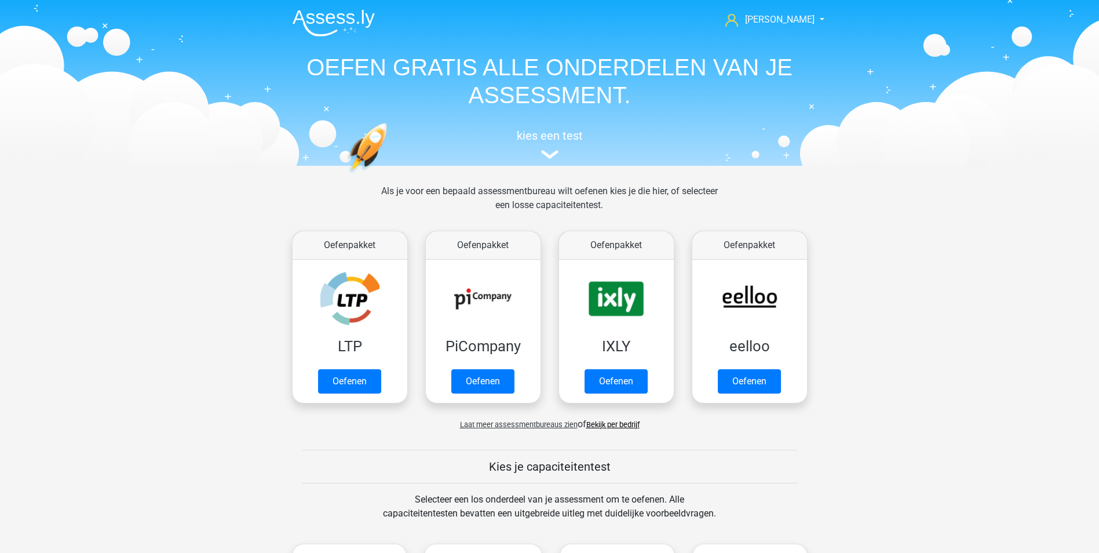
scroll to position [773, 0]
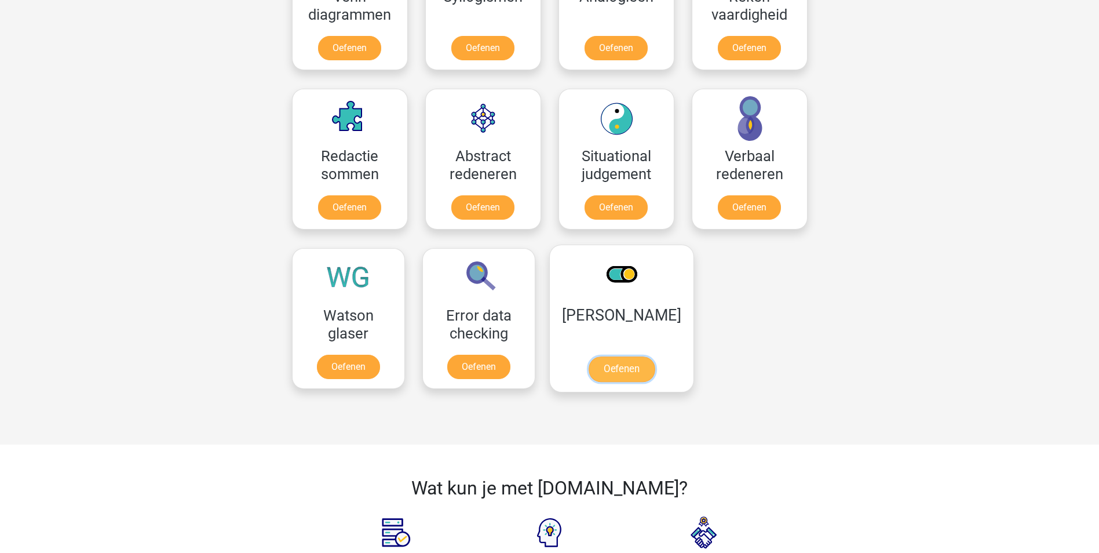
click at [613, 379] on link "Oefenen" at bounding box center [621, 368] width 66 height 25
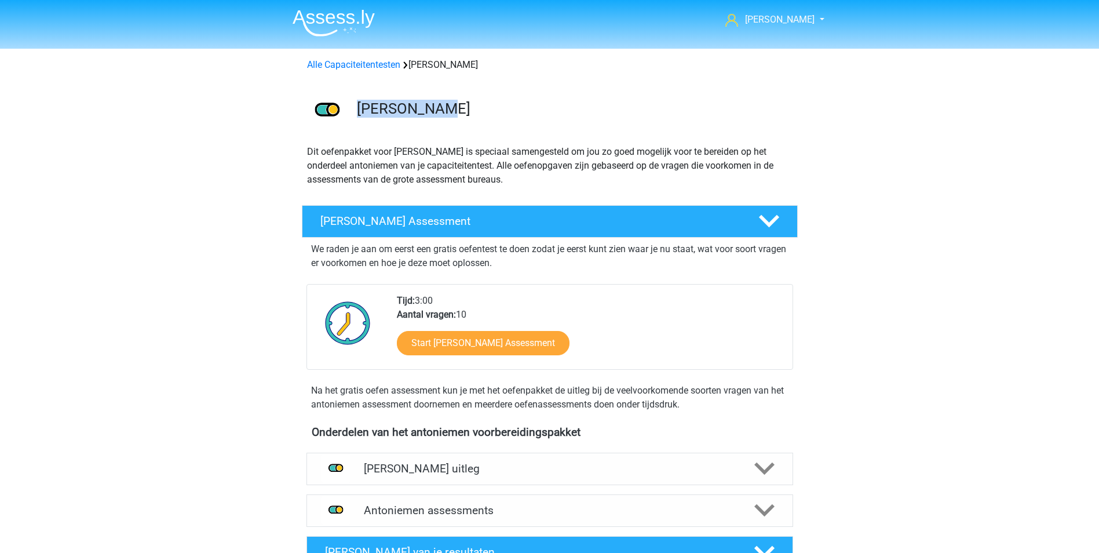
drag, startPoint x: 357, startPoint y: 110, endPoint x: 440, endPoint y: 110, distance: 82.2
click at [440, 110] on h3 "Antoniemen Oefenen" at bounding box center [572, 109] width 431 height 18
copy h3 "[PERSON_NAME]"
click at [523, 339] on link "Start Antoniemen Gratis Oefen Assessment" at bounding box center [482, 342] width 199 height 28
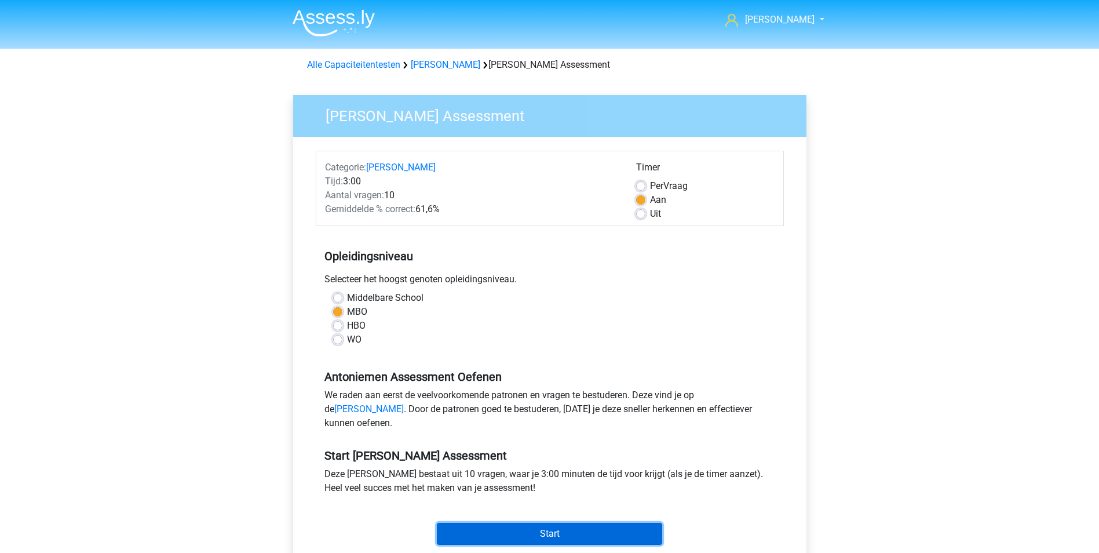
click at [545, 544] on input "Start" at bounding box center [549, 533] width 225 height 22
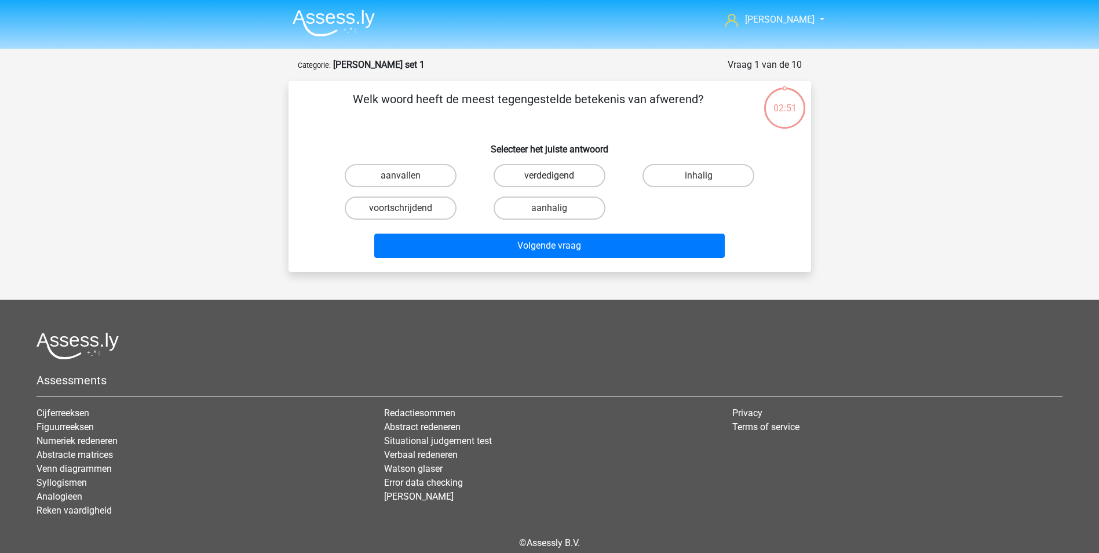
click at [559, 171] on label "verdedigend" at bounding box center [549, 175] width 112 height 23
click at [557, 175] on input "verdedigend" at bounding box center [553, 179] width 8 height 8
radio input "true"
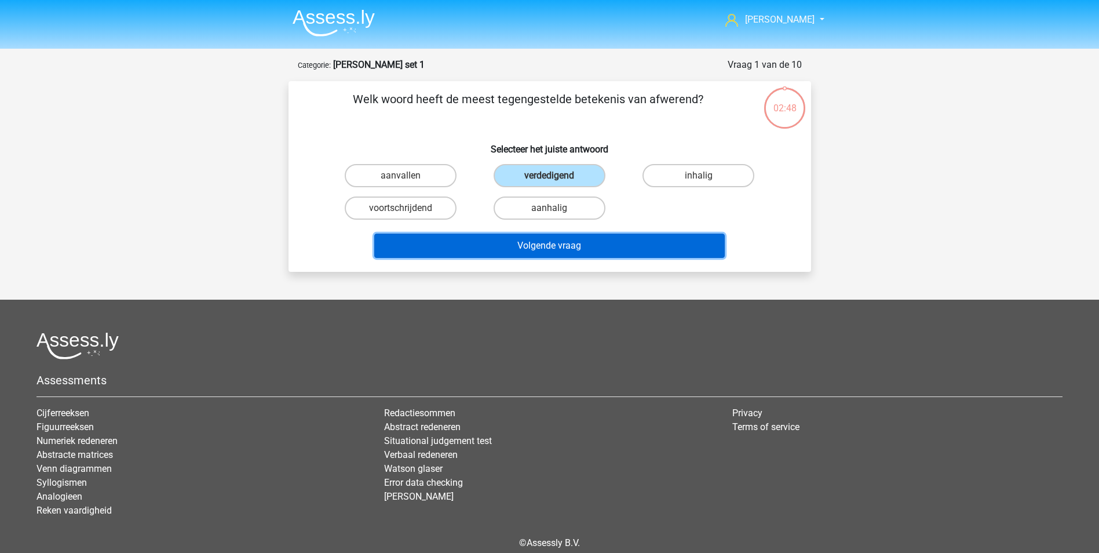
click at [572, 240] on button "Volgende vraag" at bounding box center [549, 245] width 350 height 24
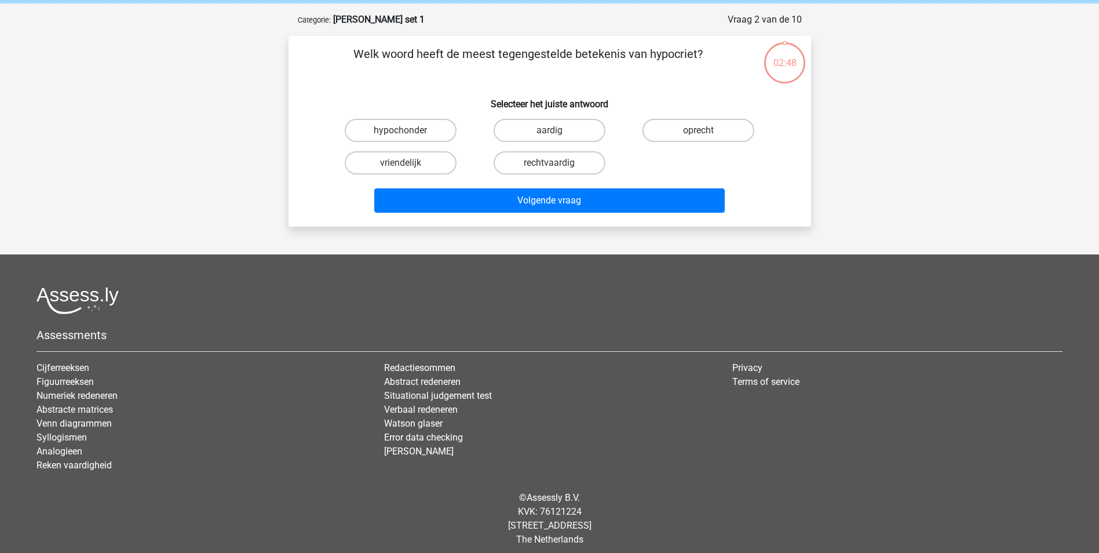
scroll to position [53, 0]
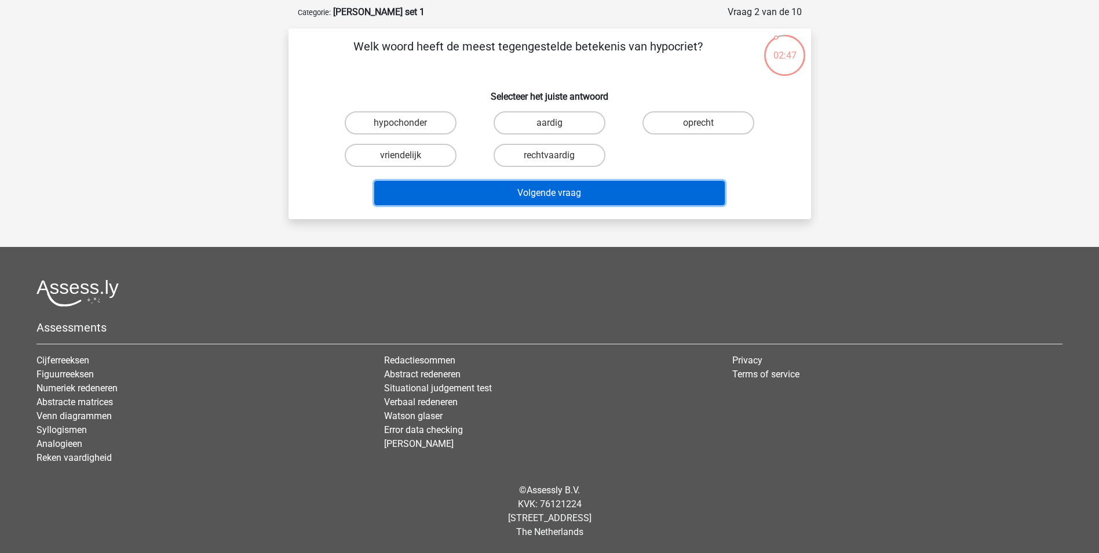
click at [572, 191] on button "Volgende vraag" at bounding box center [549, 193] width 350 height 24
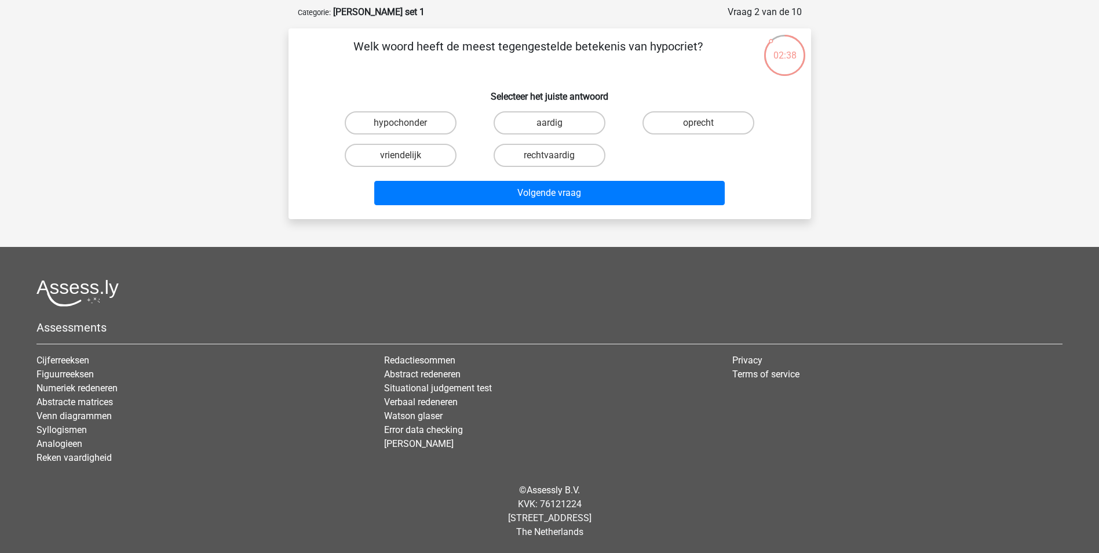
click at [473, 160] on div "vriendelijk" at bounding box center [400, 155] width 149 height 32
click at [440, 116] on label "hypochonder" at bounding box center [401, 122] width 112 height 23
click at [408, 123] on input "hypochonder" at bounding box center [404, 127] width 8 height 8
radio input "true"
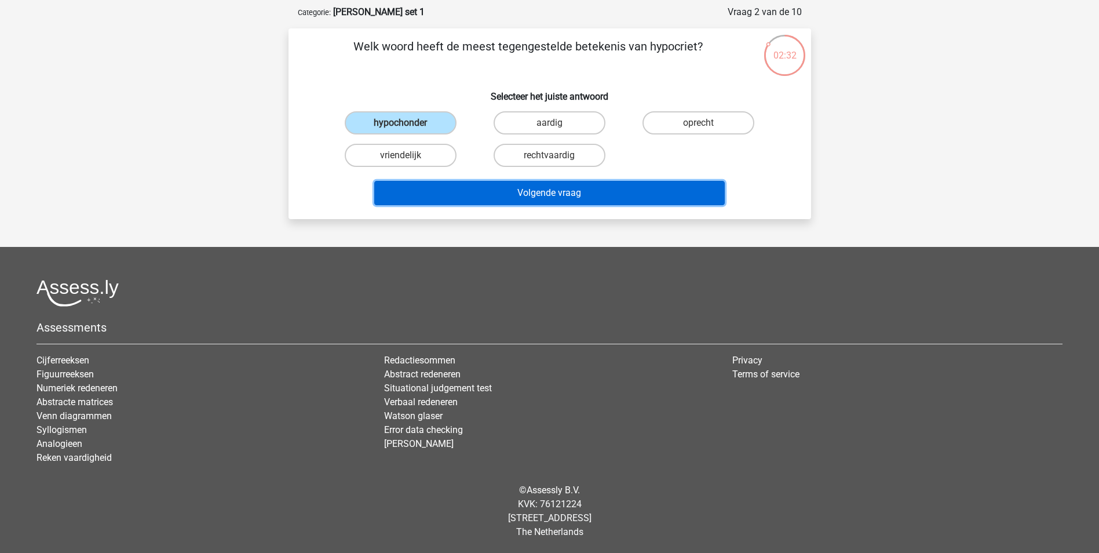
click at [559, 189] on button "Volgende vraag" at bounding box center [549, 193] width 350 height 24
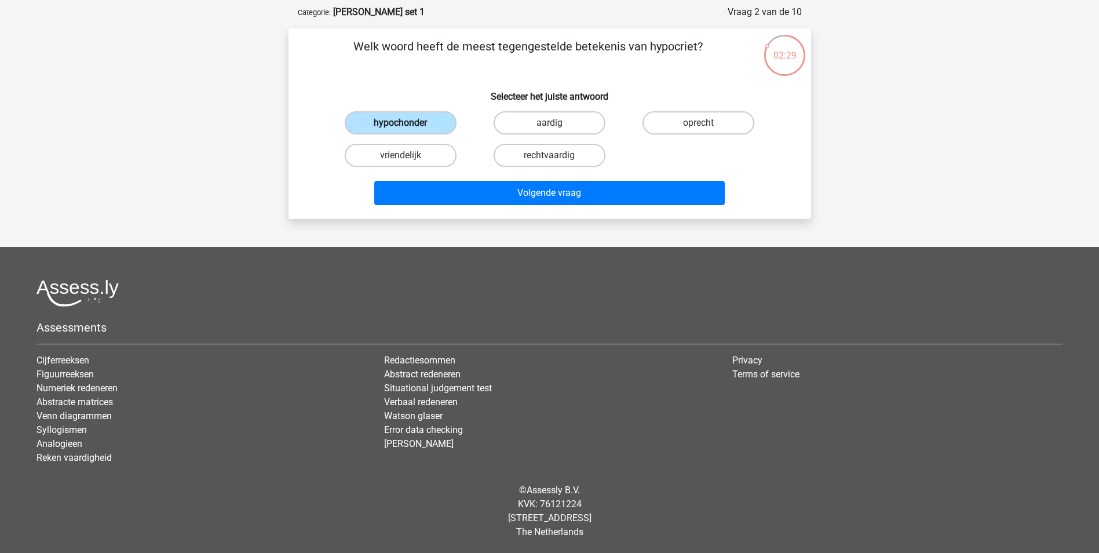
click at [416, 130] on label "hypochonder" at bounding box center [401, 122] width 112 height 23
click at [408, 130] on input "hypochonder" at bounding box center [404, 127] width 8 height 8
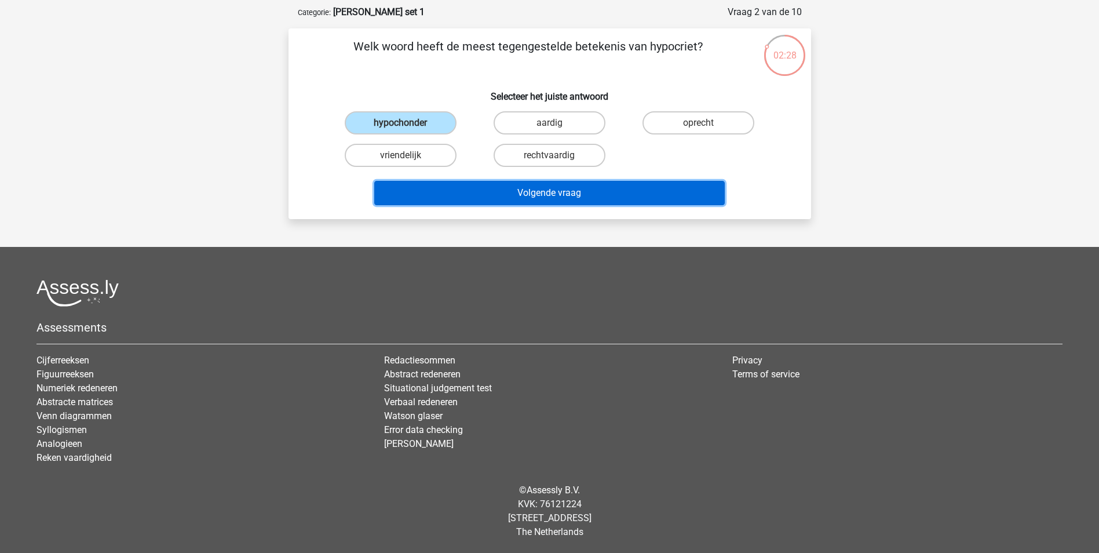
click at [554, 189] on button "Volgende vraag" at bounding box center [549, 193] width 350 height 24
click at [535, 189] on button "Volgende vraag" at bounding box center [549, 193] width 350 height 24
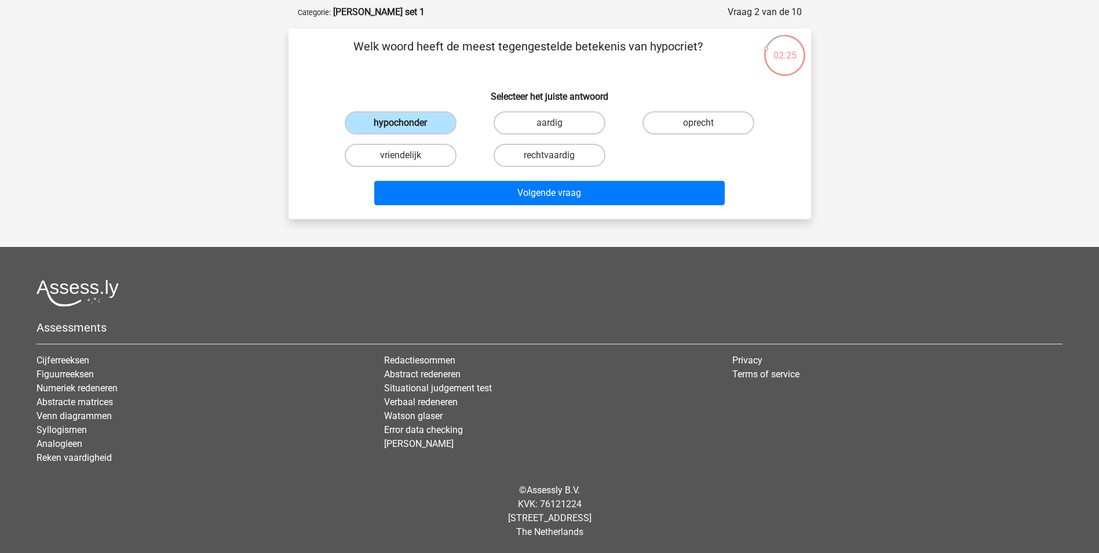
click at [431, 116] on label "hypochonder" at bounding box center [401, 122] width 112 height 23
click at [408, 123] on input "hypochonder" at bounding box center [404, 127] width 8 height 8
click at [430, 154] on label "vriendelijk" at bounding box center [401, 155] width 112 height 23
click at [408, 155] on input "vriendelijk" at bounding box center [404, 159] width 8 height 8
radio input "true"
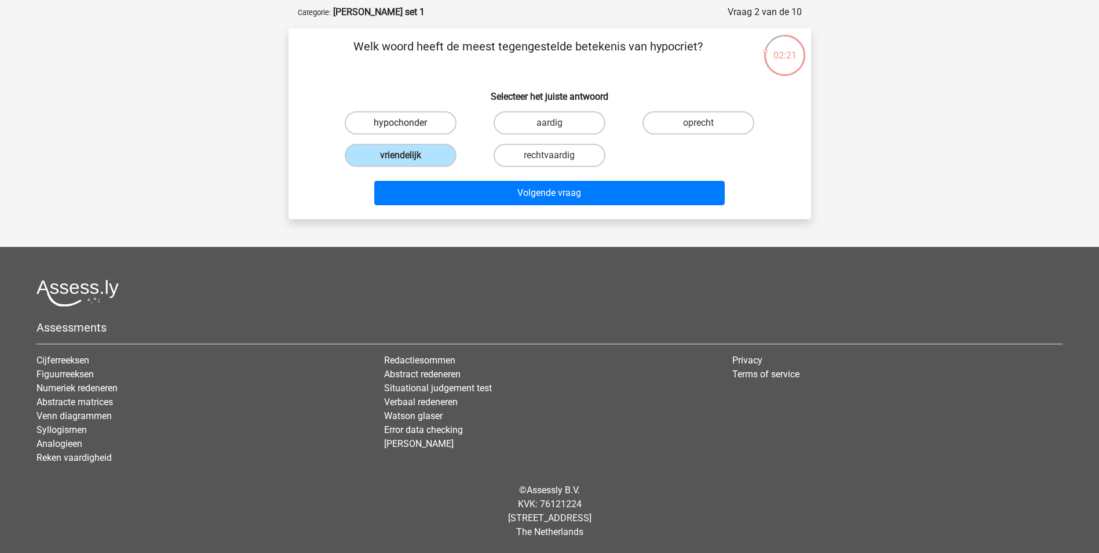
click at [428, 128] on label "hypochonder" at bounding box center [401, 122] width 112 height 23
click at [408, 128] on input "hypochonder" at bounding box center [404, 127] width 8 height 8
radio input "true"
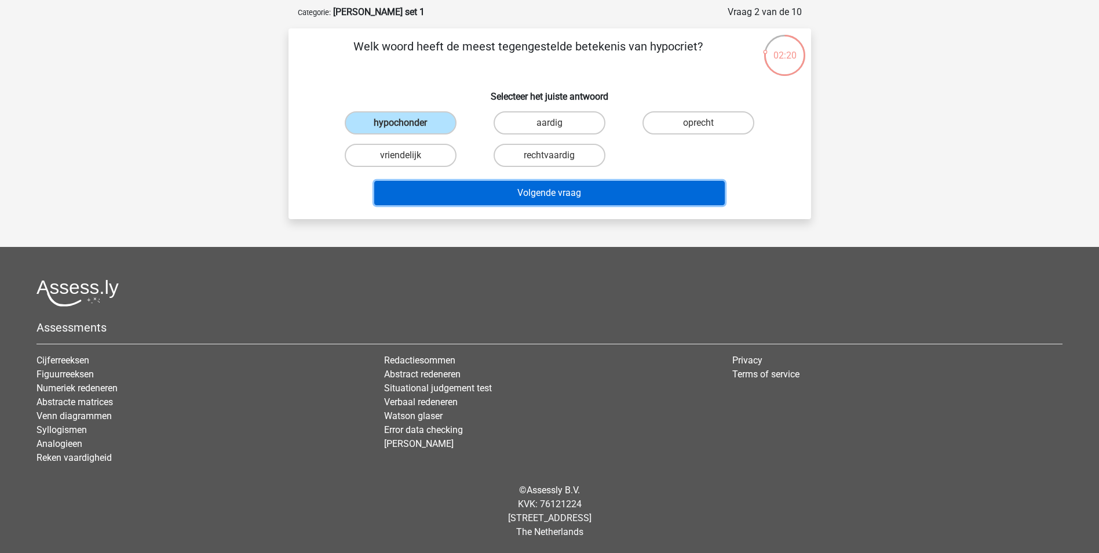
click at [515, 185] on button "Volgende vraag" at bounding box center [549, 193] width 350 height 24
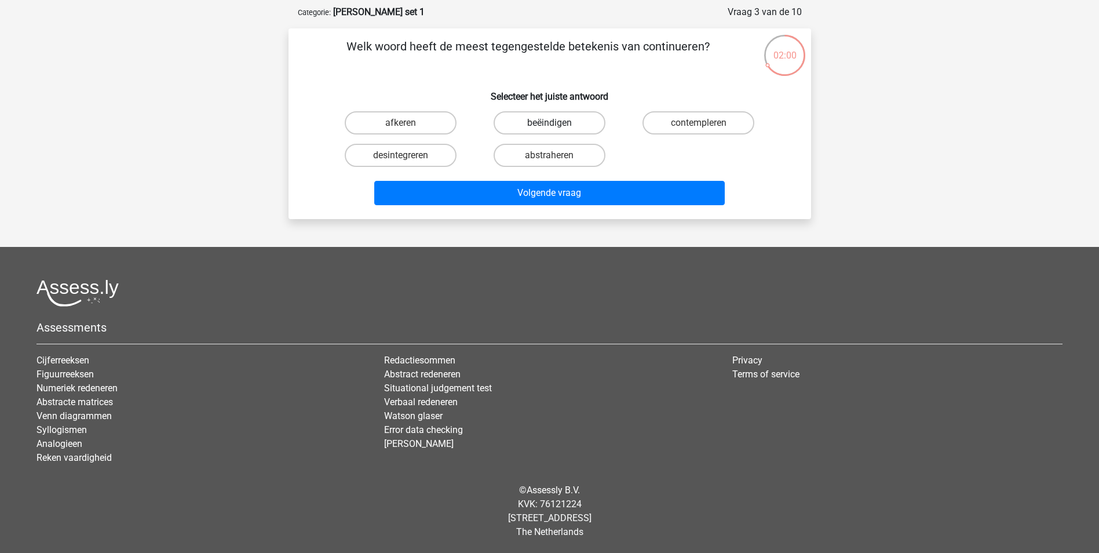
click at [572, 116] on label "beëindigen" at bounding box center [549, 122] width 112 height 23
click at [557, 123] on input "beëindigen" at bounding box center [553, 127] width 8 height 8
radio input "true"
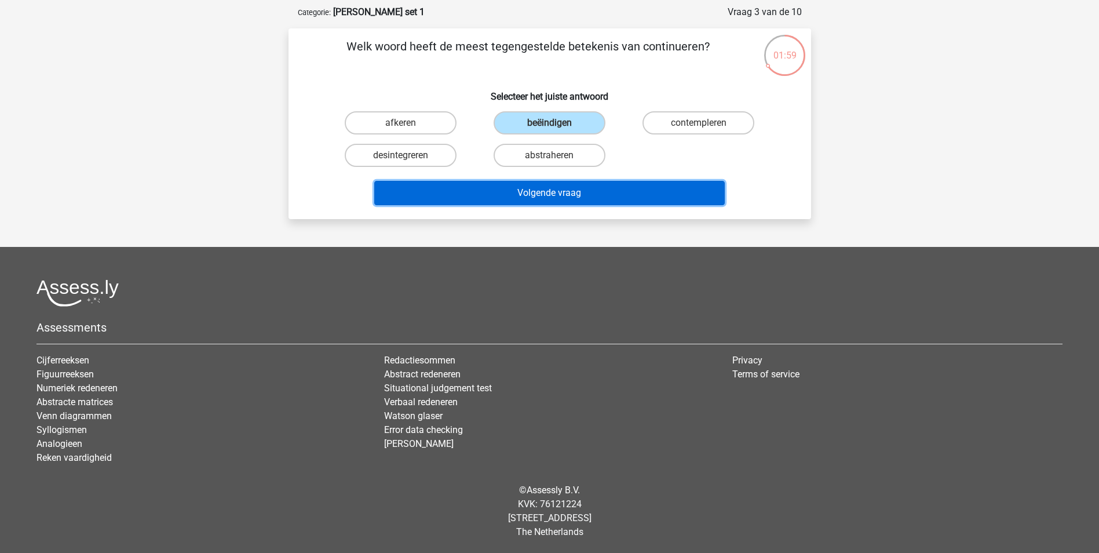
click at [606, 184] on button "Volgende vraag" at bounding box center [549, 193] width 350 height 24
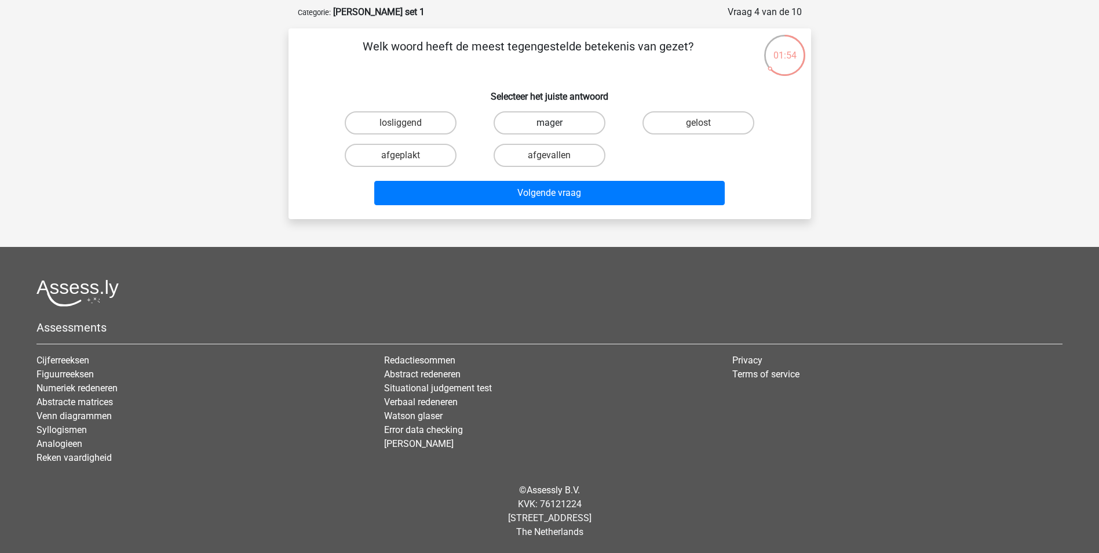
click at [565, 122] on label "mager" at bounding box center [549, 122] width 112 height 23
click at [557, 123] on input "mager" at bounding box center [553, 127] width 8 height 8
radio input "true"
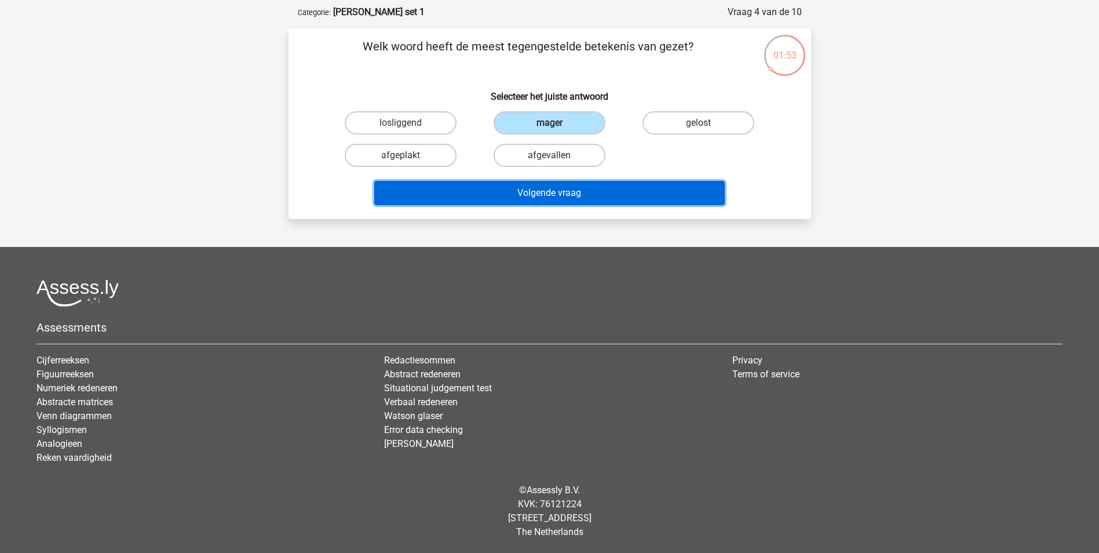
click at [606, 189] on button "Volgende vraag" at bounding box center [549, 193] width 350 height 24
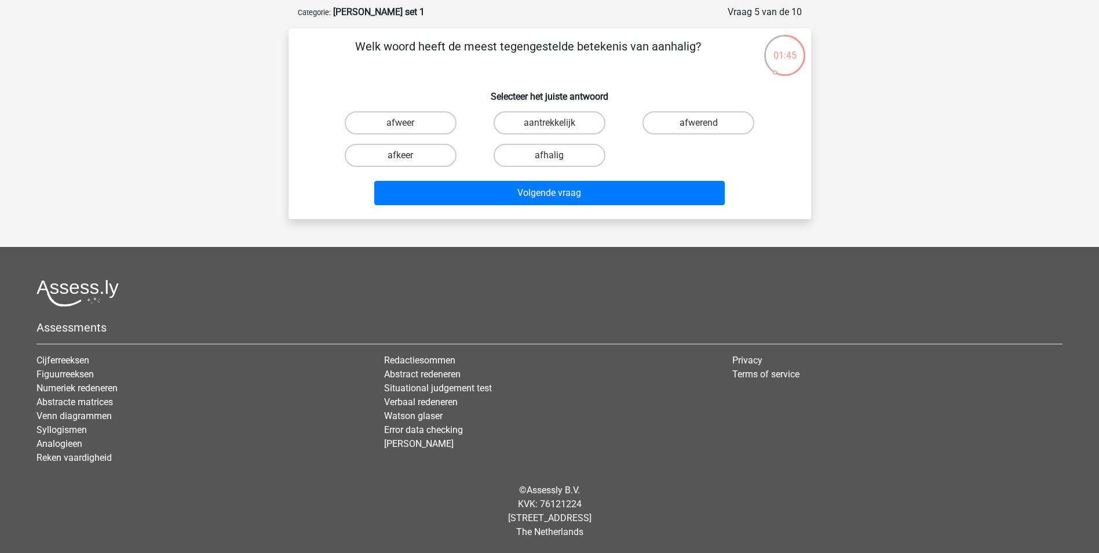
click at [700, 123] on input "afwerend" at bounding box center [702, 127] width 8 height 8
radio input "true"
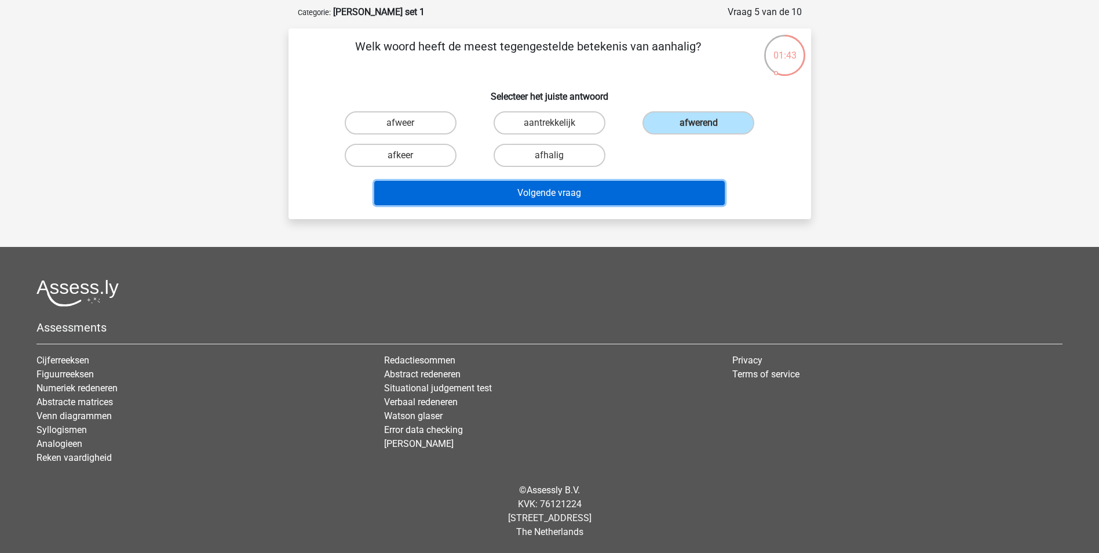
click at [552, 190] on button "Volgende vraag" at bounding box center [549, 193] width 350 height 24
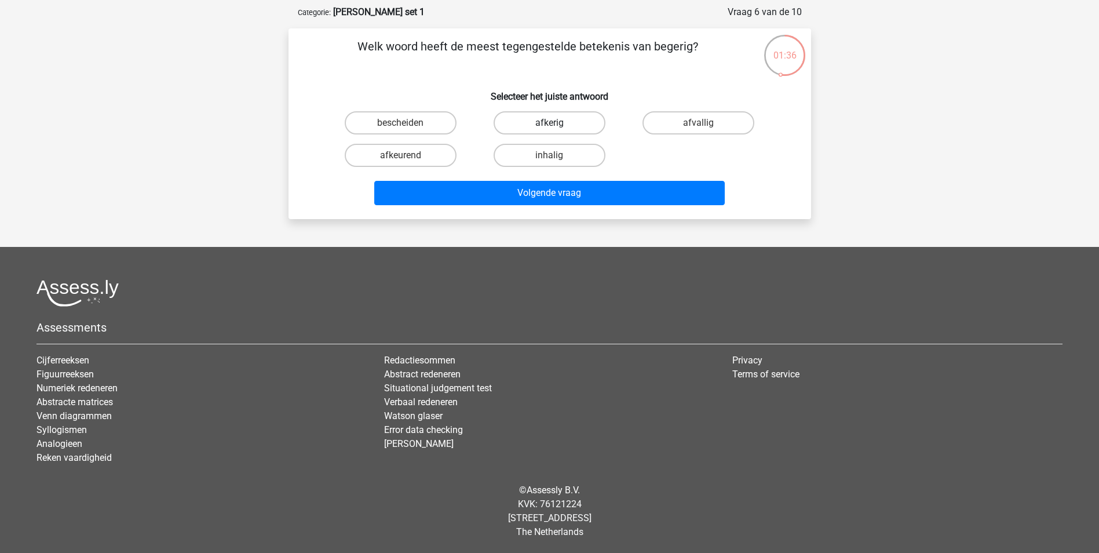
click at [562, 114] on label "afkerig" at bounding box center [549, 122] width 112 height 23
click at [557, 123] on input "afkerig" at bounding box center [553, 127] width 8 height 8
radio input "true"
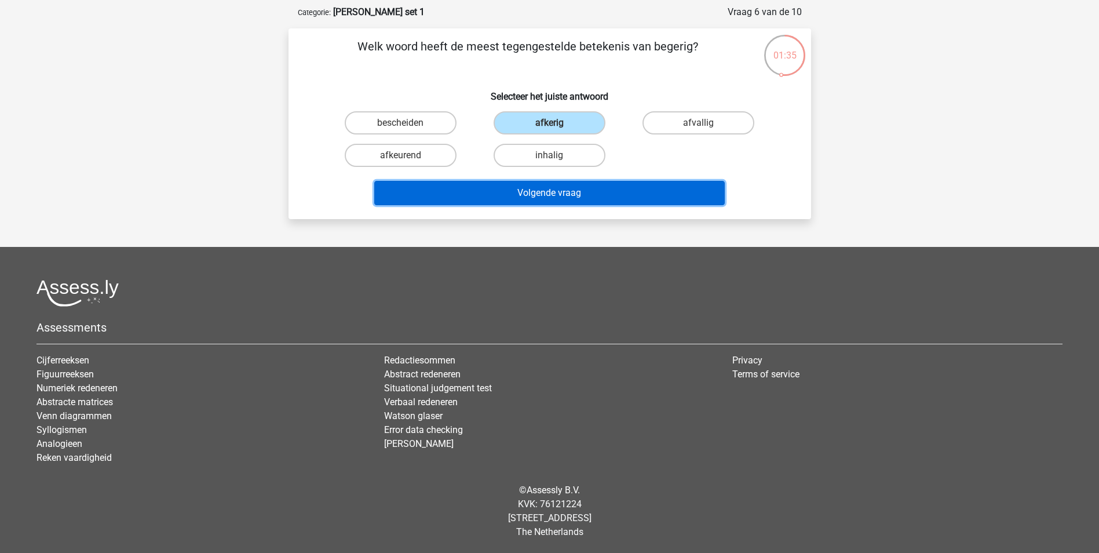
click at [602, 188] on button "Volgende vraag" at bounding box center [549, 193] width 350 height 24
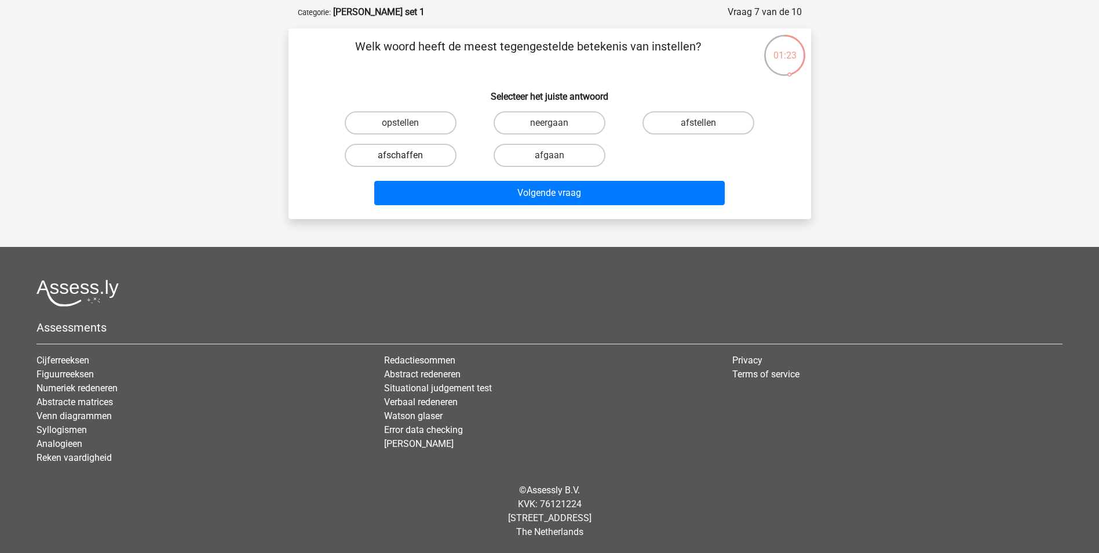
click at [420, 147] on label "afschaffen" at bounding box center [401, 155] width 112 height 23
click at [408, 155] on input "afschaffen" at bounding box center [404, 159] width 8 height 8
radio input "true"
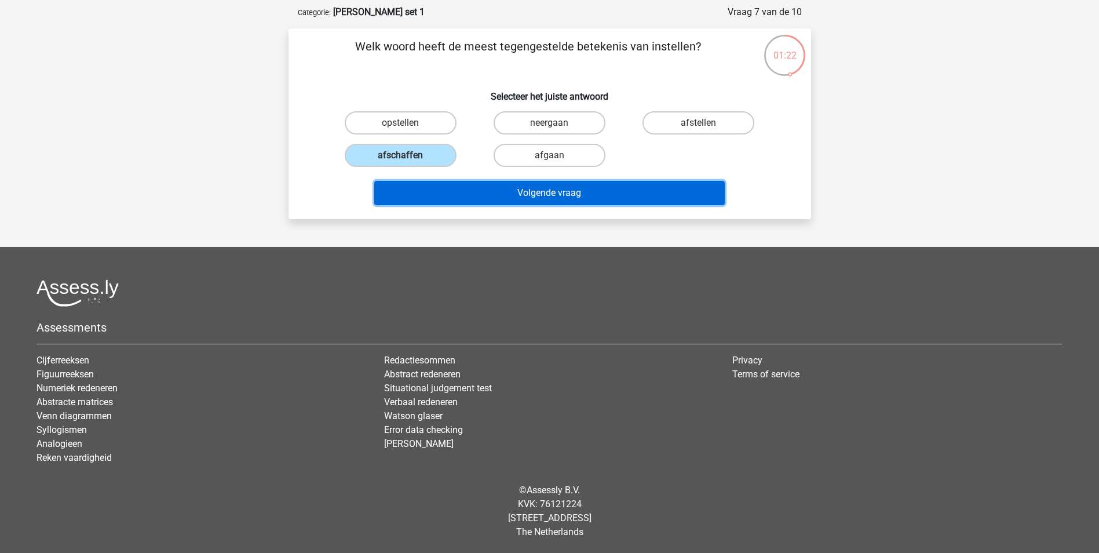
click at [554, 188] on button "Volgende vraag" at bounding box center [549, 193] width 350 height 24
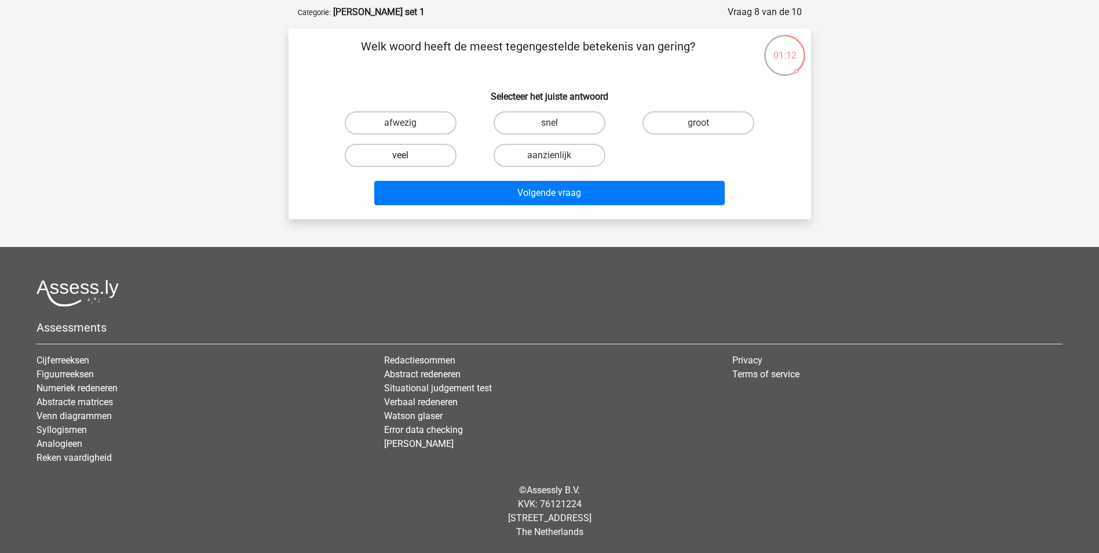
click at [398, 159] on label "veel" at bounding box center [401, 155] width 112 height 23
click at [400, 159] on input "veel" at bounding box center [404, 159] width 8 height 8
radio input "true"
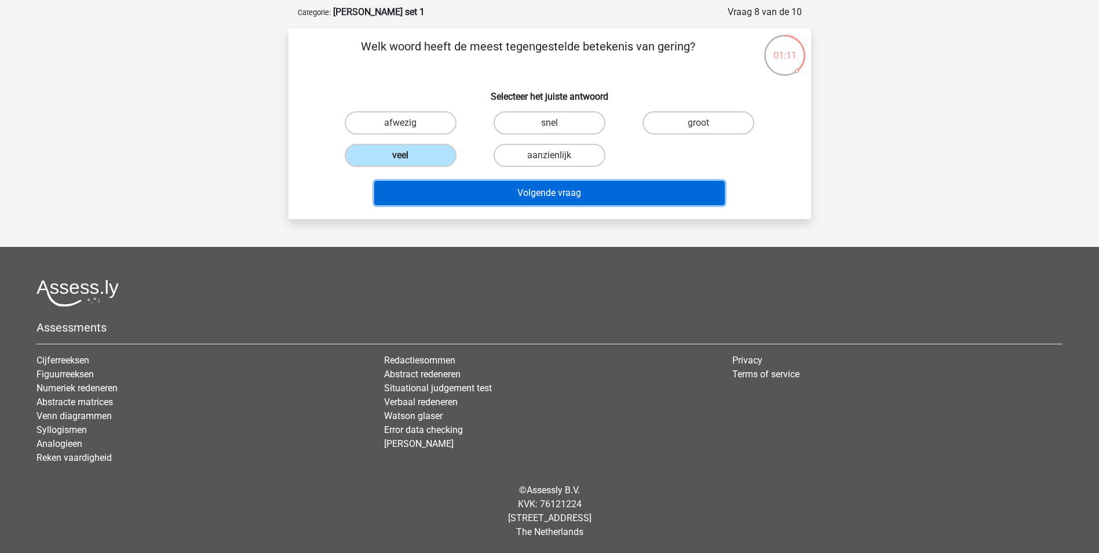
click at [592, 189] on button "Volgende vraag" at bounding box center [549, 193] width 350 height 24
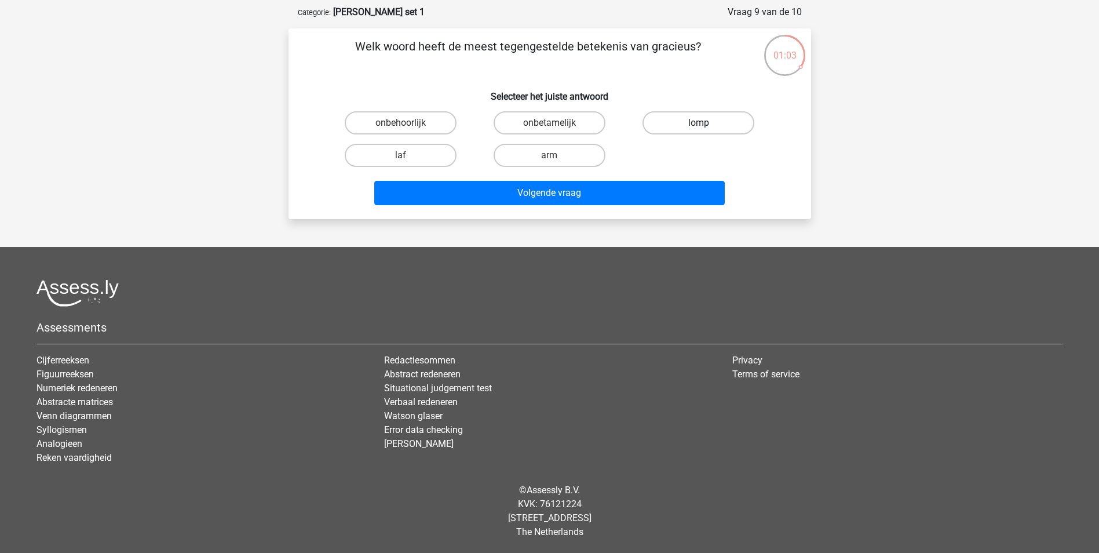
click at [695, 123] on label "lomp" at bounding box center [698, 122] width 112 height 23
click at [698, 123] on input "lomp" at bounding box center [702, 127] width 8 height 8
radio input "true"
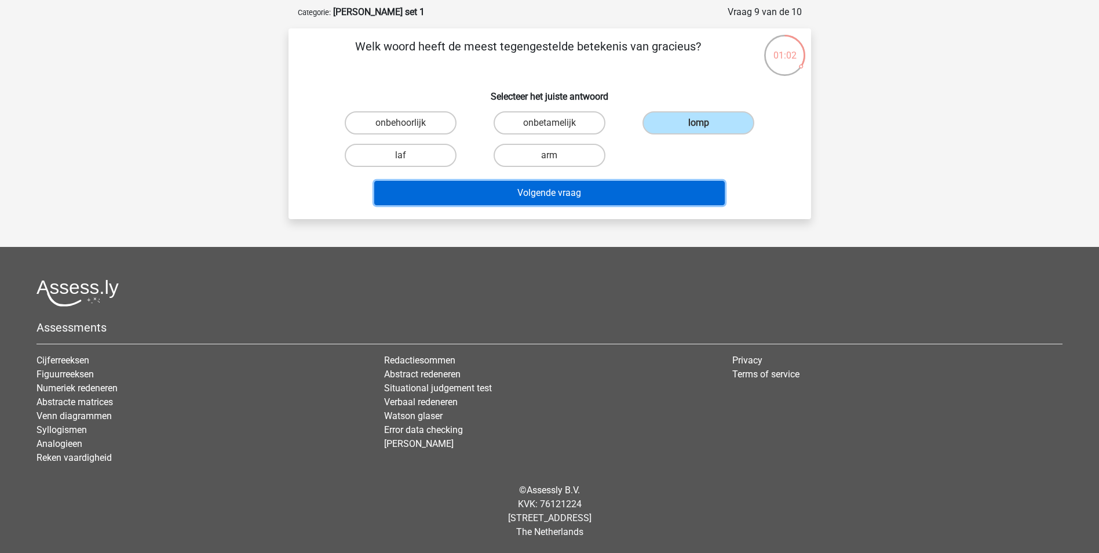
click at [532, 195] on button "Volgende vraag" at bounding box center [549, 193] width 350 height 24
click at [612, 185] on button "Resultaten" at bounding box center [549, 193] width 350 height 24
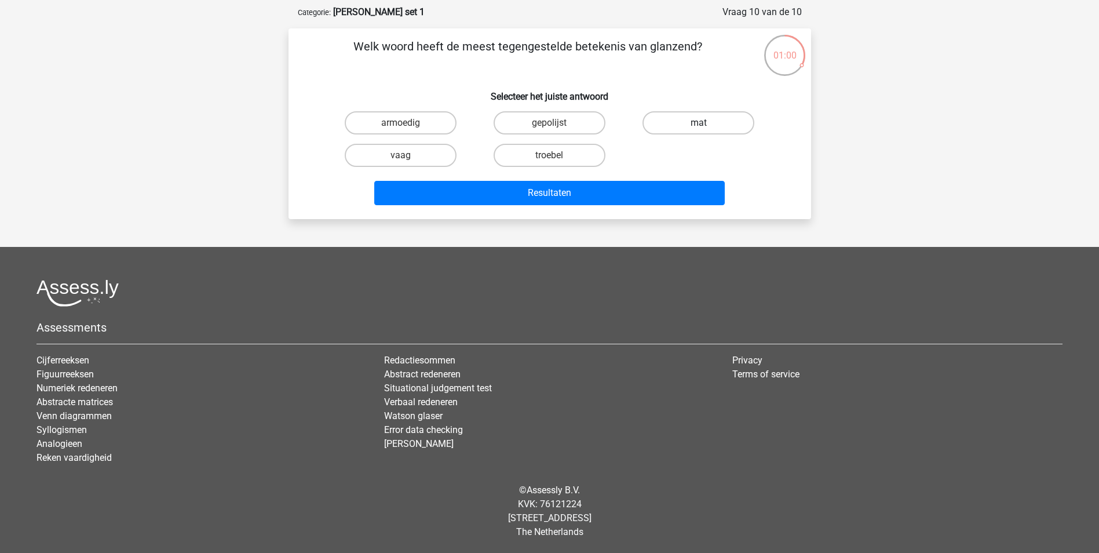
click at [680, 118] on label "mat" at bounding box center [698, 122] width 112 height 23
click at [698, 123] on input "mat" at bounding box center [702, 127] width 8 height 8
radio input "true"
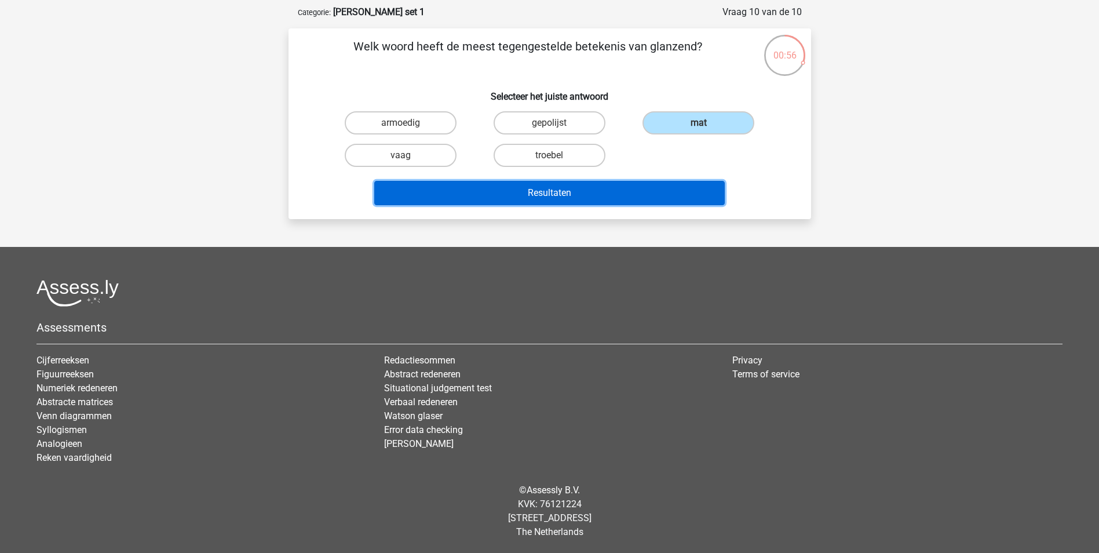
click at [569, 192] on button "Resultaten" at bounding box center [549, 193] width 350 height 24
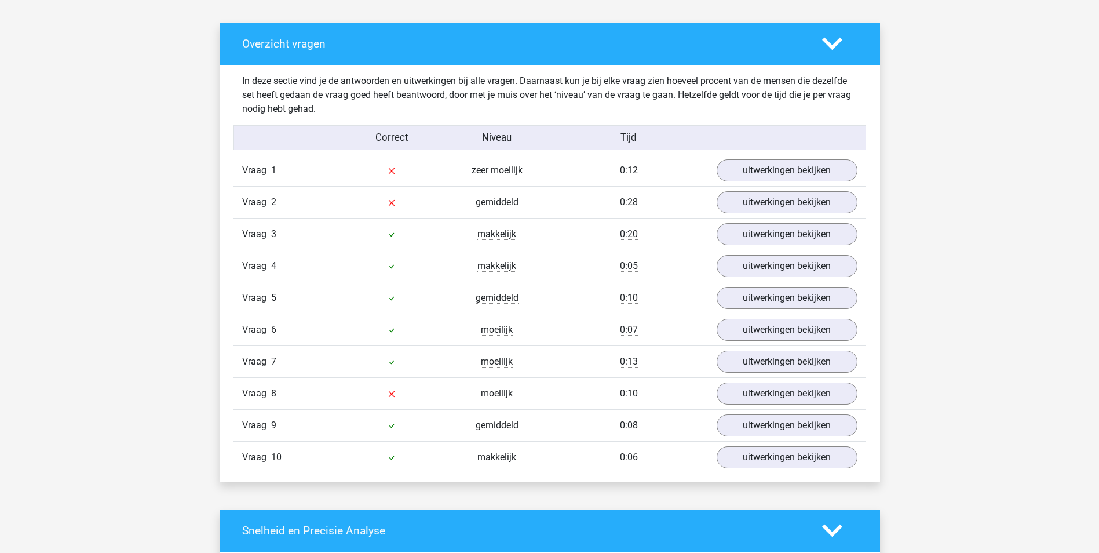
scroll to position [654, 0]
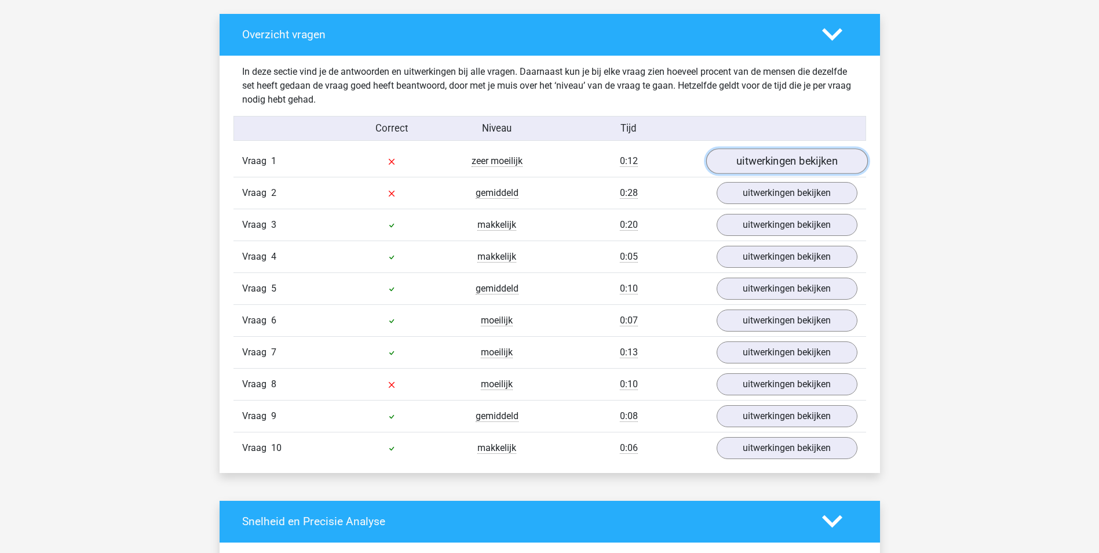
click at [784, 160] on link "uitwerkingen bekijken" at bounding box center [786, 160] width 162 height 25
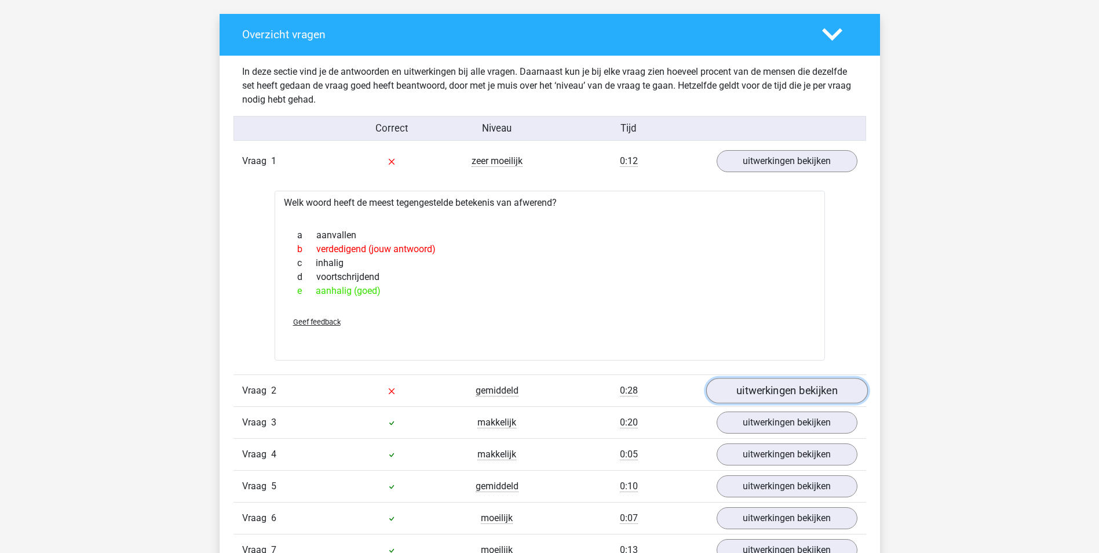
click at [819, 389] on link "uitwerkingen bekijken" at bounding box center [786, 390] width 162 height 25
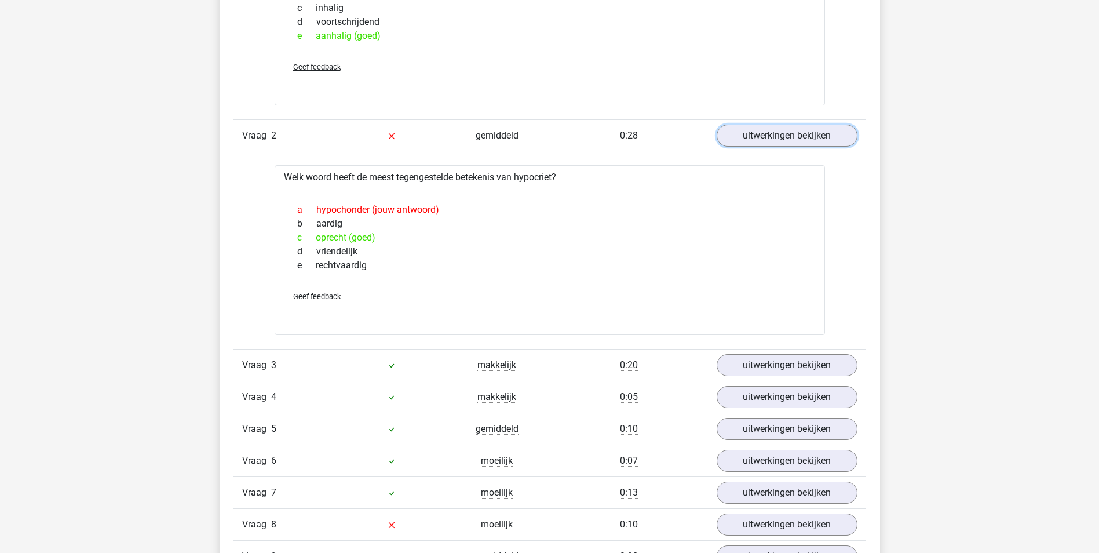
scroll to position [914, 0]
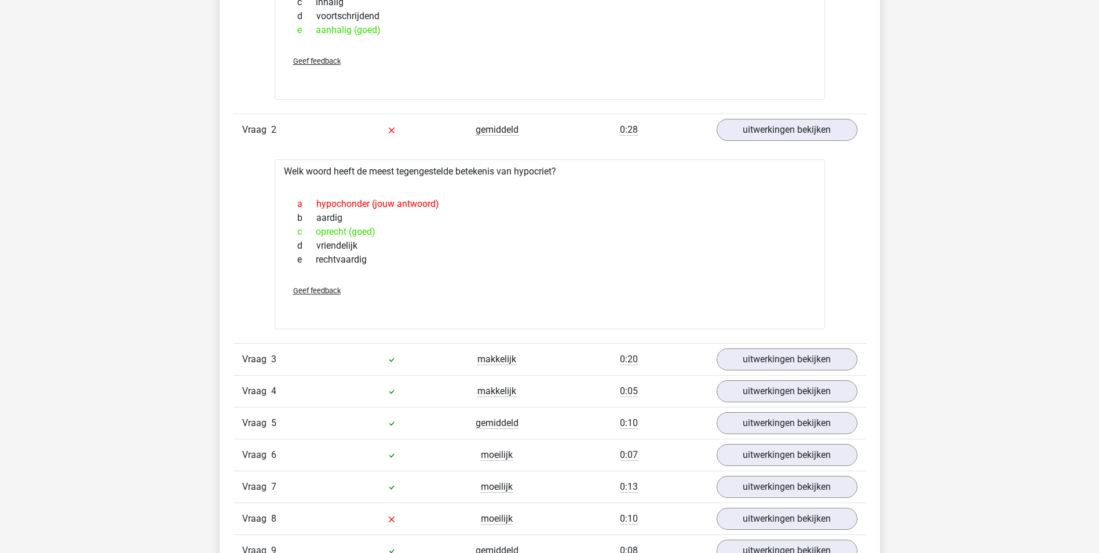
drag, startPoint x: 1097, startPoint y: 277, endPoint x: 1097, endPoint y: 251, distance: 26.1
click at [1097, 251] on div "[PERSON_NAME] [EMAIL_ADDRESS][DOMAIN_NAME]" at bounding box center [549, 356] width 1099 height 2540
drag, startPoint x: 1097, startPoint y: 251, endPoint x: 1034, endPoint y: 268, distance: 65.2
click at [1034, 268] on div "[PERSON_NAME] [EMAIL_ADDRESS][DOMAIN_NAME]" at bounding box center [549, 356] width 1099 height 2540
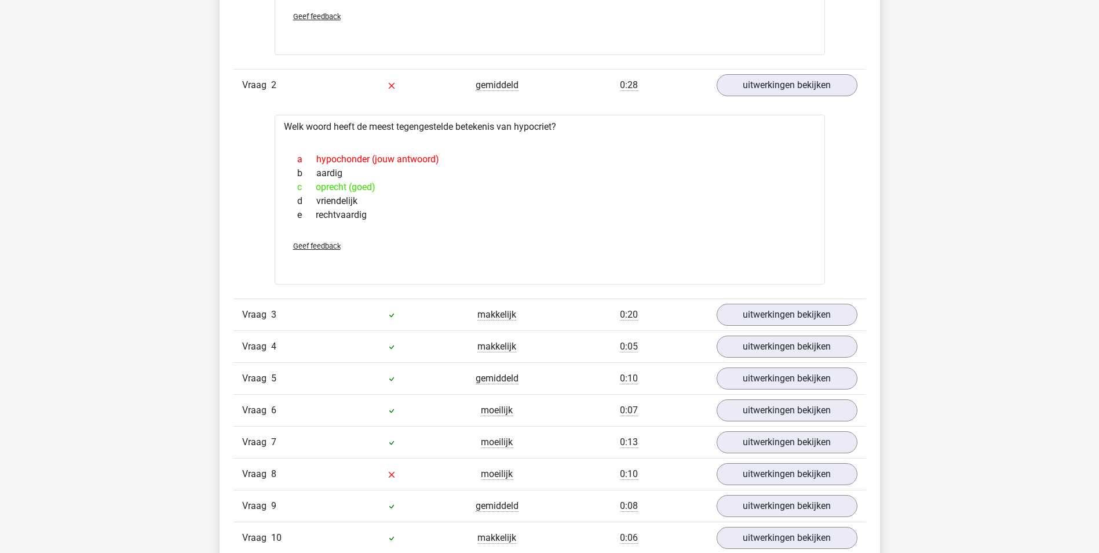
scroll to position [962, 0]
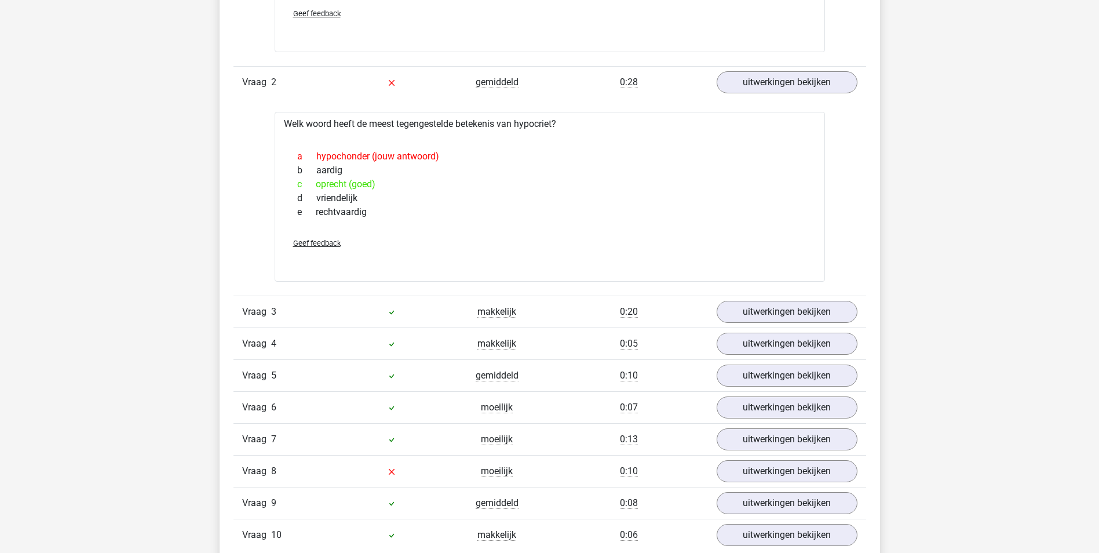
drag, startPoint x: 363, startPoint y: 187, endPoint x: 378, endPoint y: 187, distance: 14.5
click at [378, 187] on div "c oprecht (goed)" at bounding box center [549, 184] width 522 height 14
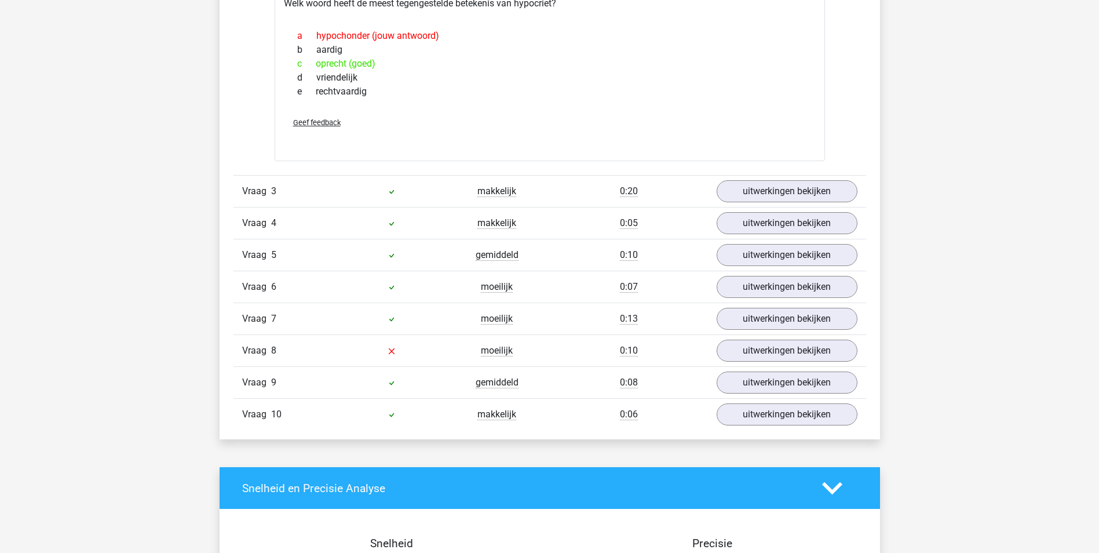
scroll to position [1085, 0]
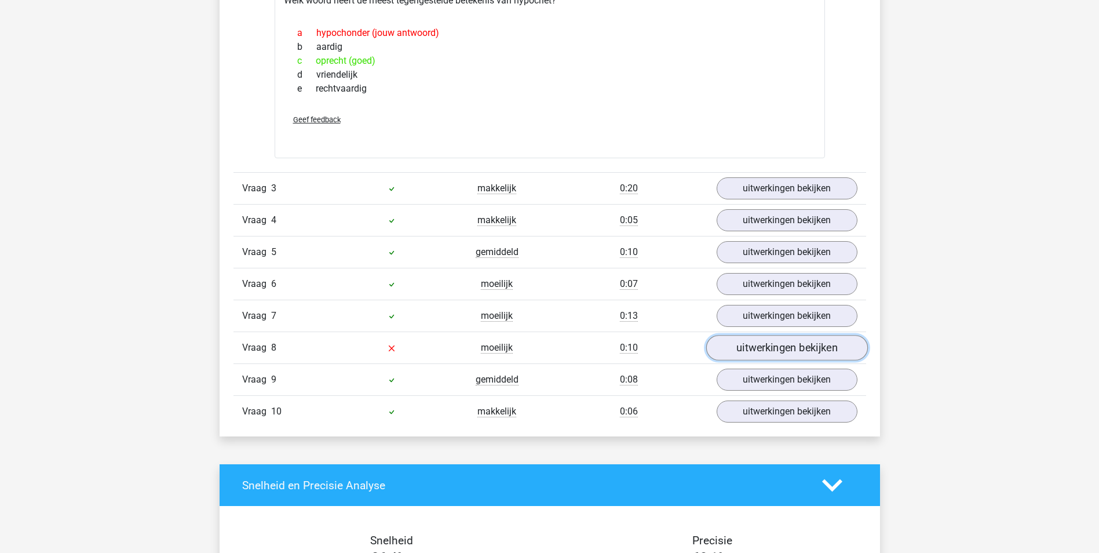
click at [754, 345] on link "uitwerkingen bekijken" at bounding box center [786, 347] width 162 height 25
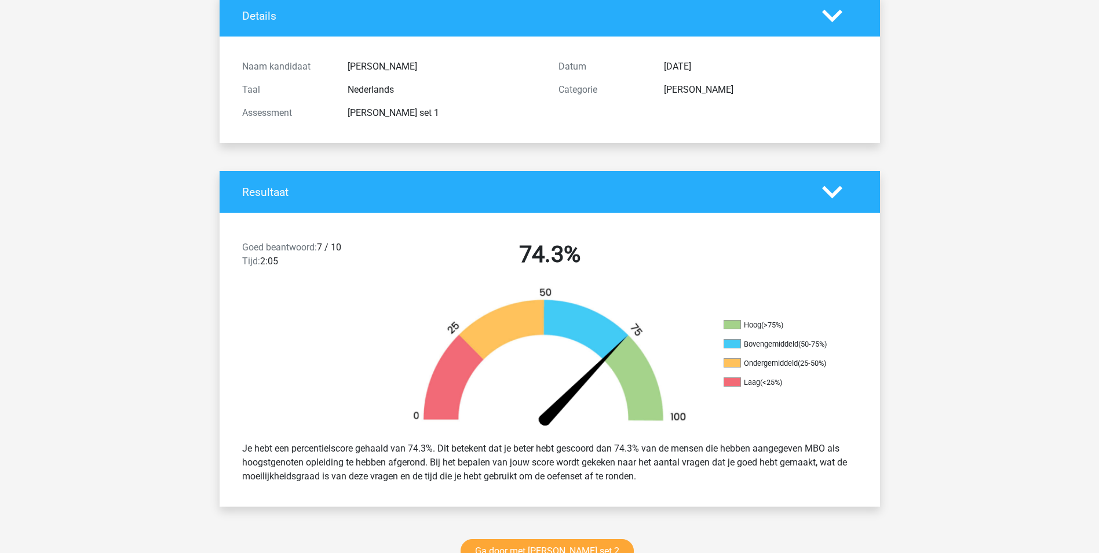
scroll to position [81, 0]
